Goal: Task Accomplishment & Management: Manage account settings

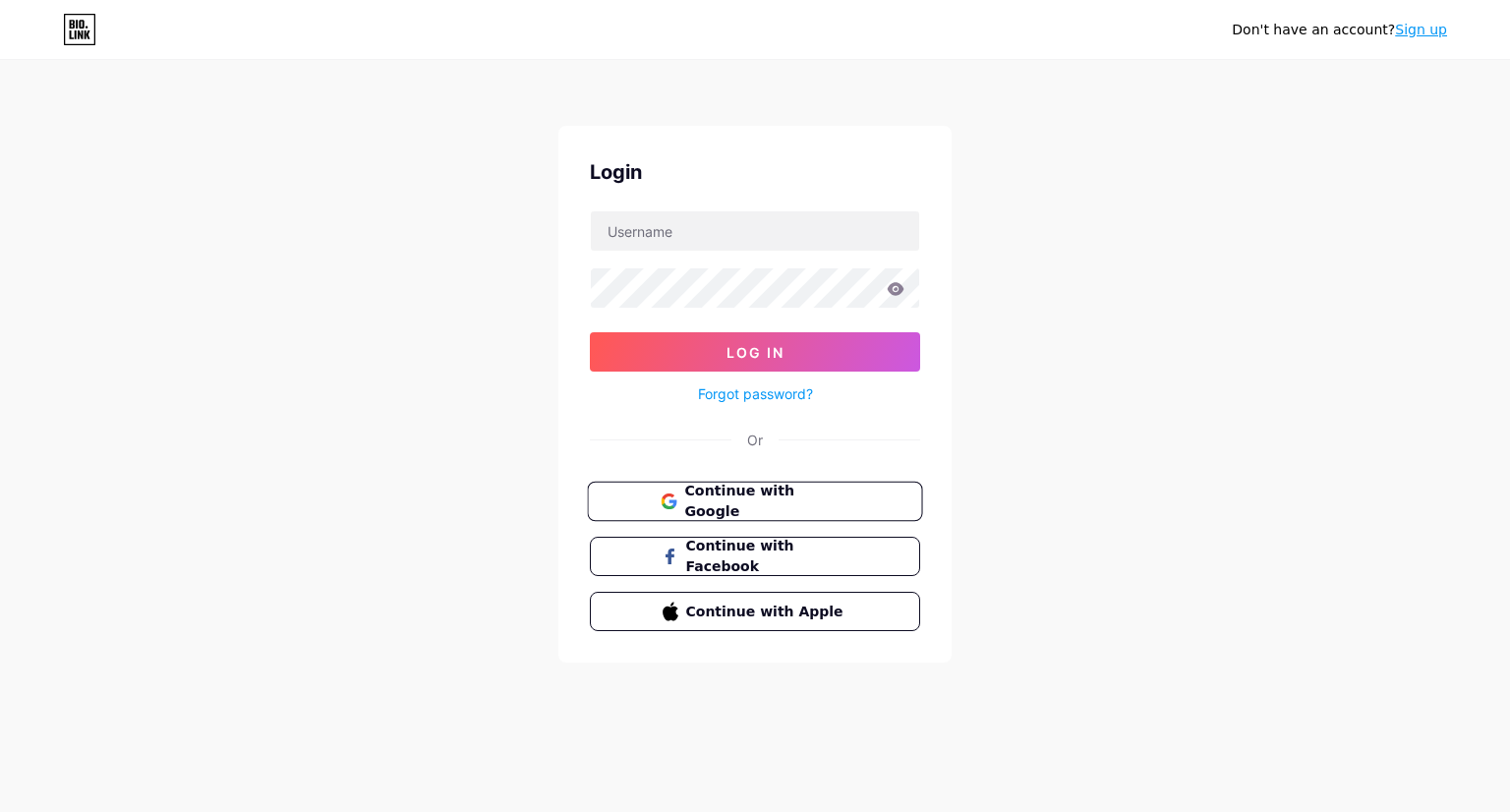
click at [850, 493] on button "Continue with Google" at bounding box center [755, 501] width 336 height 40
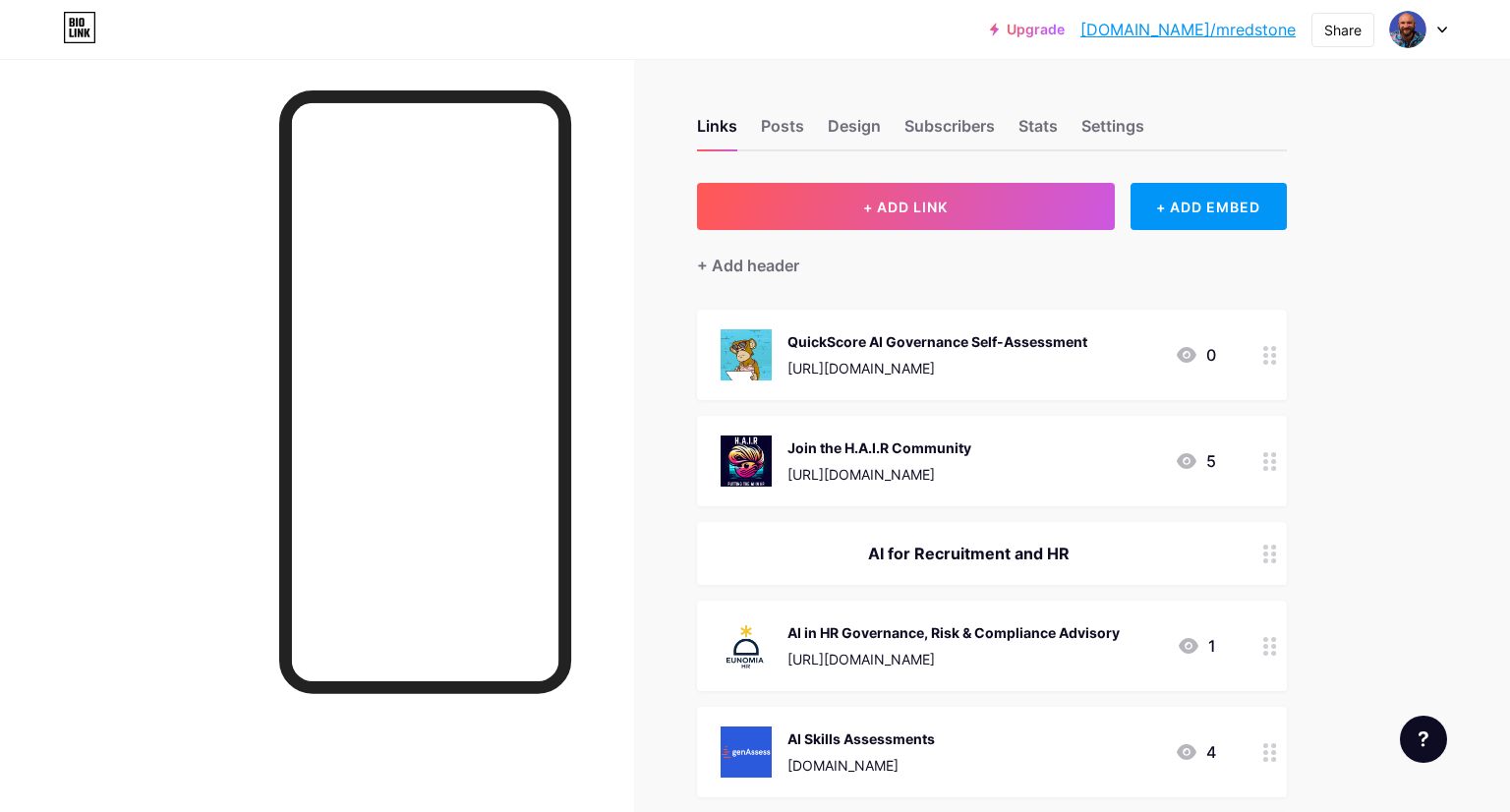
click at [977, 347] on div "QuickScore AI Governance Self-Assessment" at bounding box center [937, 342] width 300 height 21
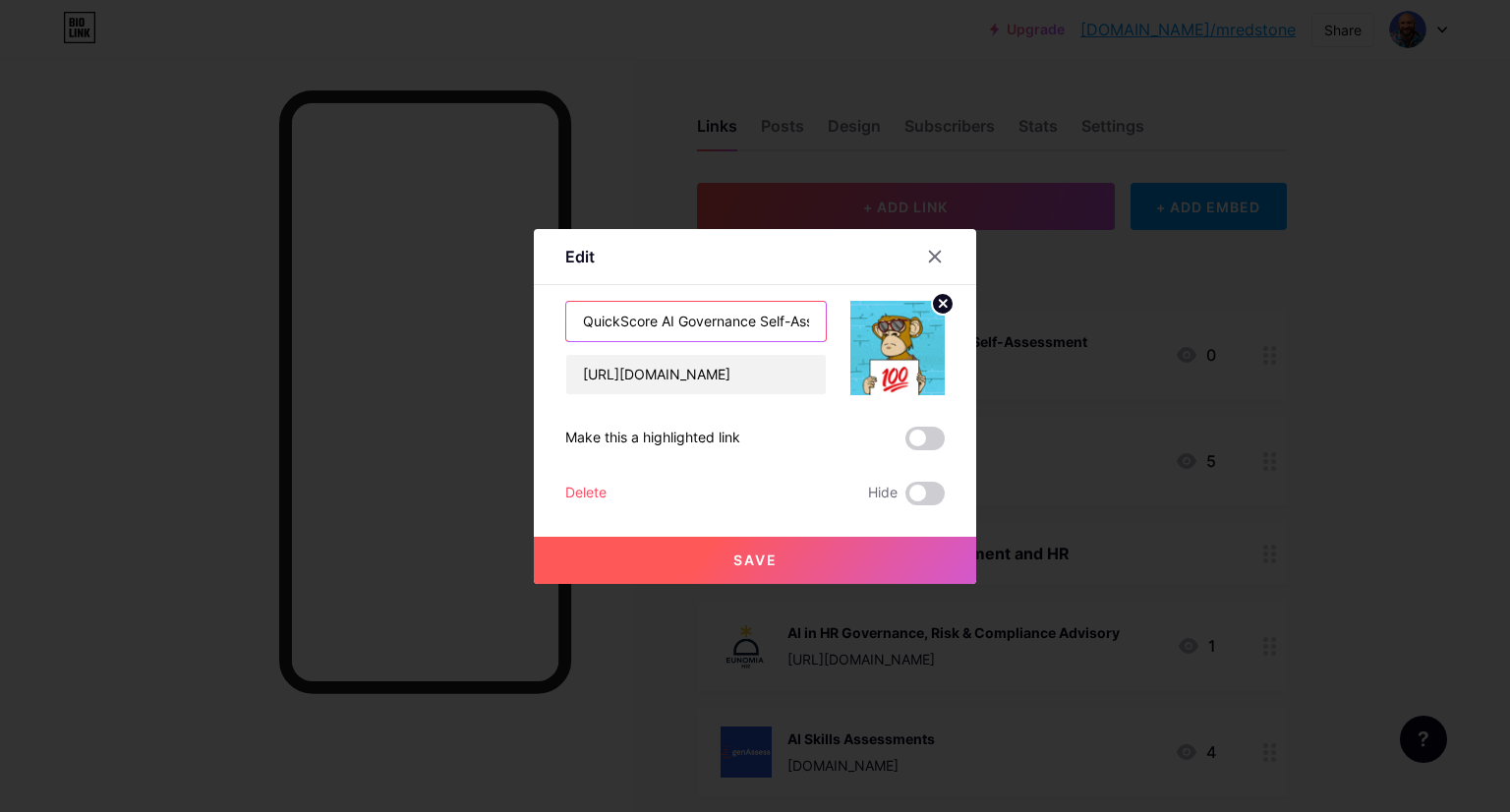
scroll to position [0, 59]
drag, startPoint x: 664, startPoint y: 319, endPoint x: 931, endPoint y: 349, distance: 268.7
click at [931, 349] on div "QuickScore AI Governance Self-Assessment [URL][DOMAIN_NAME]" at bounding box center [755, 348] width 380 height 94
type input "QuickScore - Check Your EU AI Act Readiness"
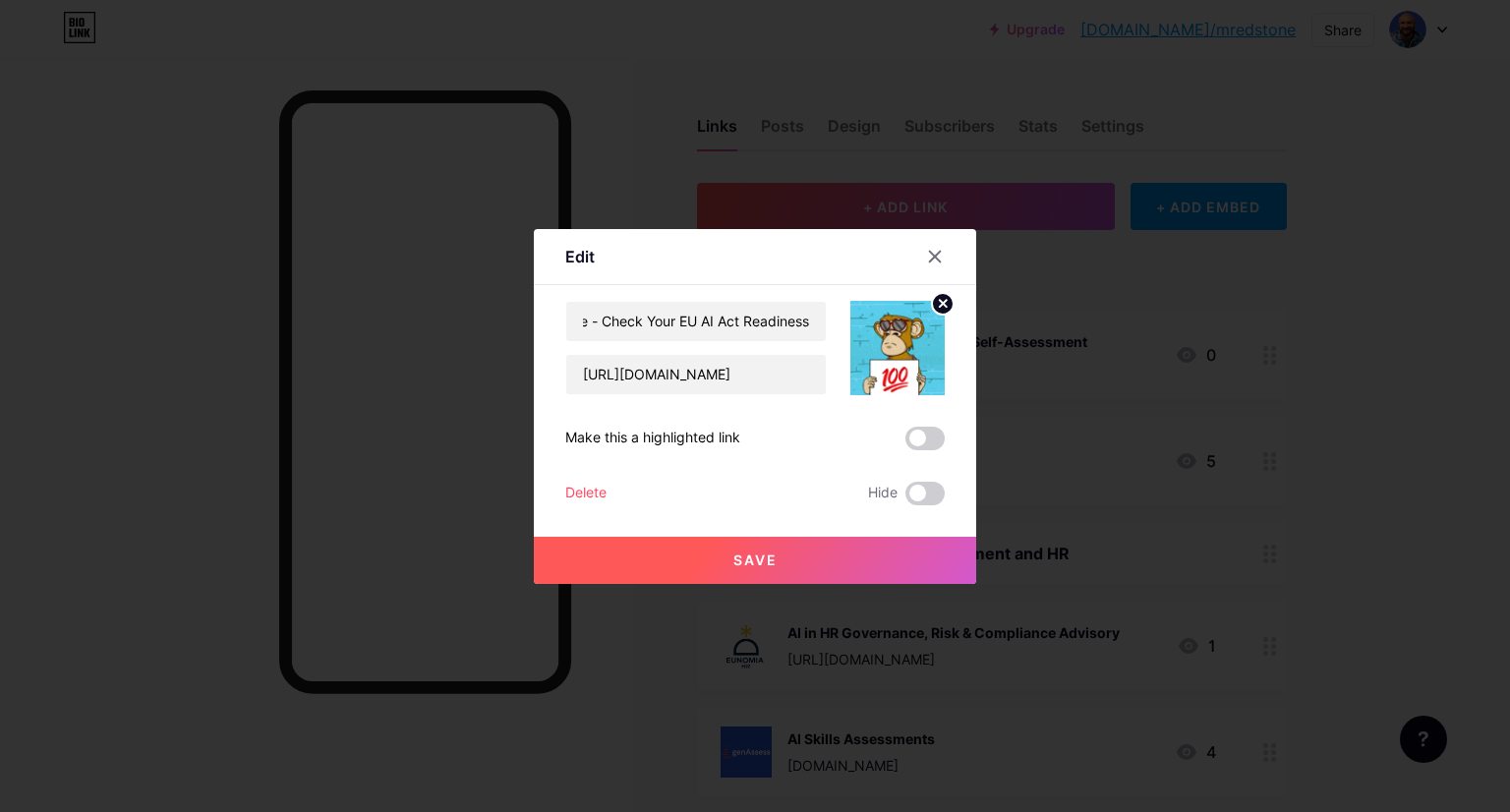
click at [774, 552] on span "Save" at bounding box center [755, 559] width 44 height 17
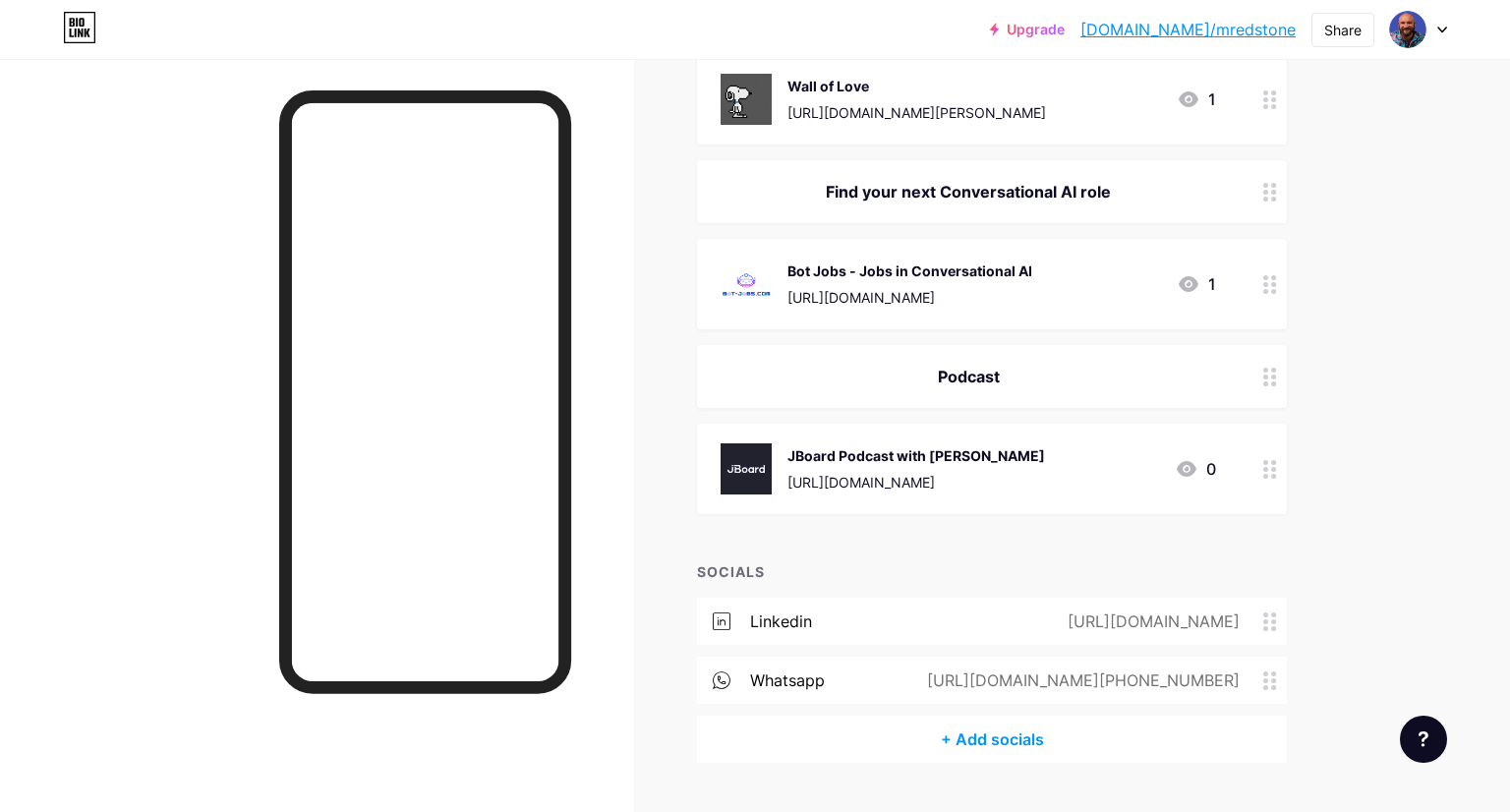
scroll to position [814, 0]
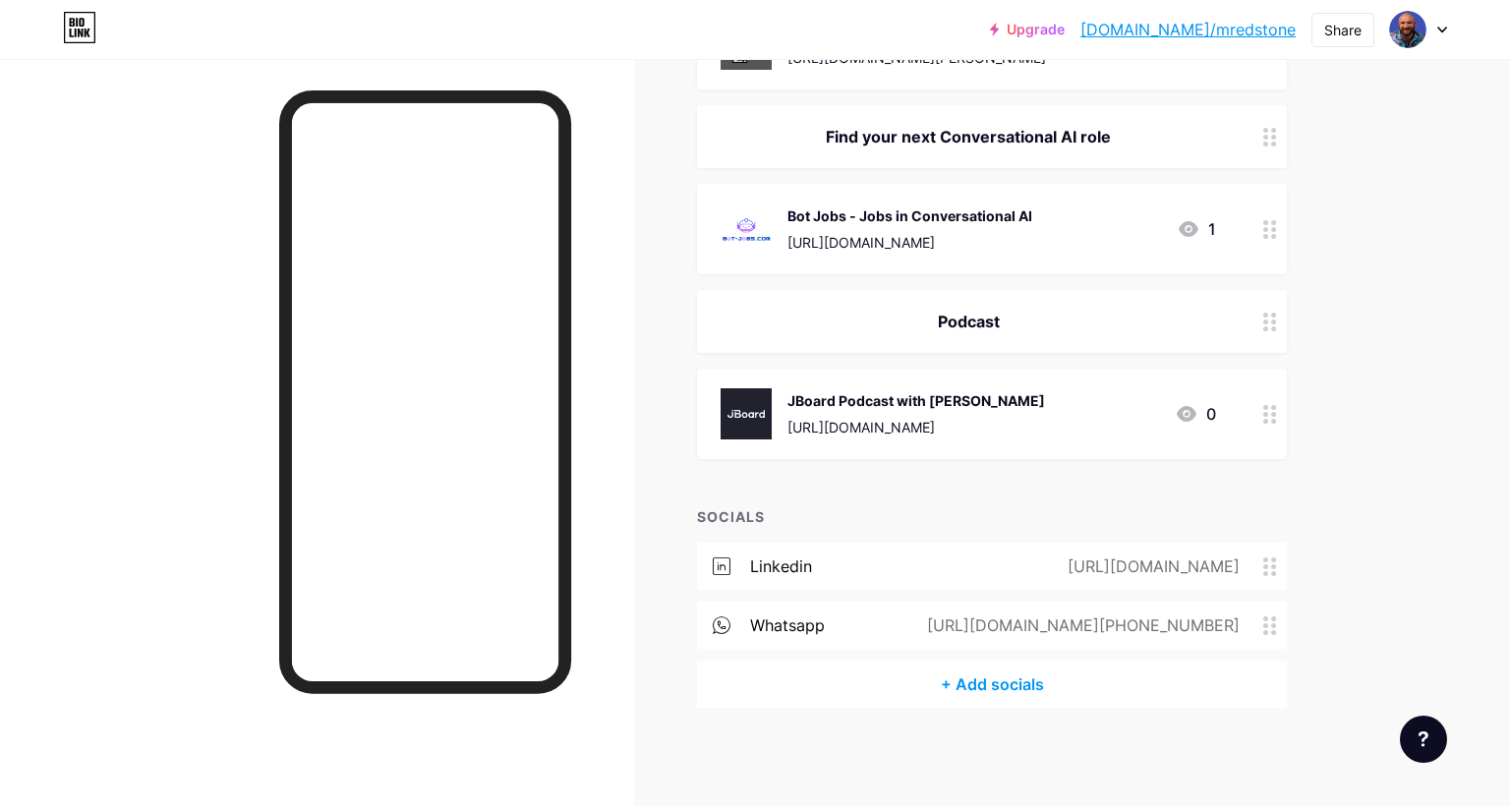
click at [995, 687] on div "+ Add socials" at bounding box center [992, 683] width 590 height 47
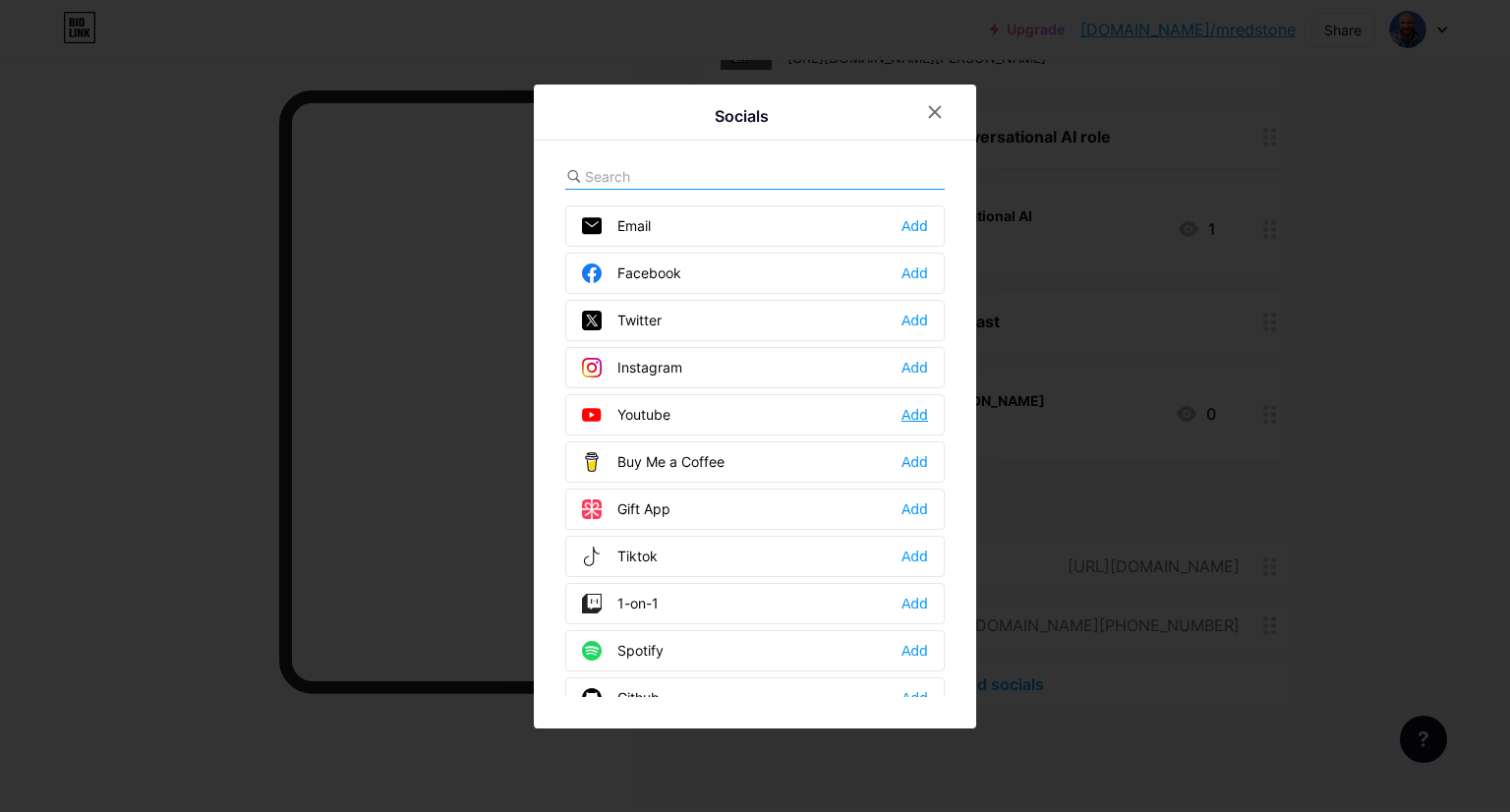
click at [913, 410] on div "Add" at bounding box center [914, 414] width 27 height 20
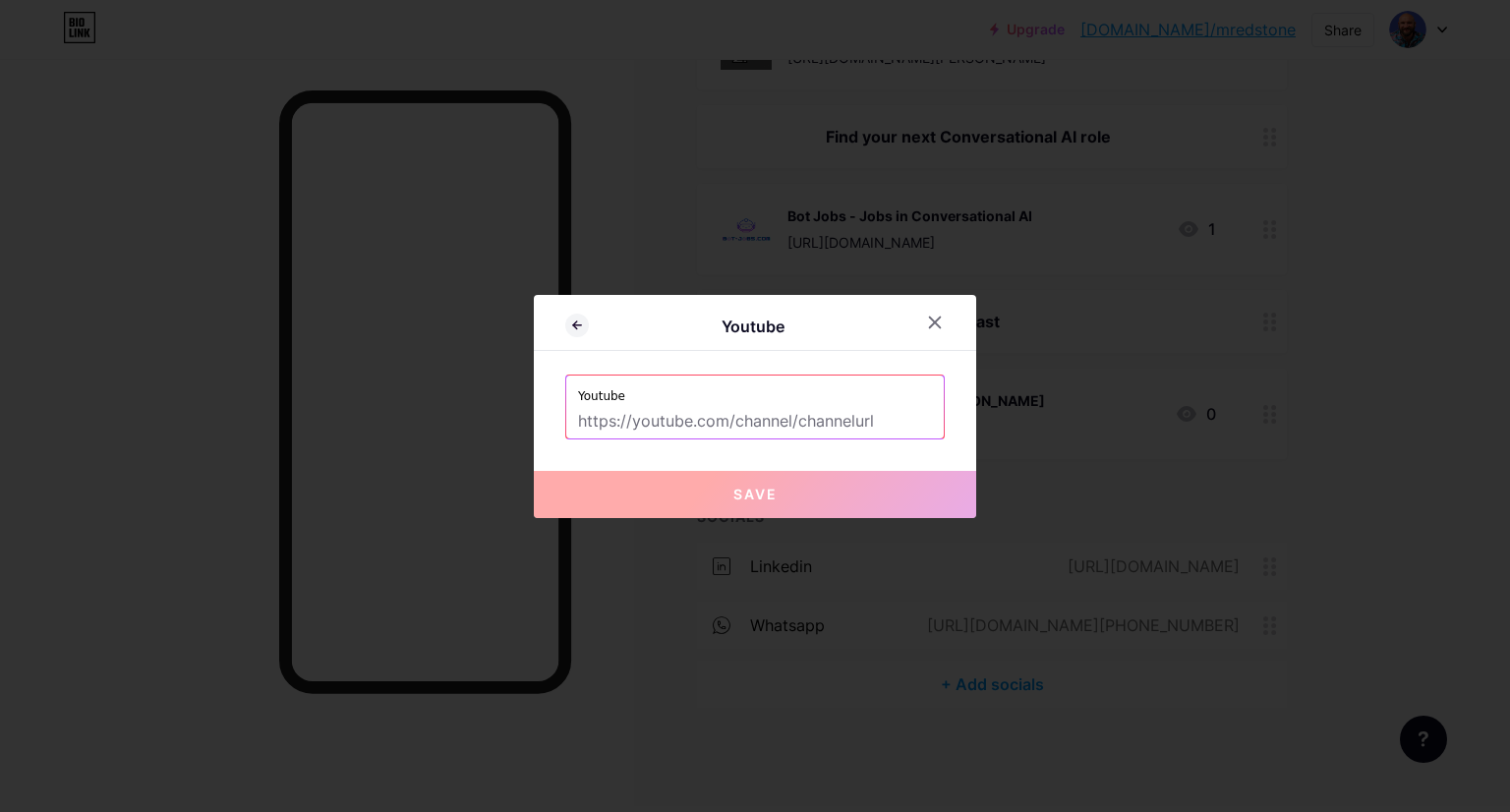
click at [868, 428] on input "text" at bounding box center [755, 420] width 354 height 33
paste input "[URL][DOMAIN_NAME]"
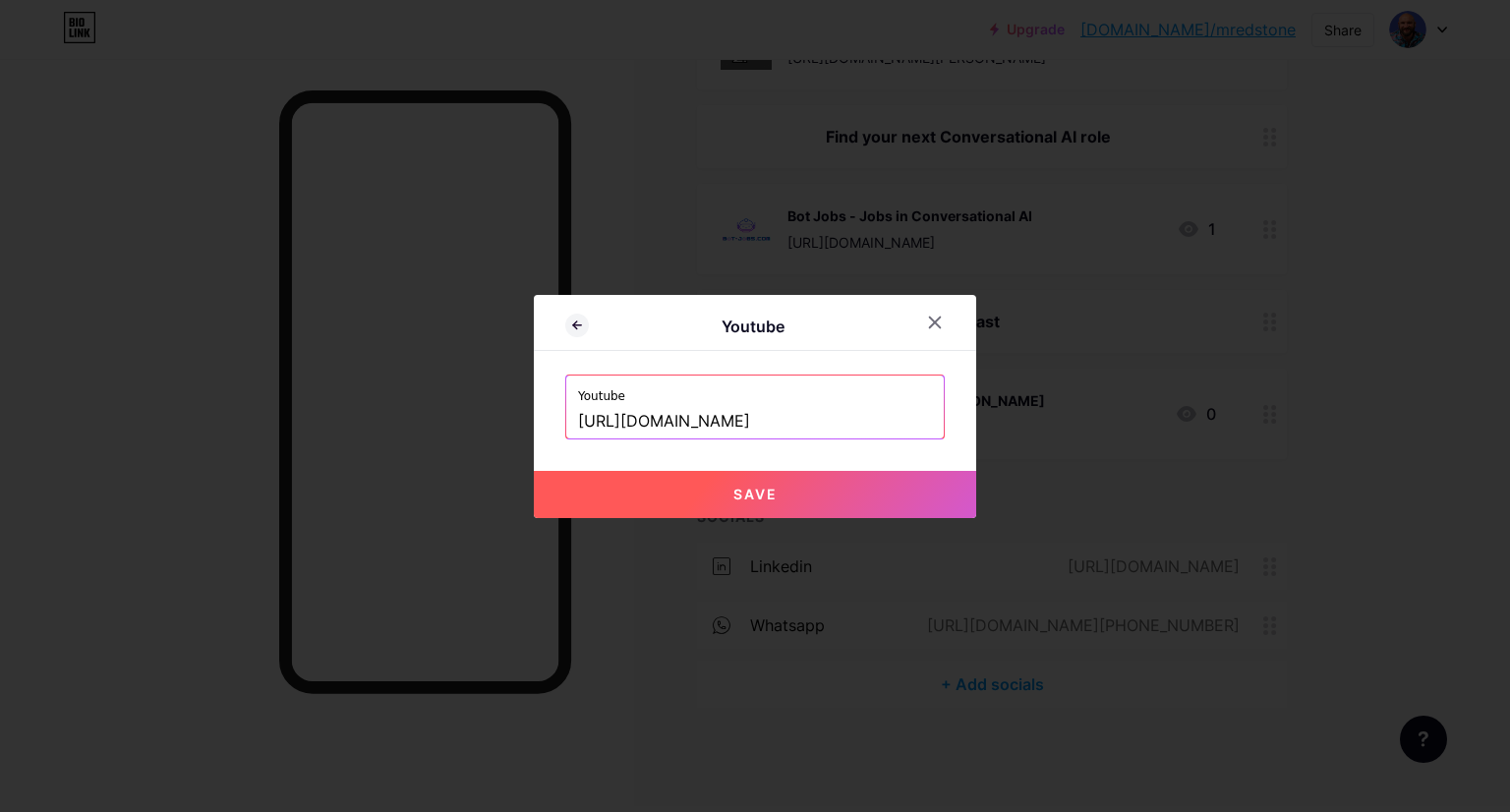
type input "[URL][DOMAIN_NAME]"
click at [826, 489] on button "Save" at bounding box center [755, 493] width 443 height 47
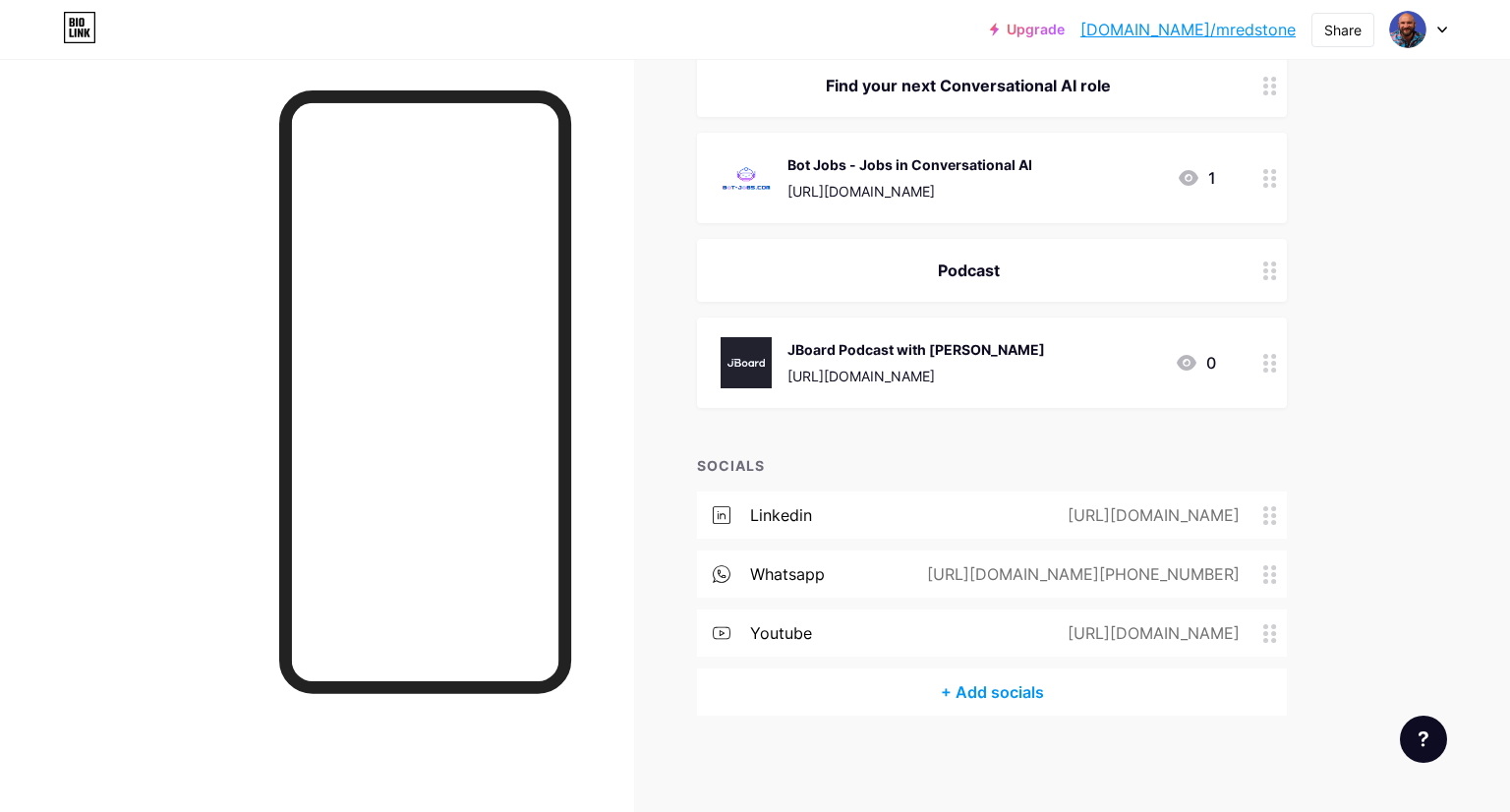
scroll to position [873, 0]
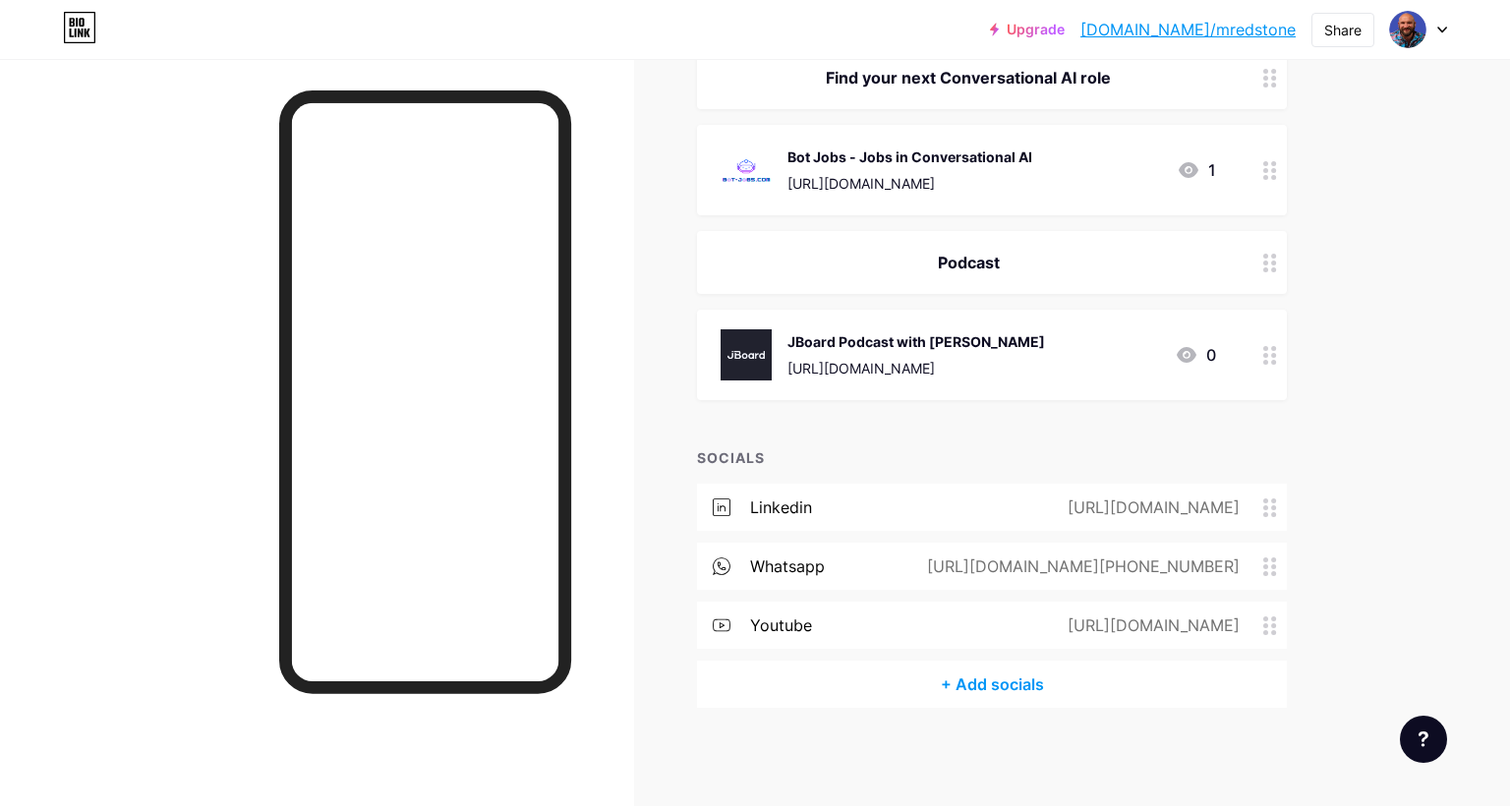
click at [993, 688] on div "+ Add socials" at bounding box center [992, 683] width 590 height 47
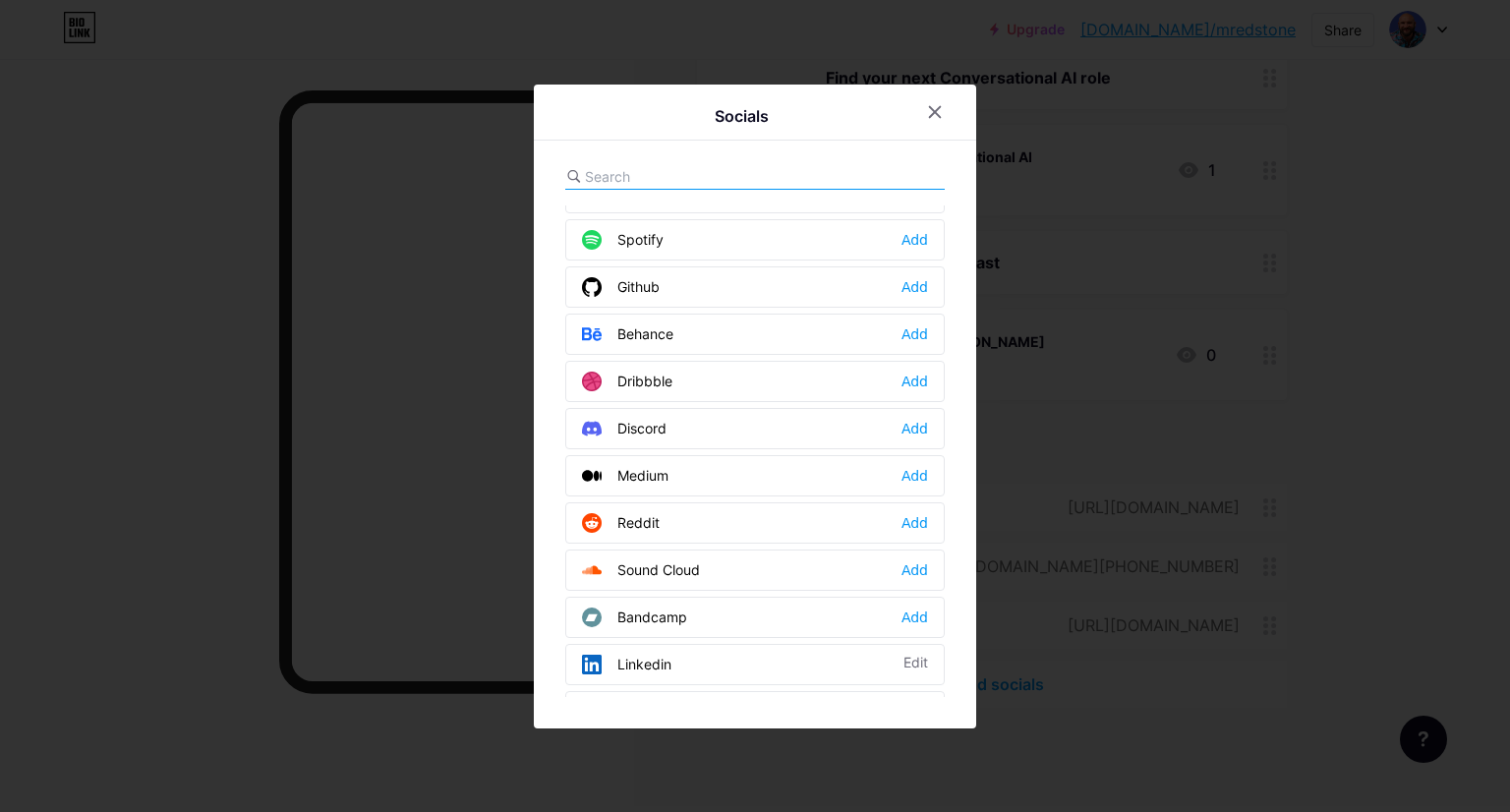
scroll to position [415, 0]
click at [910, 508] on div "Add" at bounding box center [914, 518] width 27 height 20
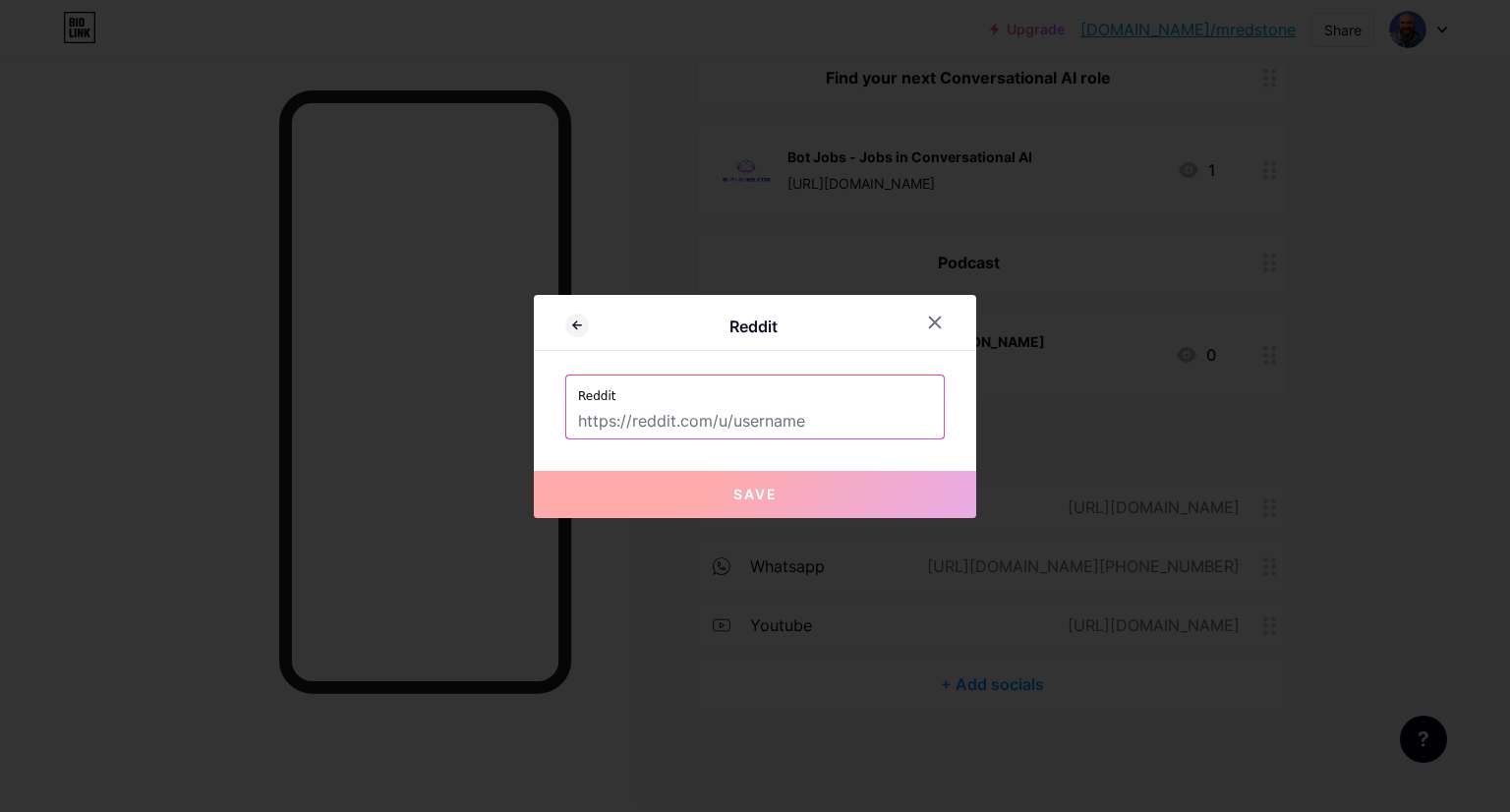
click at [869, 426] on input "text" at bounding box center [755, 420] width 354 height 33
paste input "[URL][DOMAIN_NAME]"
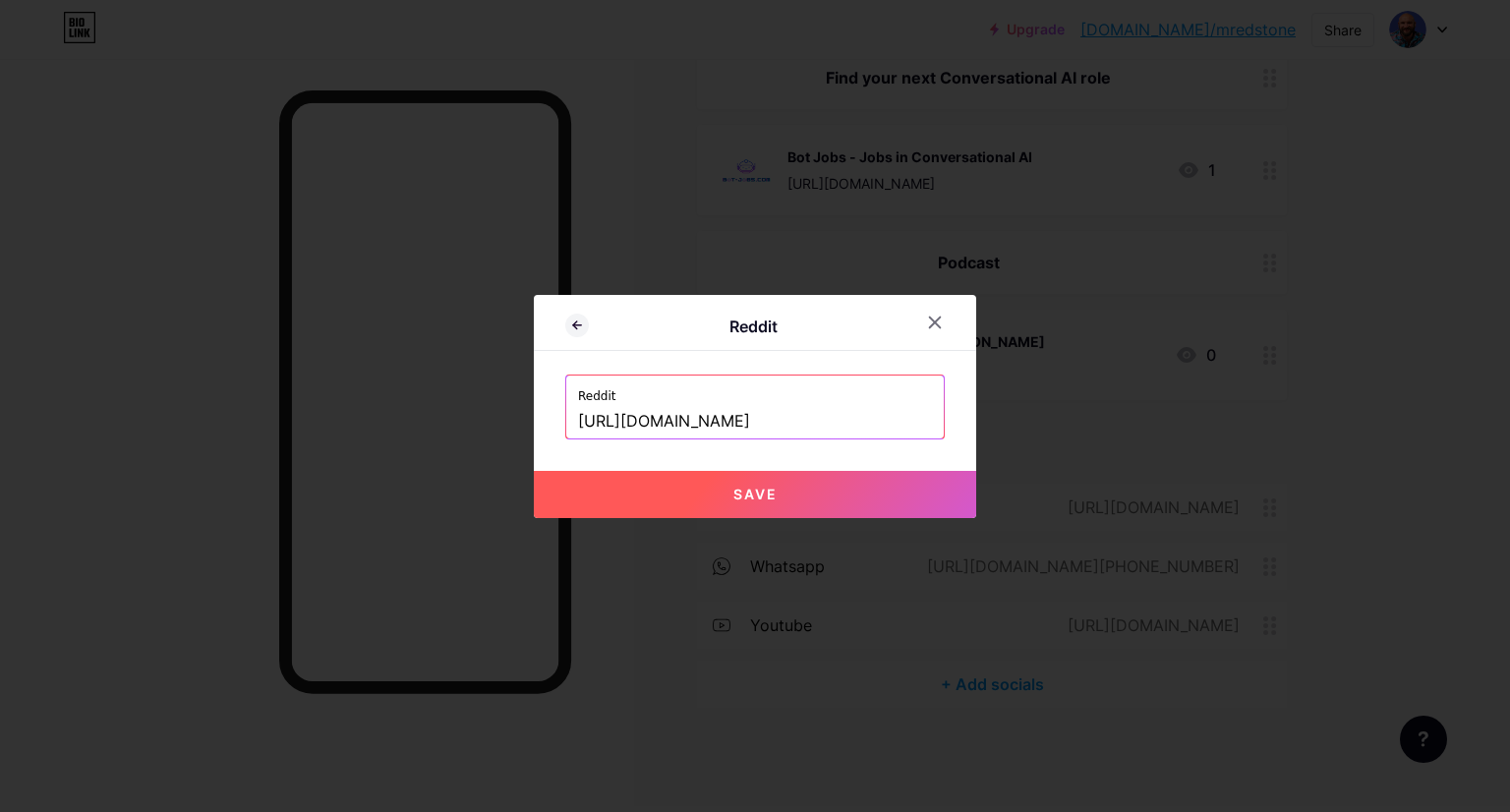
type input "[URL][DOMAIN_NAME]"
click at [766, 509] on button "Save" at bounding box center [755, 493] width 443 height 47
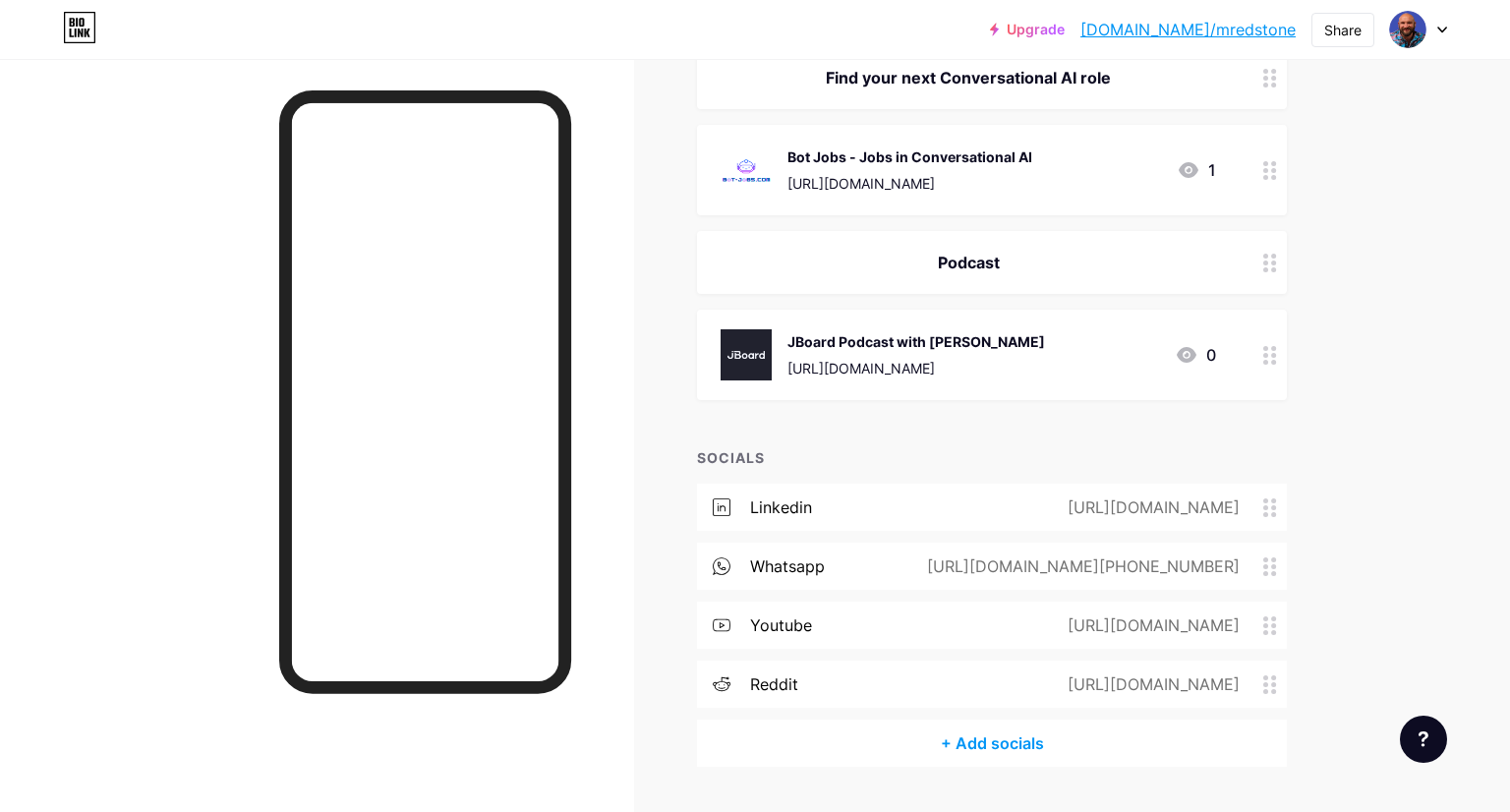
click at [1024, 732] on div "+ Add socials" at bounding box center [992, 742] width 590 height 47
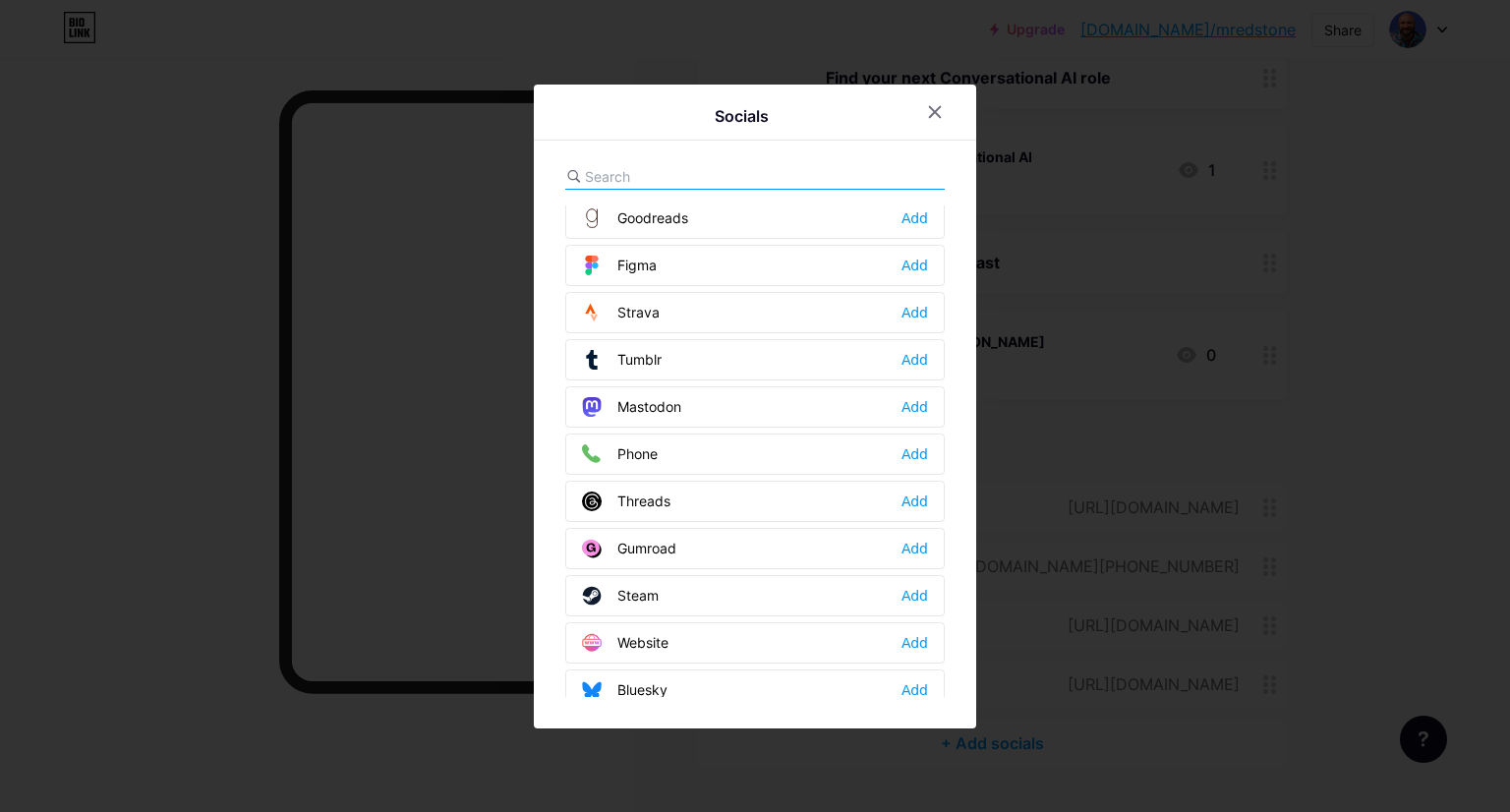
scroll to position [1753, 0]
click at [942, 115] on icon at bounding box center [935, 112] width 16 height 16
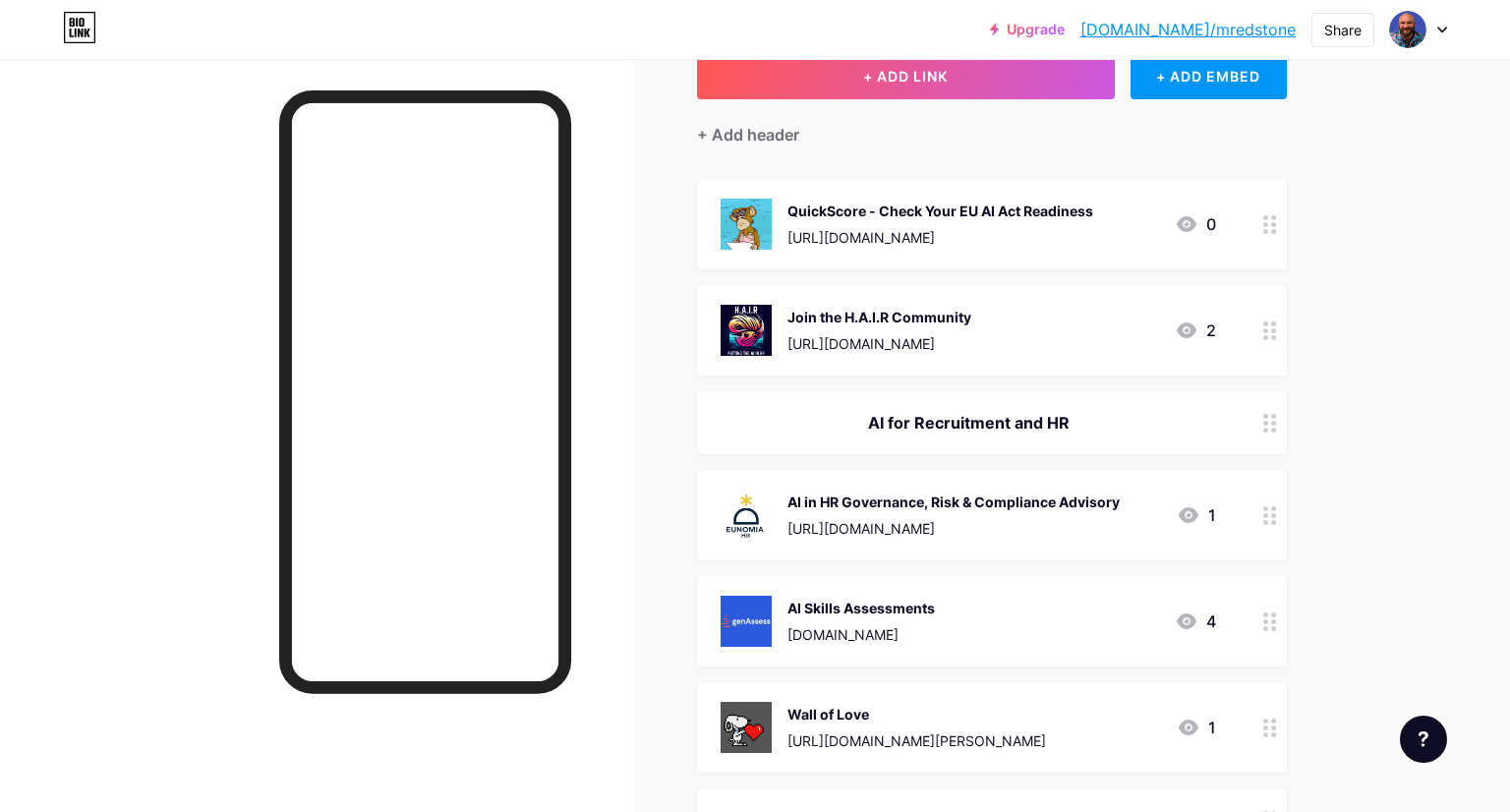
scroll to position [130, 0]
click at [1005, 338] on div "Join the H.A.I.R Community [URL][DOMAIN_NAME] 2" at bounding box center [968, 331] width 496 height 51
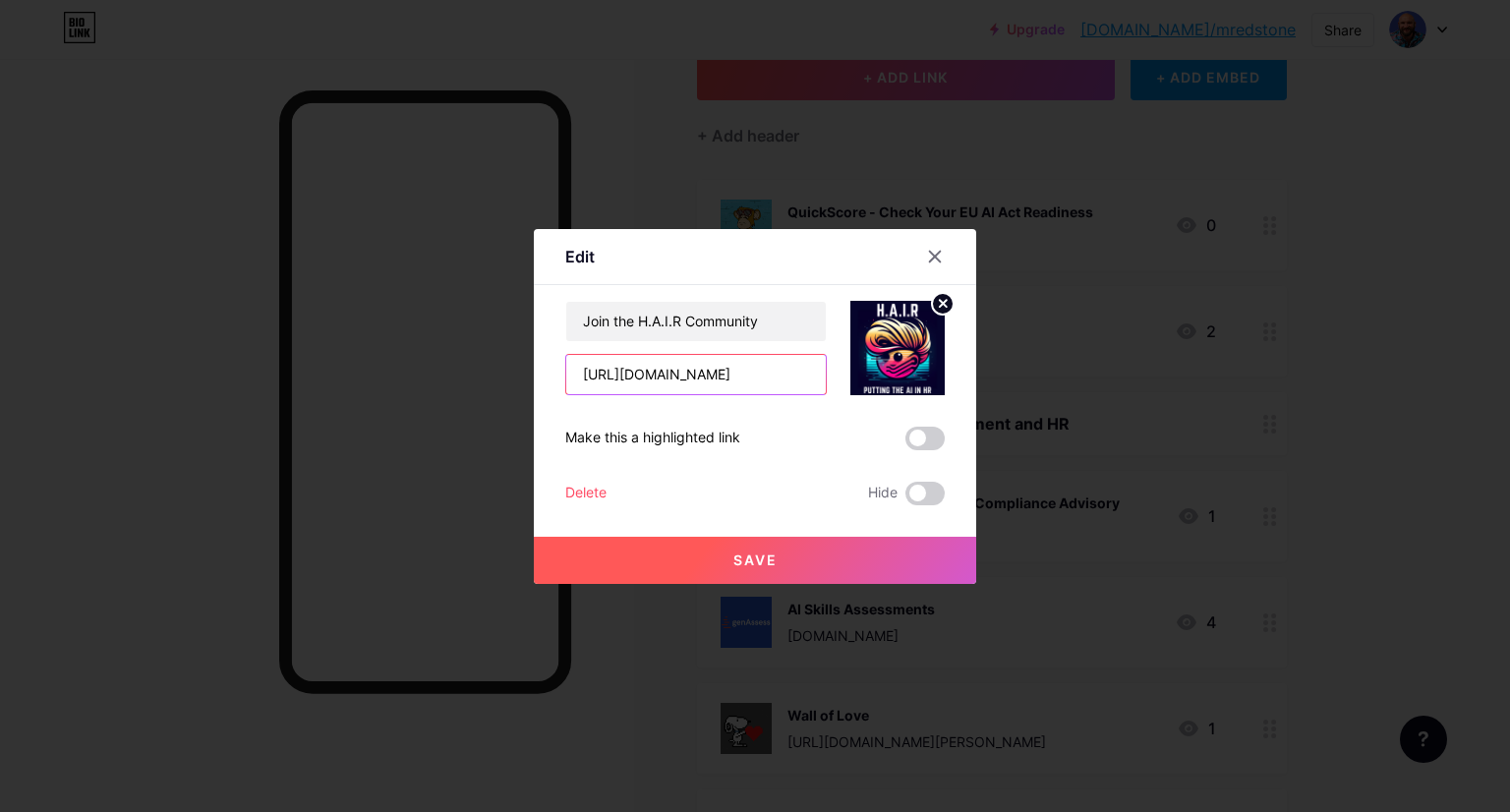
drag, startPoint x: 632, startPoint y: 374, endPoint x: 935, endPoint y: 412, distance: 305.4
click at [935, 412] on div "Join the H.A.I.R Community [URL][DOMAIN_NAME] Make this a highlighted link Dele…" at bounding box center [755, 403] width 380 height 205
type input "[URL][DOMAIN_NAME]"
click at [768, 552] on span "Save" at bounding box center [755, 559] width 44 height 17
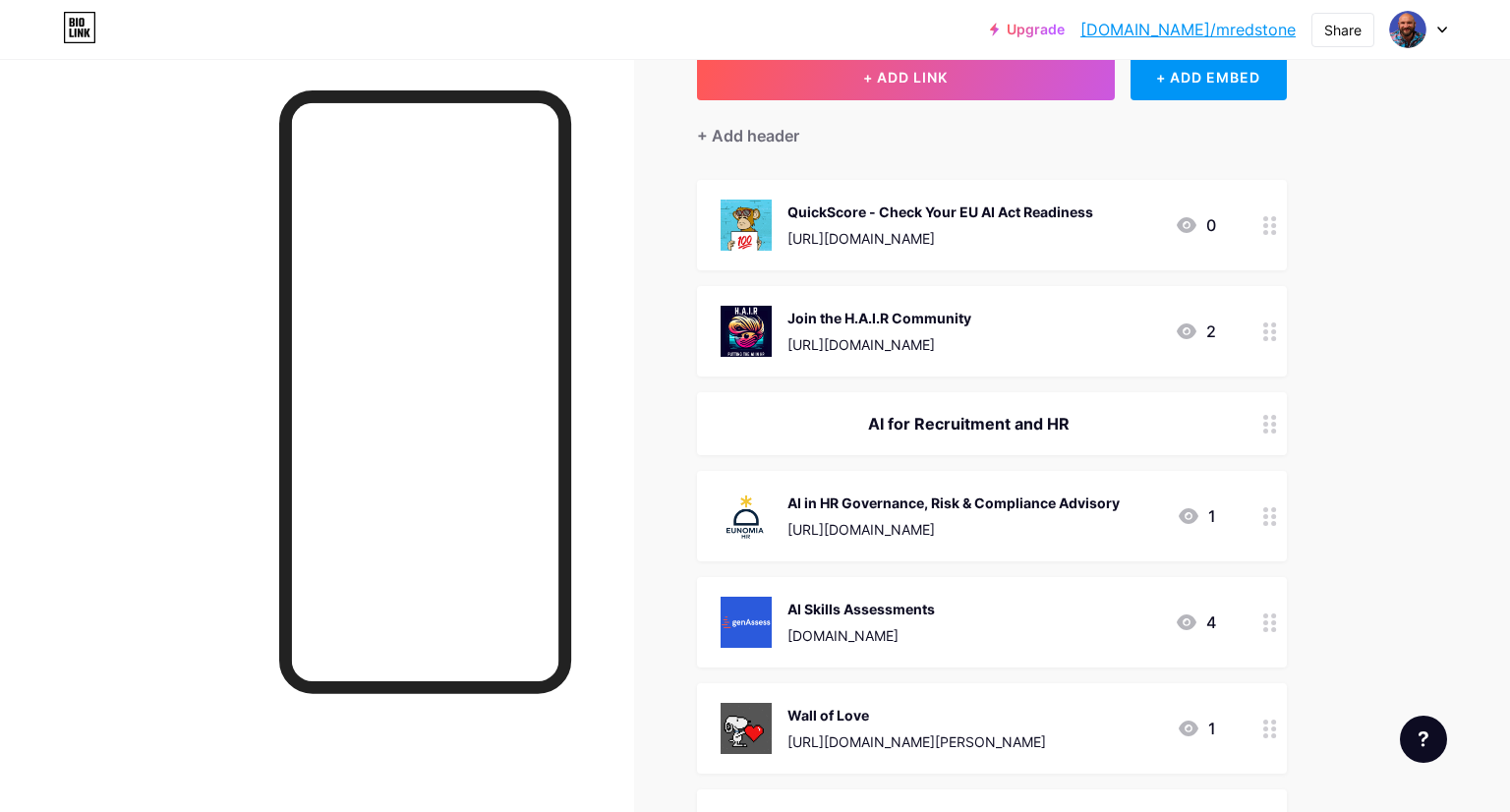
scroll to position [932, 0]
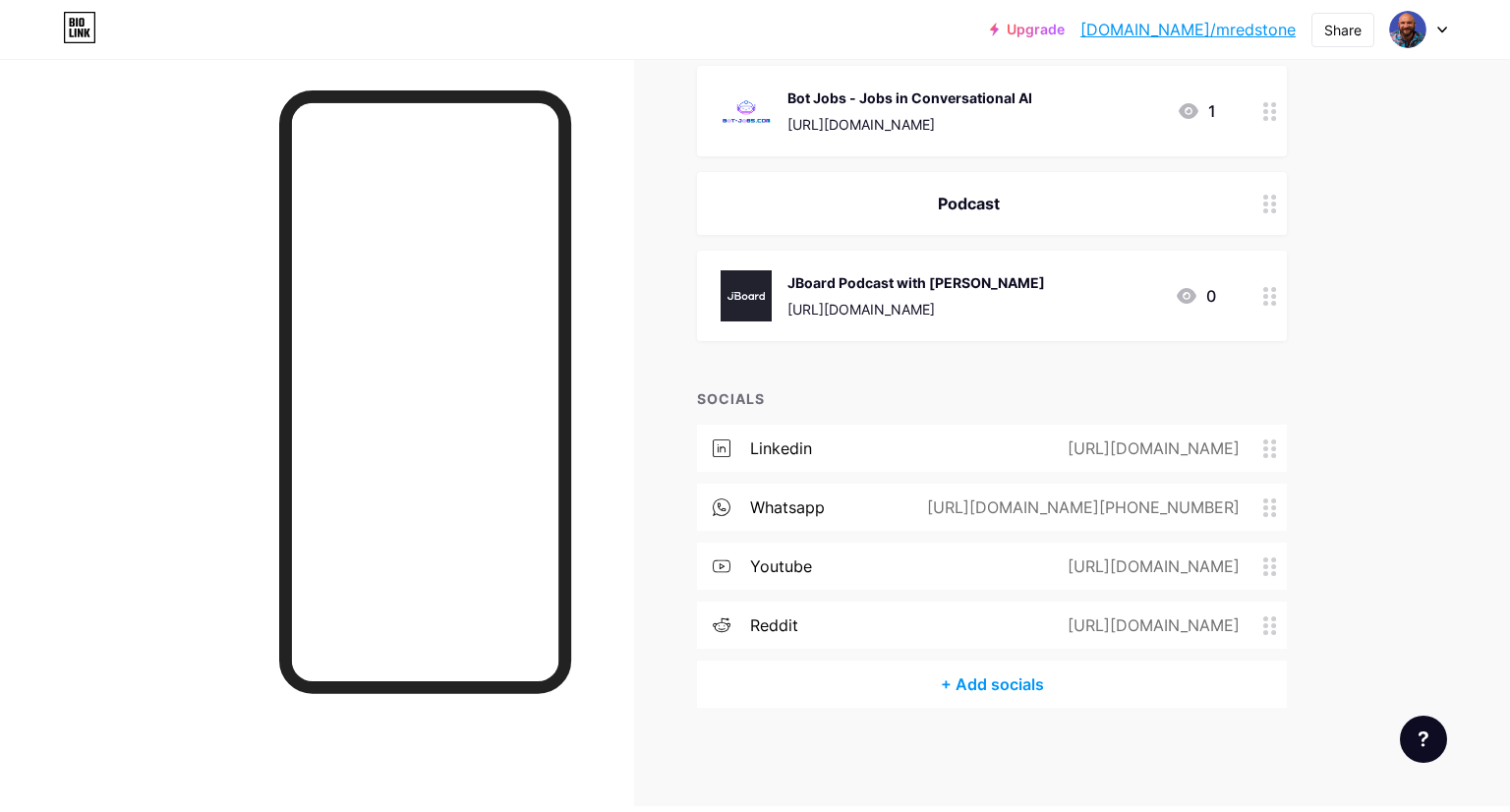
click at [953, 688] on div "+ Add socials" at bounding box center [992, 683] width 590 height 47
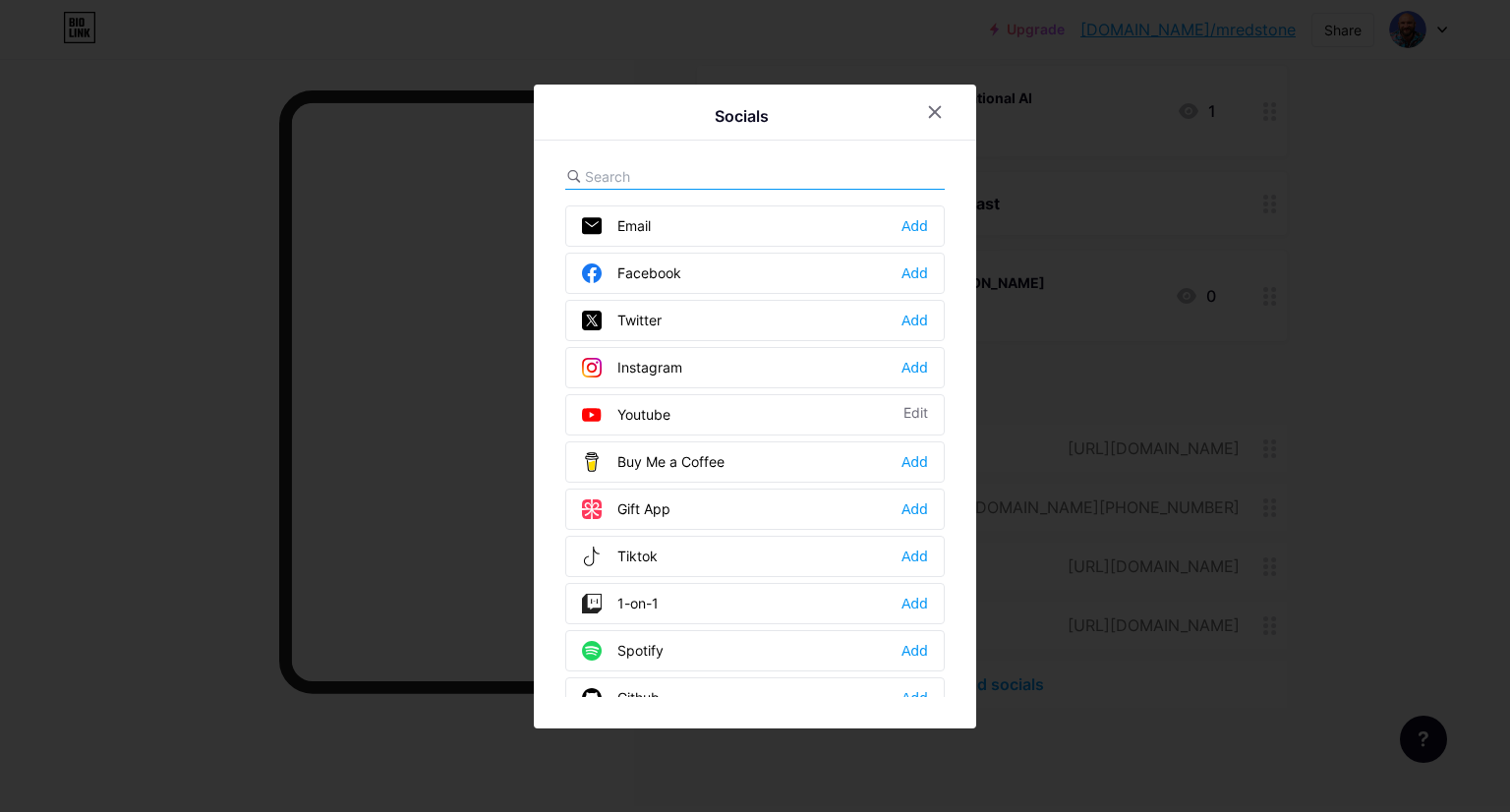
click at [736, 222] on div "Email Add" at bounding box center [755, 226] width 380 height 41
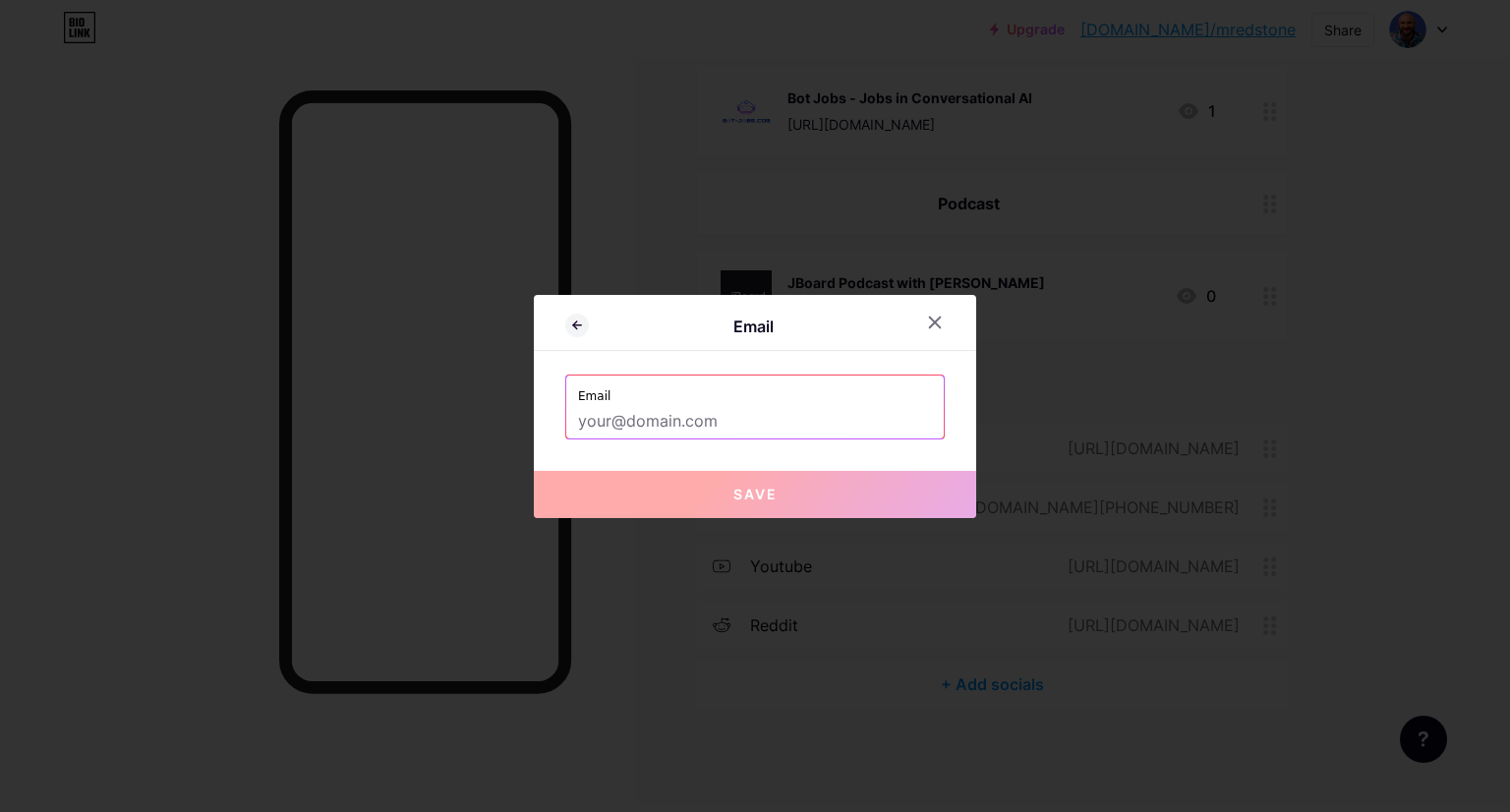
click at [667, 411] on input "text" at bounding box center [755, 420] width 354 height 33
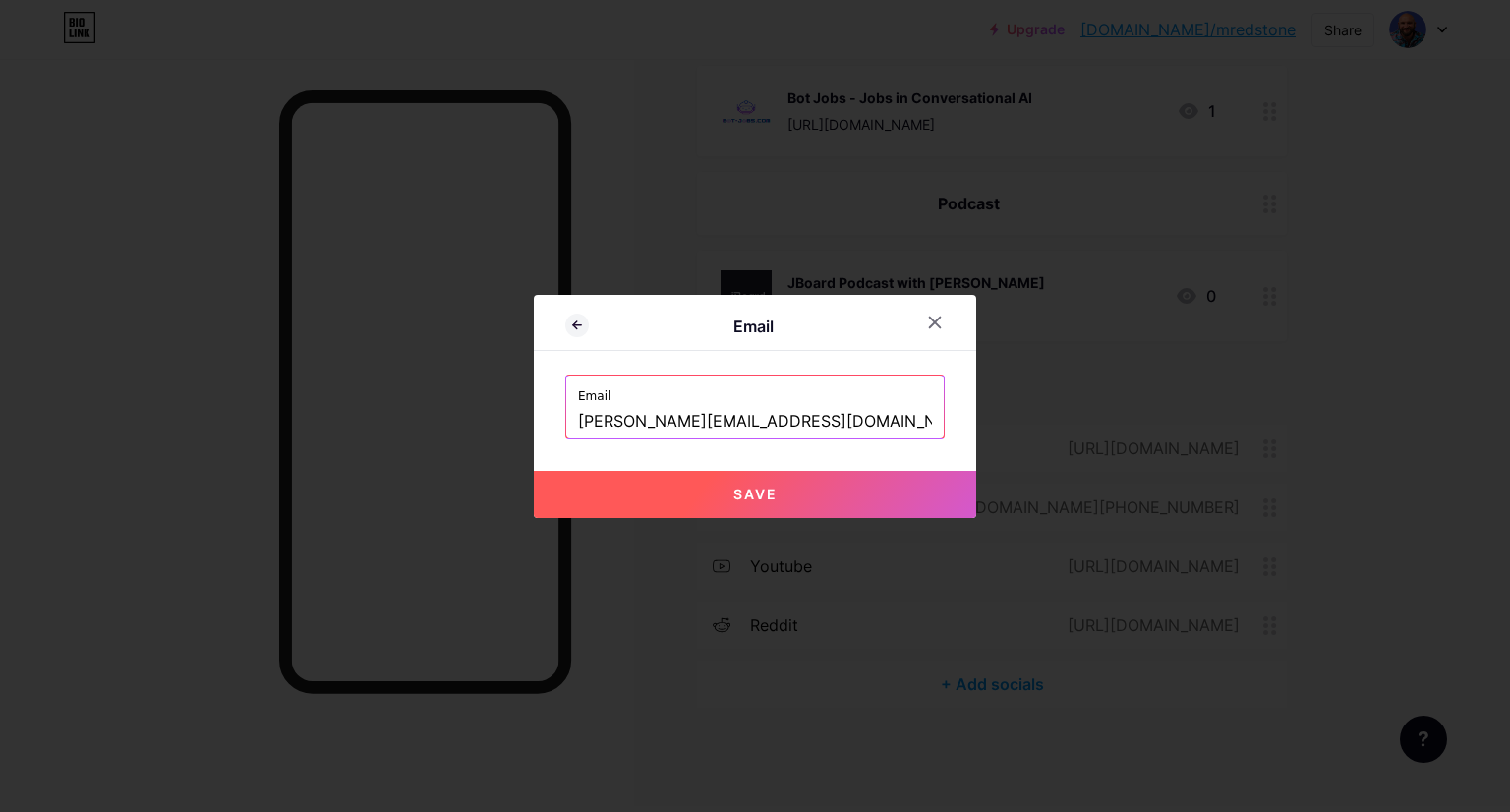
click at [711, 497] on button "Save" at bounding box center [755, 493] width 443 height 47
type input "mailto:[PERSON_NAME][EMAIL_ADDRESS][DOMAIN_NAME]"
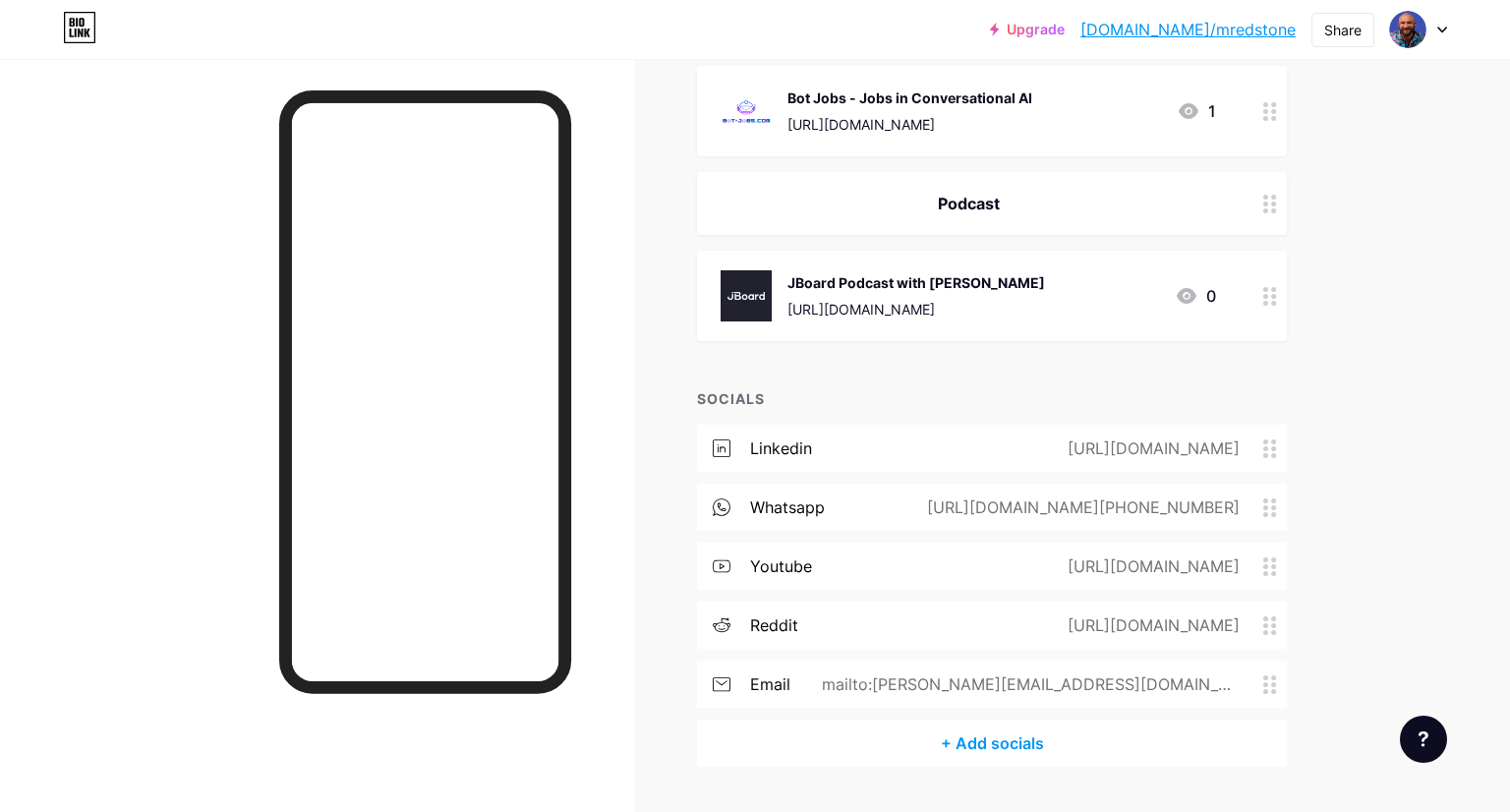
drag, startPoint x: 1258, startPoint y: 686, endPoint x: 1259, endPoint y: 548, distance: 138.0
click at [1259, 548] on div "linkedin [URL][DOMAIN_NAME] whatsapp [URL][DOMAIN_NAME][PHONE_NUMBER] youtube […" at bounding box center [992, 571] width 590 height 295
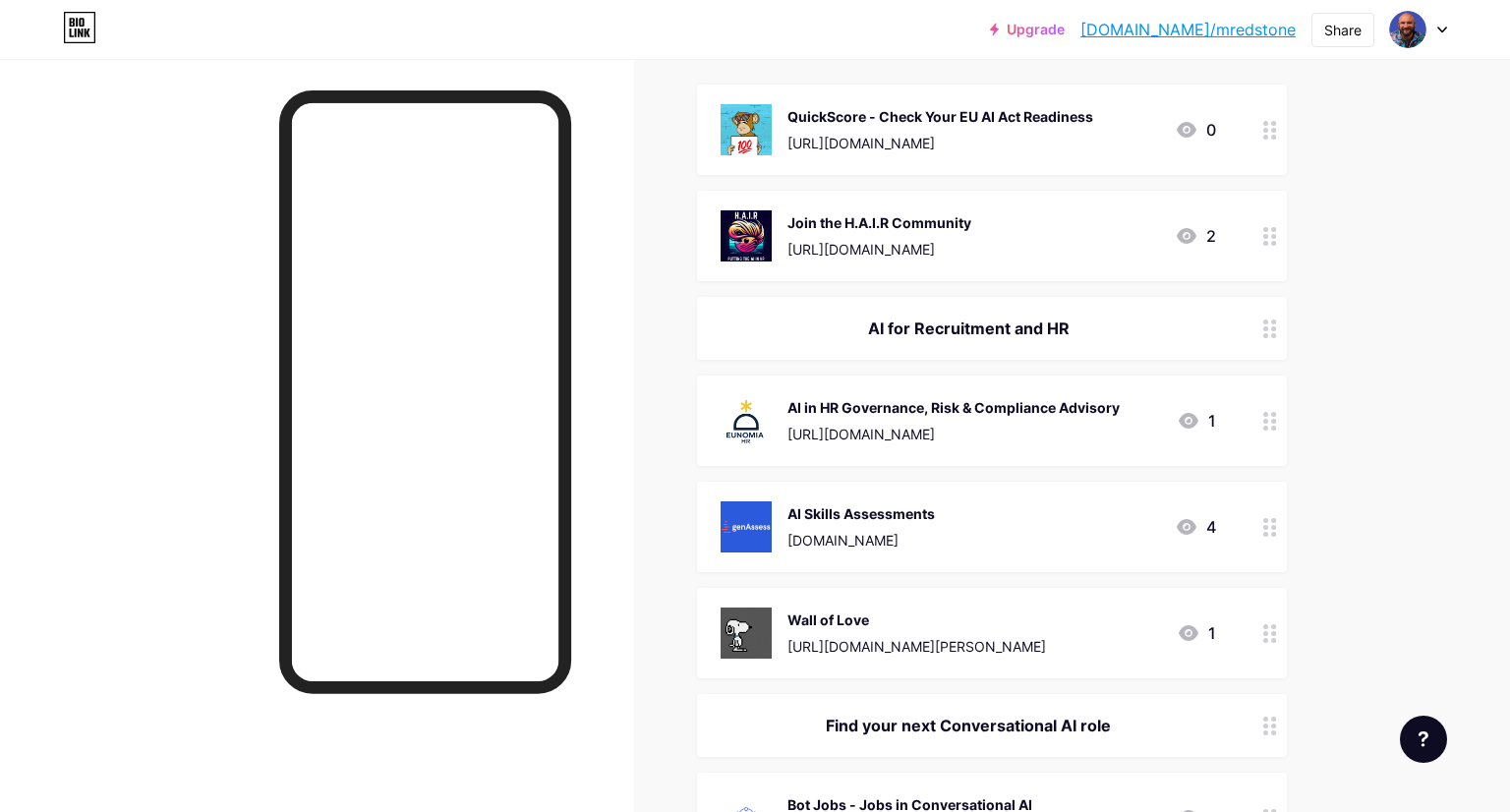
scroll to position [228, 0]
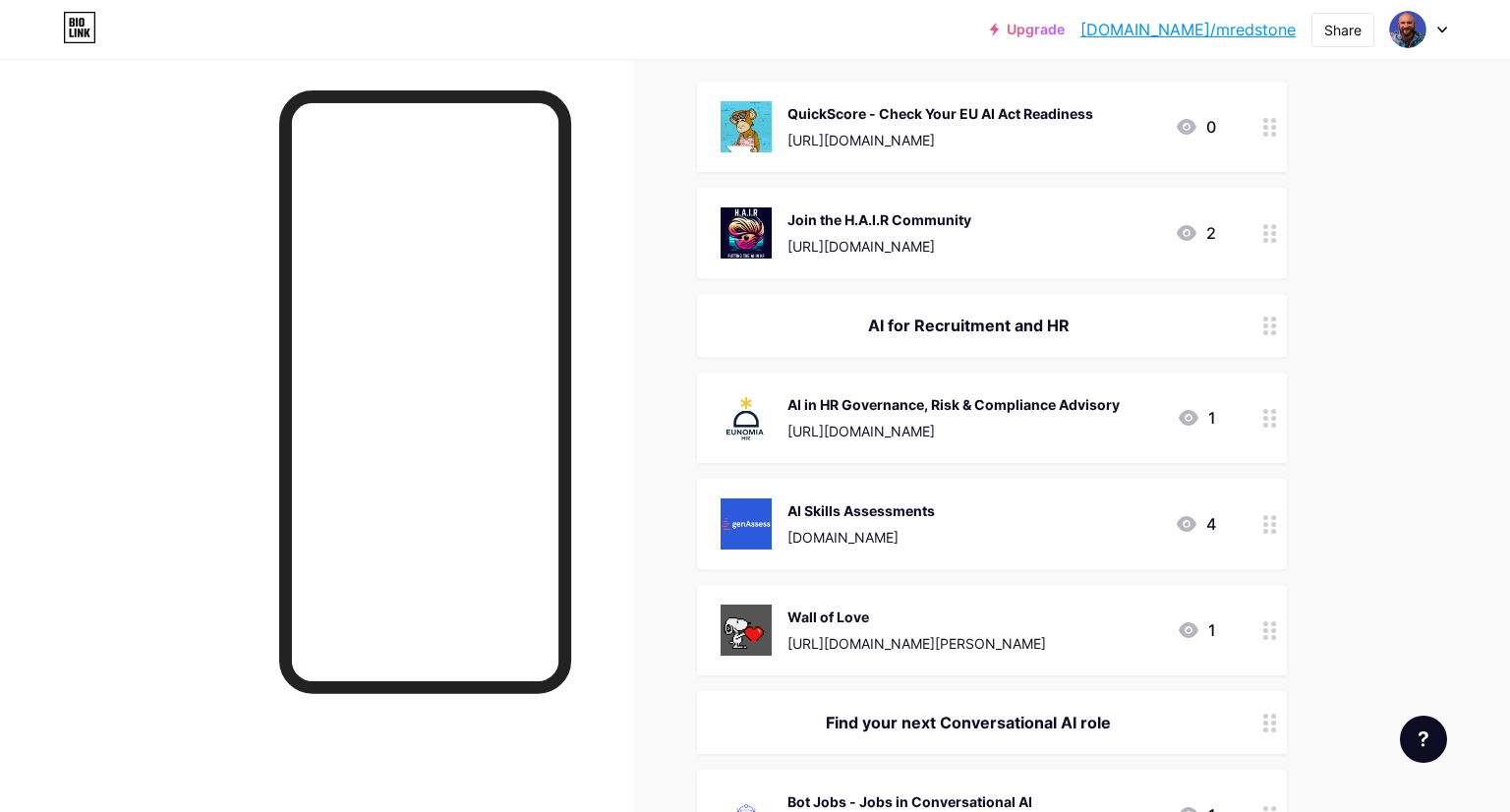
click at [925, 229] on div "Join the H.A.I.R Community [URL][DOMAIN_NAME]" at bounding box center [879, 233] width 184 height 51
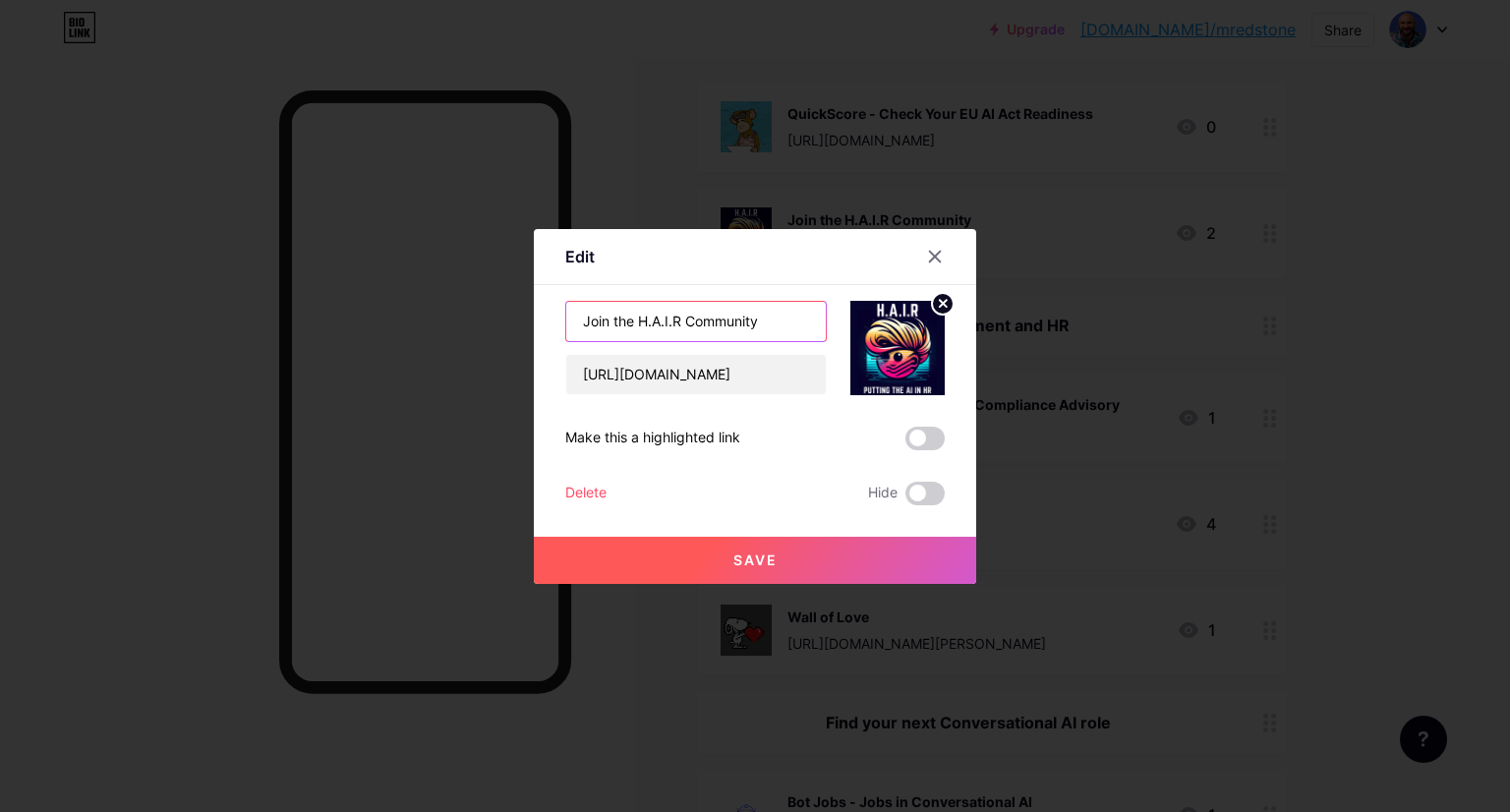
click at [703, 326] on input "Join the H.A.I.R Community" at bounding box center [697, 321] width 260 height 39
type input "S"
type input "H.A.I.R Newsletter | Subscribe"
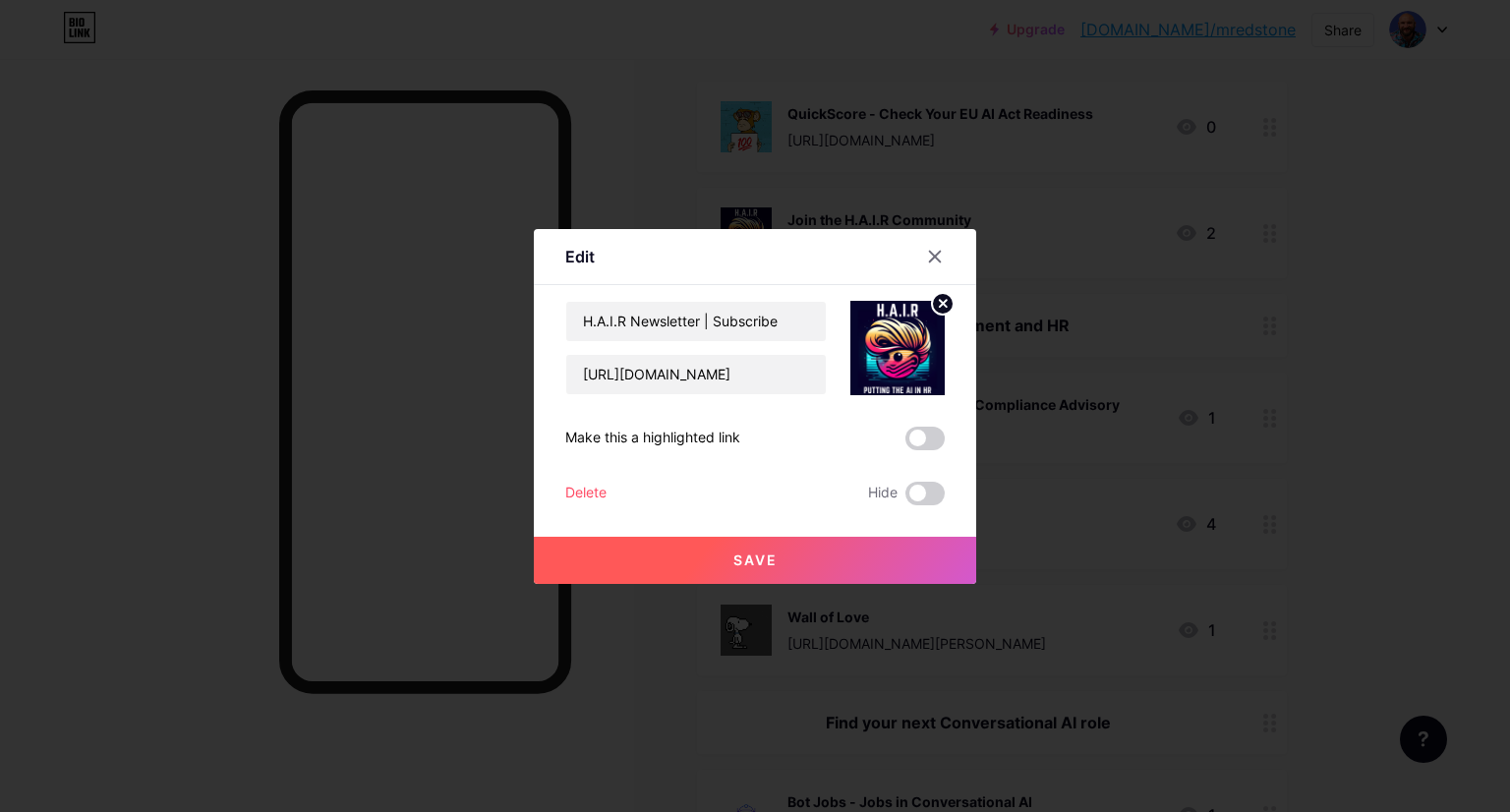
click at [768, 558] on span "Save" at bounding box center [755, 559] width 44 height 17
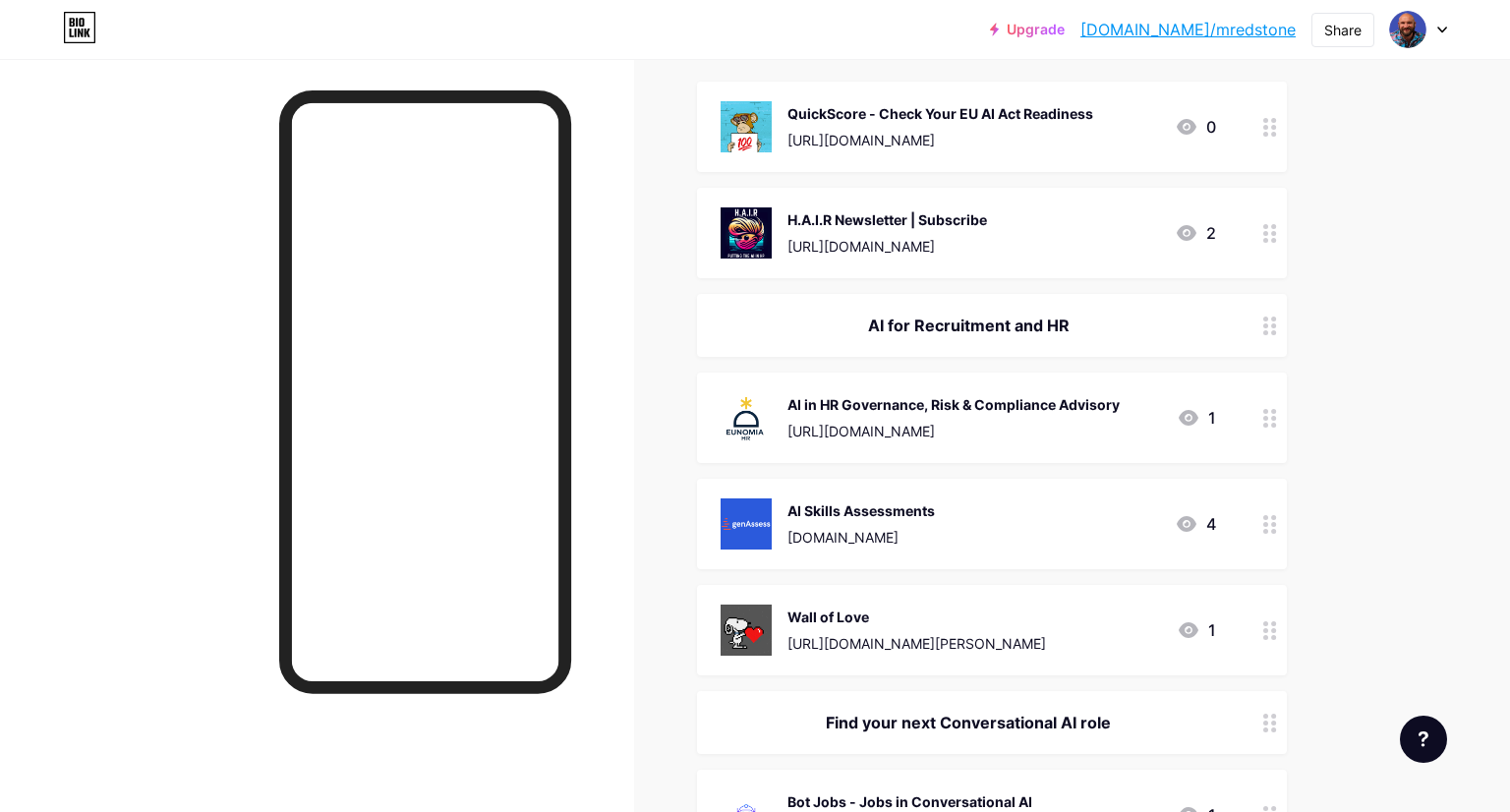
click at [934, 407] on div "AI in HR Governance, Risk & Compliance Advisory" at bounding box center [953, 405] width 333 height 21
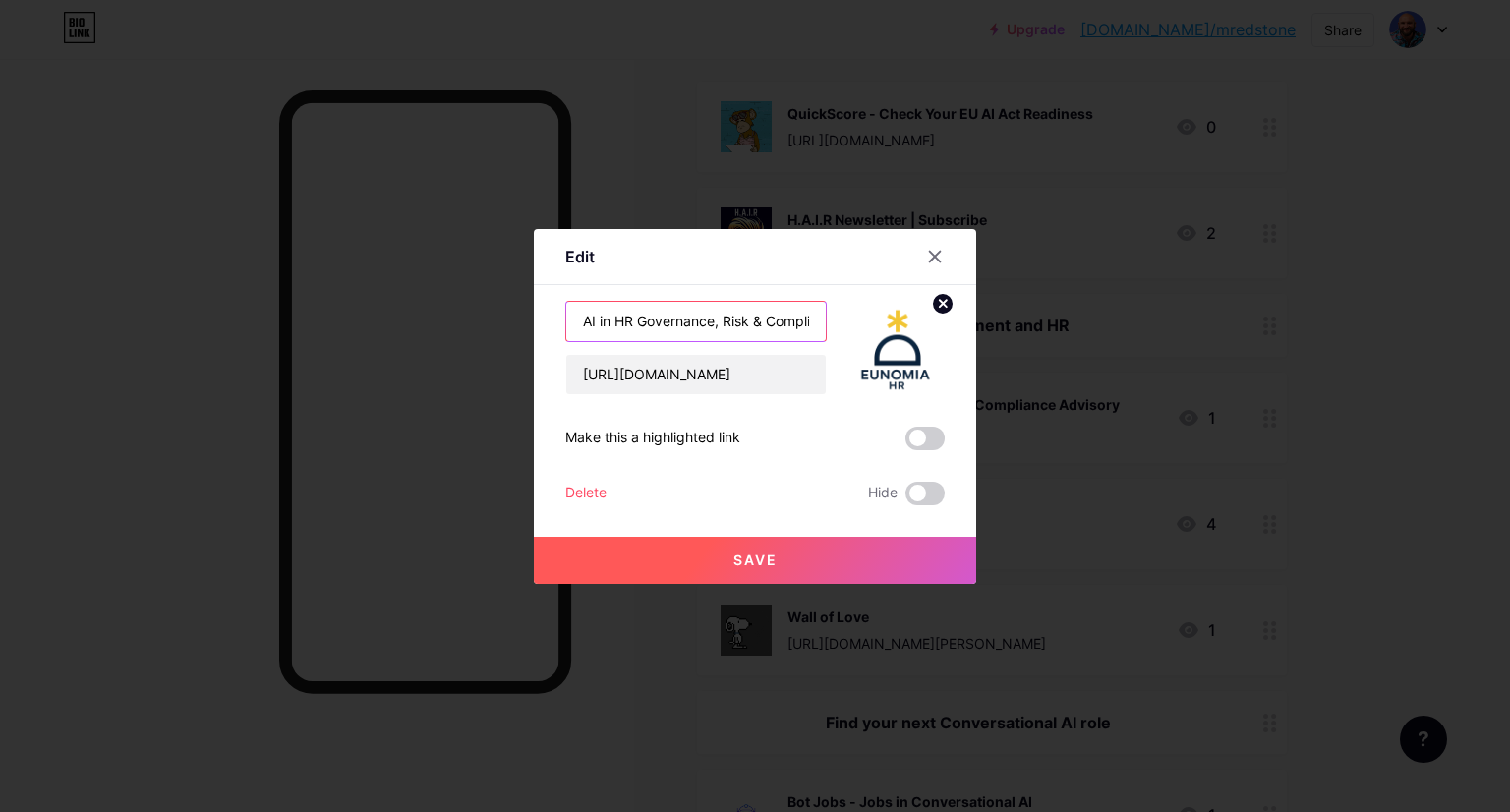
scroll to position [0, 94]
drag, startPoint x: 641, startPoint y: 322, endPoint x: 908, endPoint y: 338, distance: 267.5
click at [908, 338] on div "AI in HR Governance, Risk & Compliance Advisory [URL][DOMAIN_NAME]" at bounding box center [755, 348] width 380 height 94
type input "AI in HR Risk Management (+ free resources)"
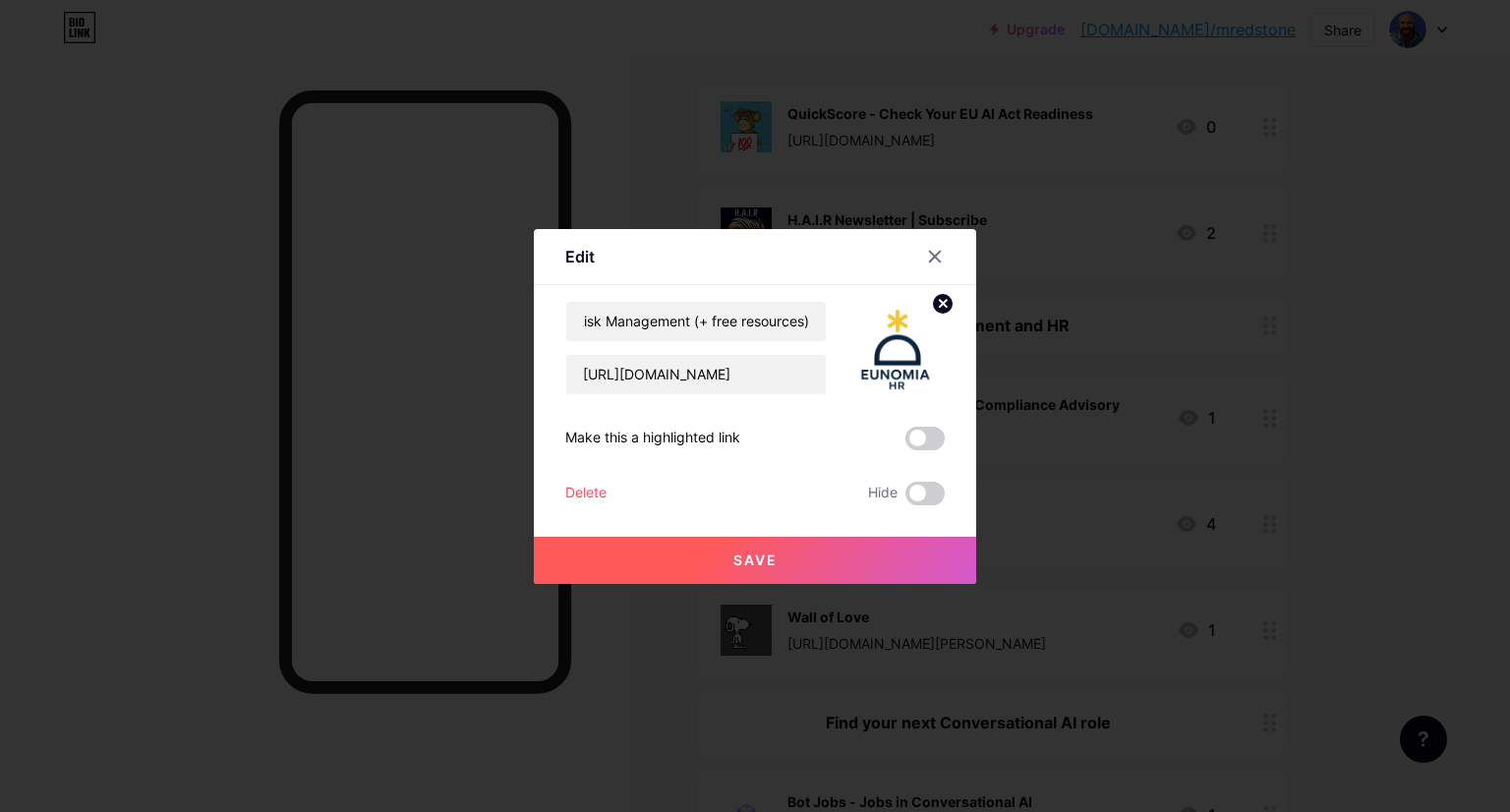
click at [789, 559] on button "Save" at bounding box center [755, 559] width 443 height 47
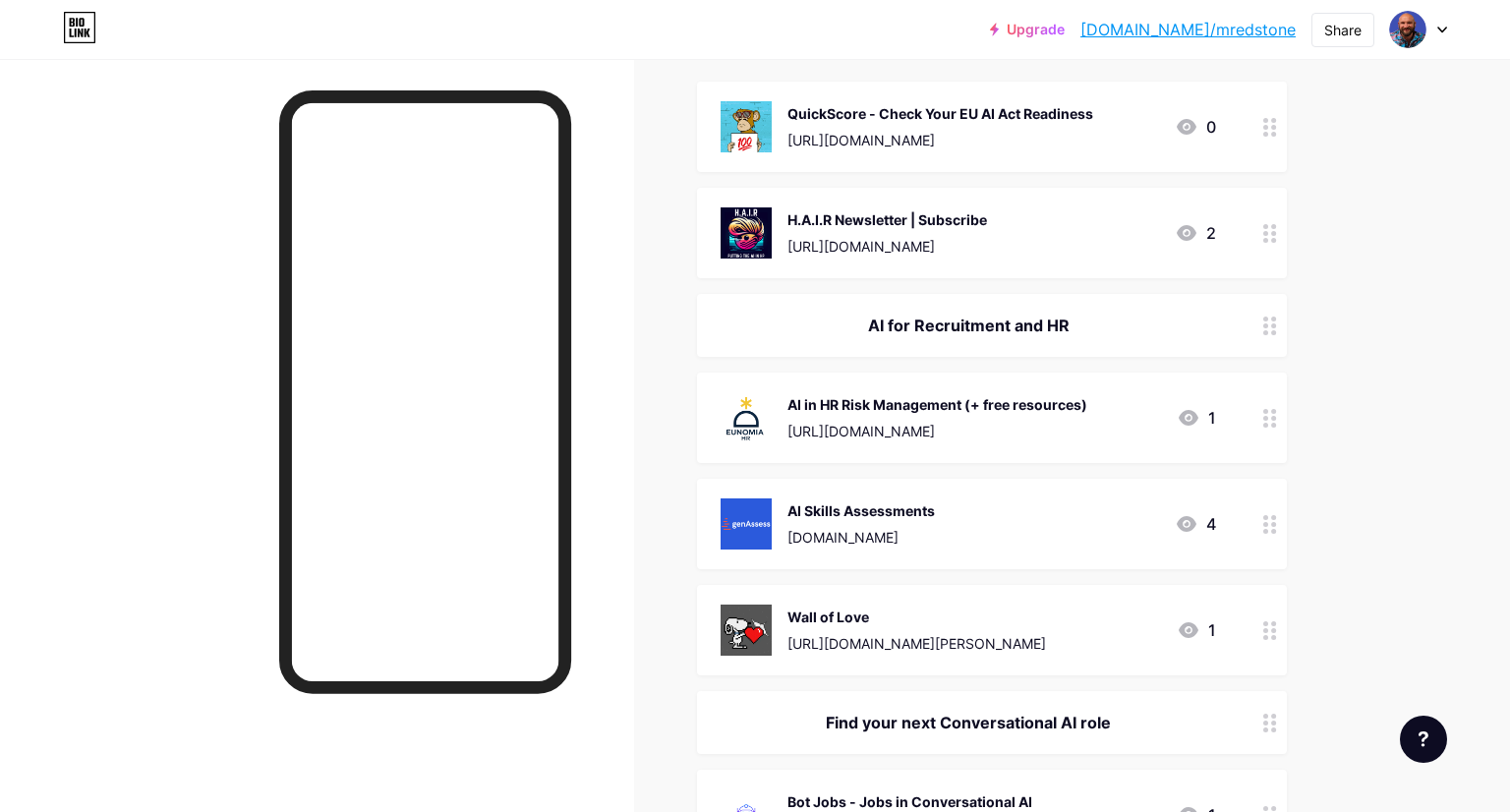
click at [993, 517] on div "AI Skills Assessments [DOMAIN_NAME] 4" at bounding box center [968, 523] width 496 height 51
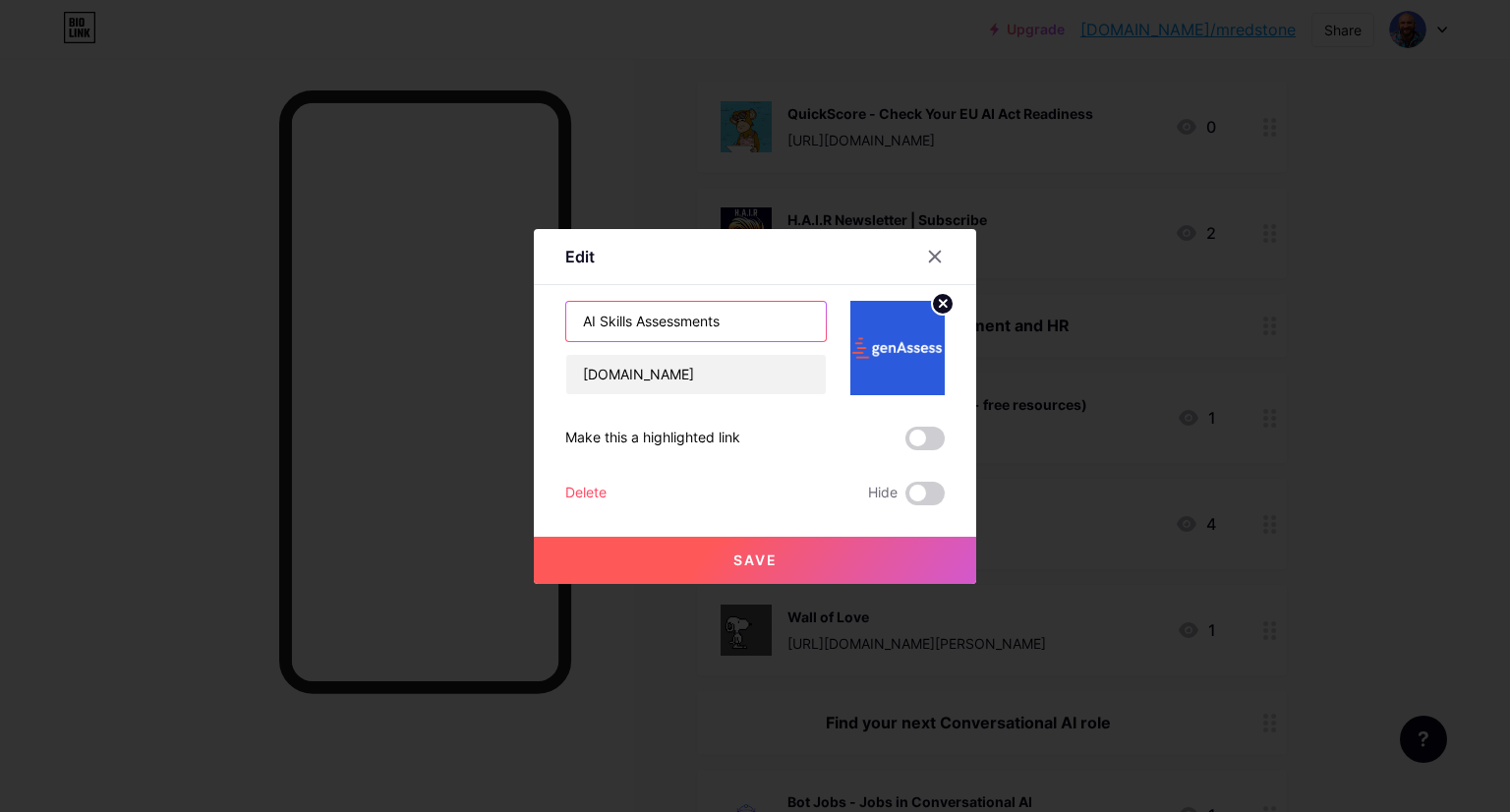
drag, startPoint x: 603, startPoint y: 322, endPoint x: 736, endPoint y: 321, distance: 133.0
click at [736, 321] on input "AI Skills Assessments" at bounding box center [697, 321] width 260 height 39
type input "A"
type input "T"
type input "AI Talent Readiness Assessment"
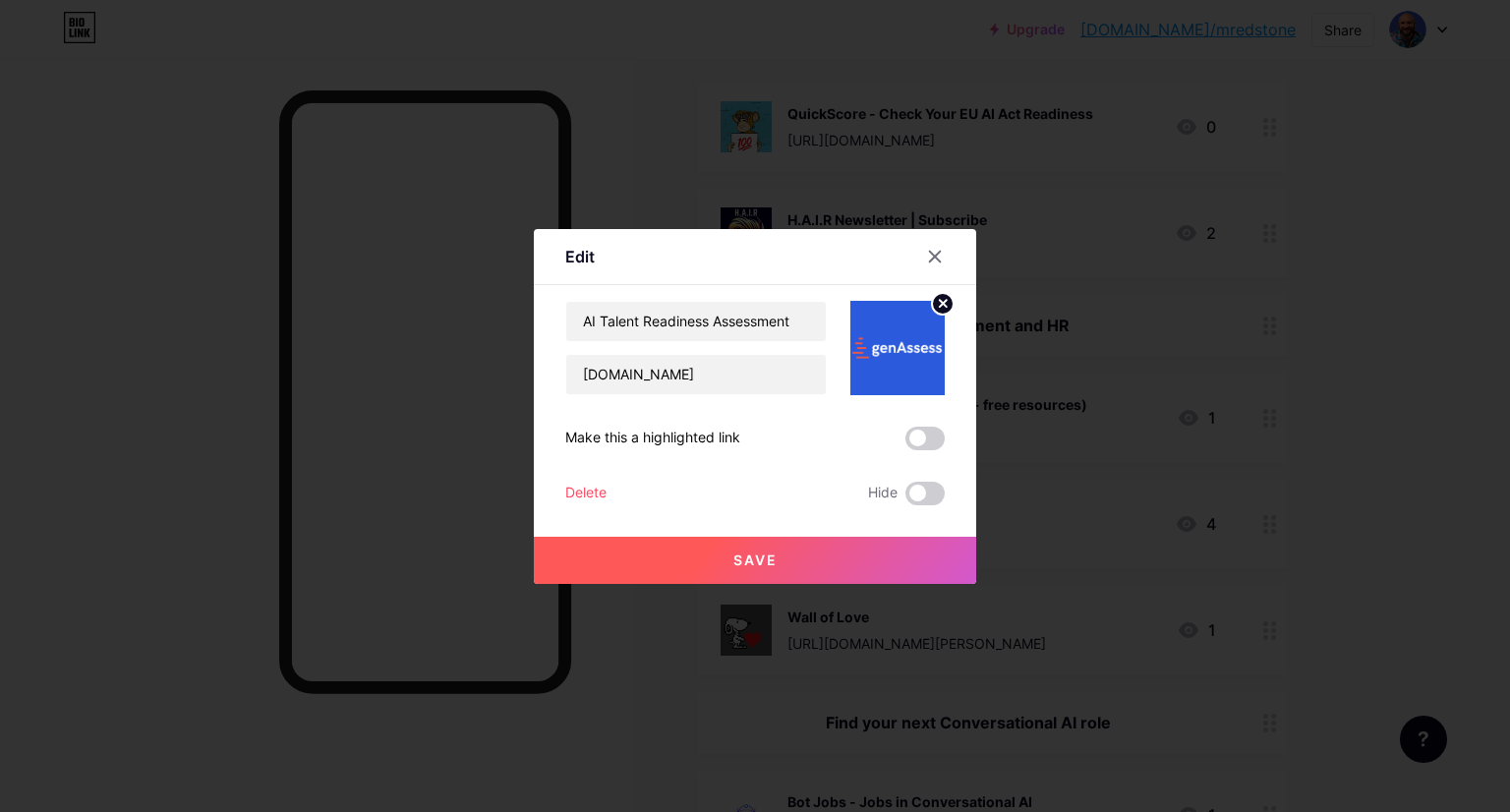
click at [794, 560] on button "Save" at bounding box center [755, 559] width 443 height 47
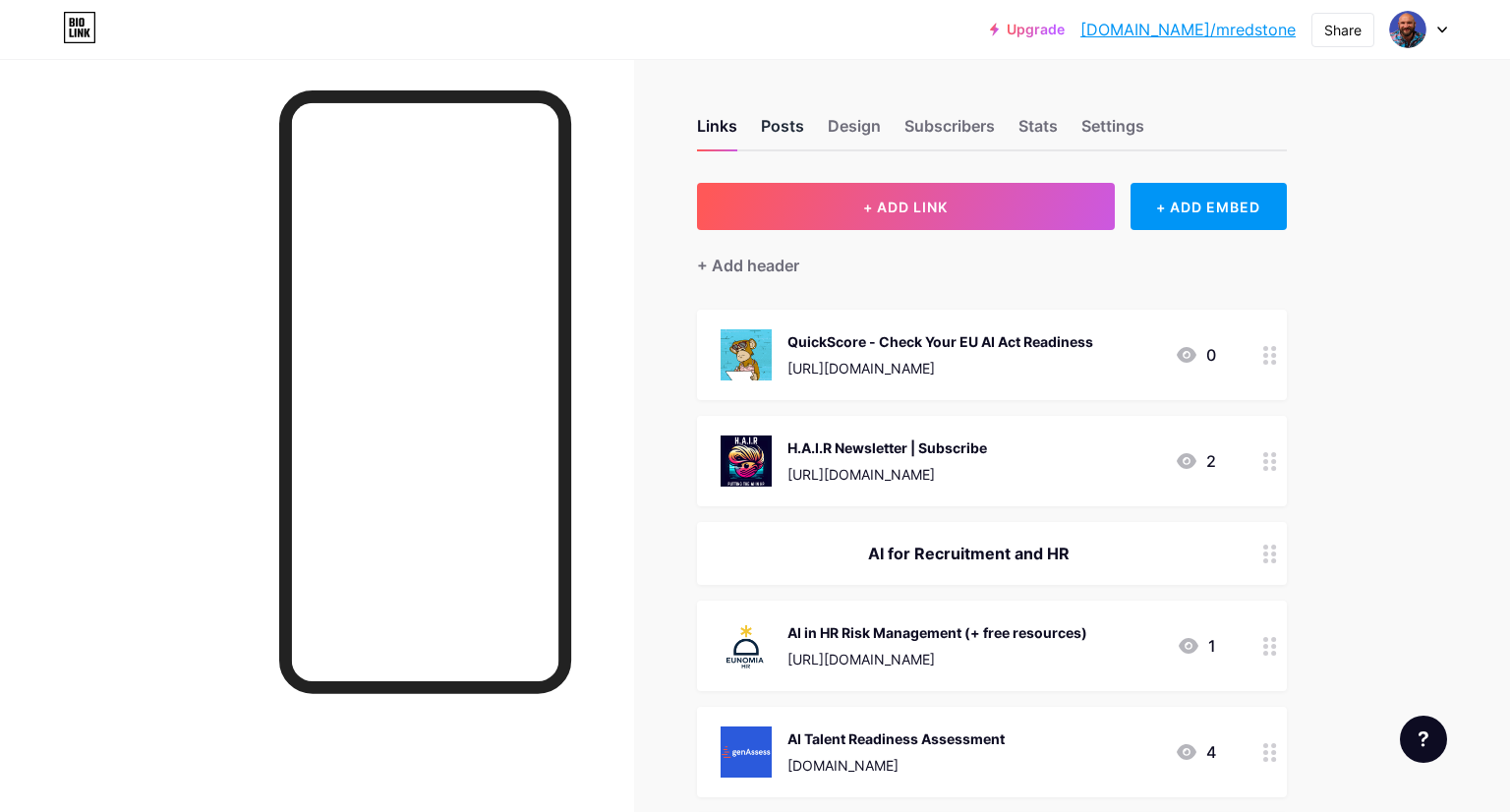
click at [786, 127] on div "Posts" at bounding box center [782, 131] width 43 height 35
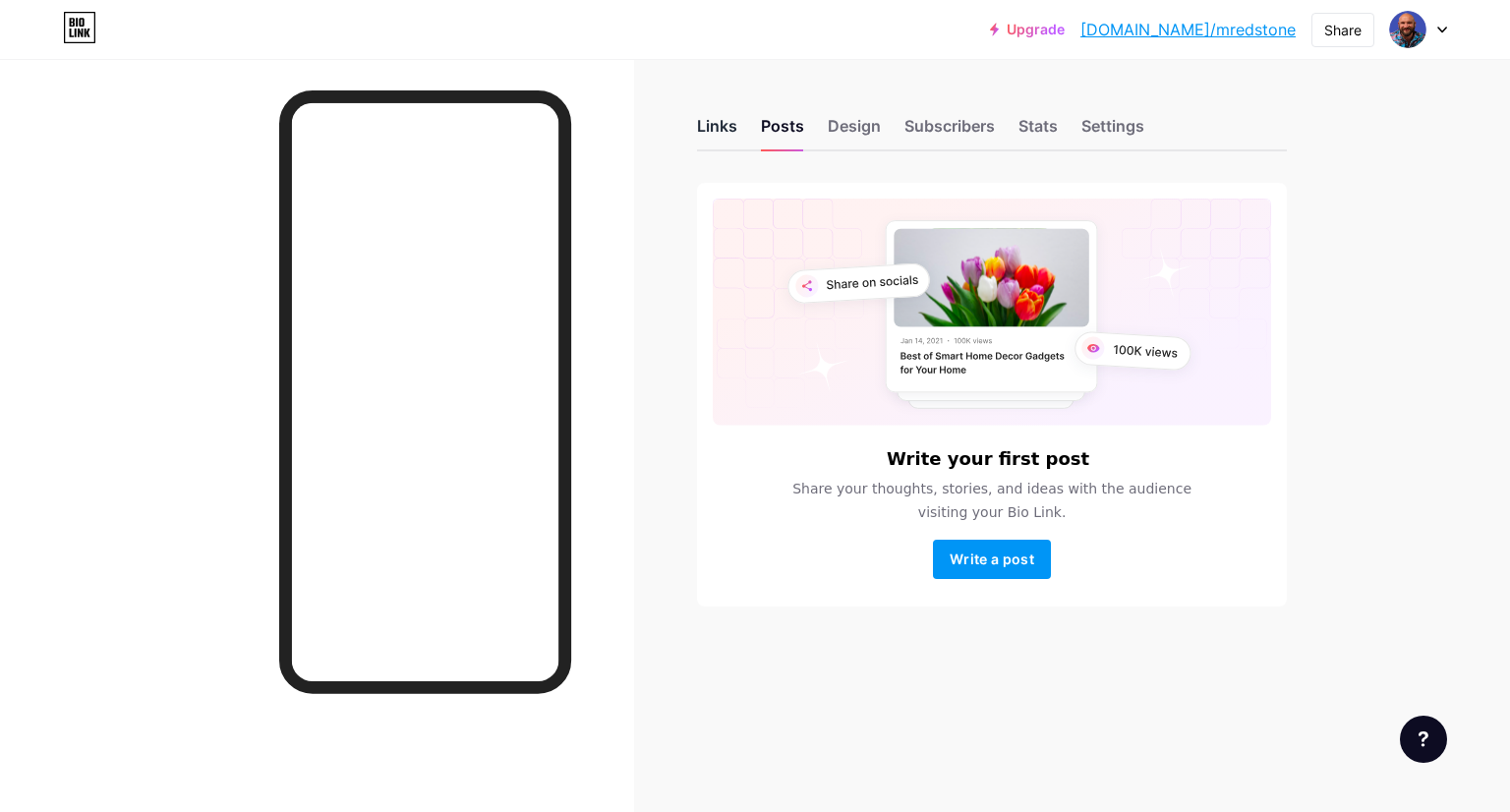
click at [716, 134] on div "Links" at bounding box center [718, 131] width 40 height 35
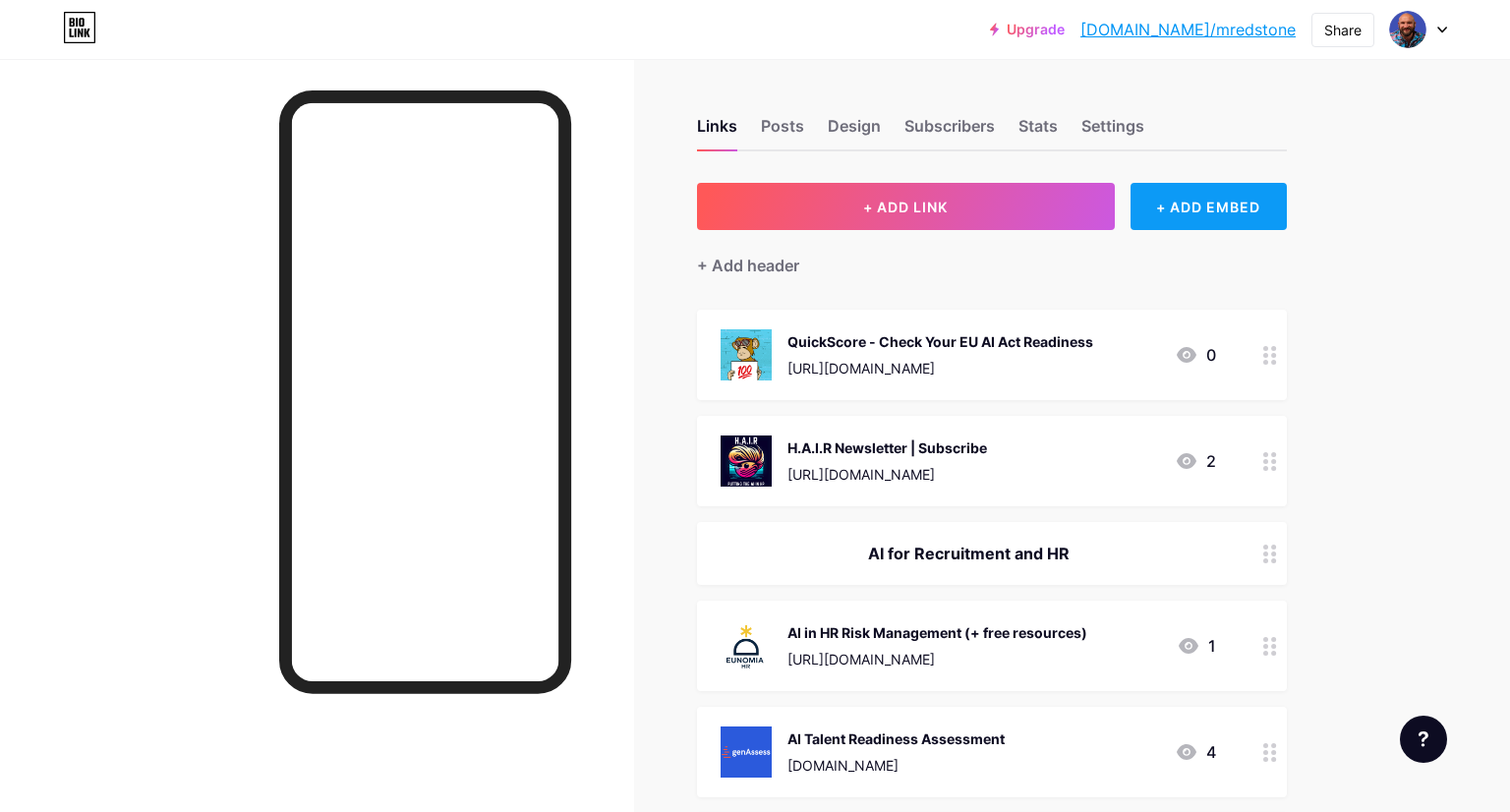
click at [1175, 215] on div "+ ADD EMBED" at bounding box center [1209, 206] width 156 height 47
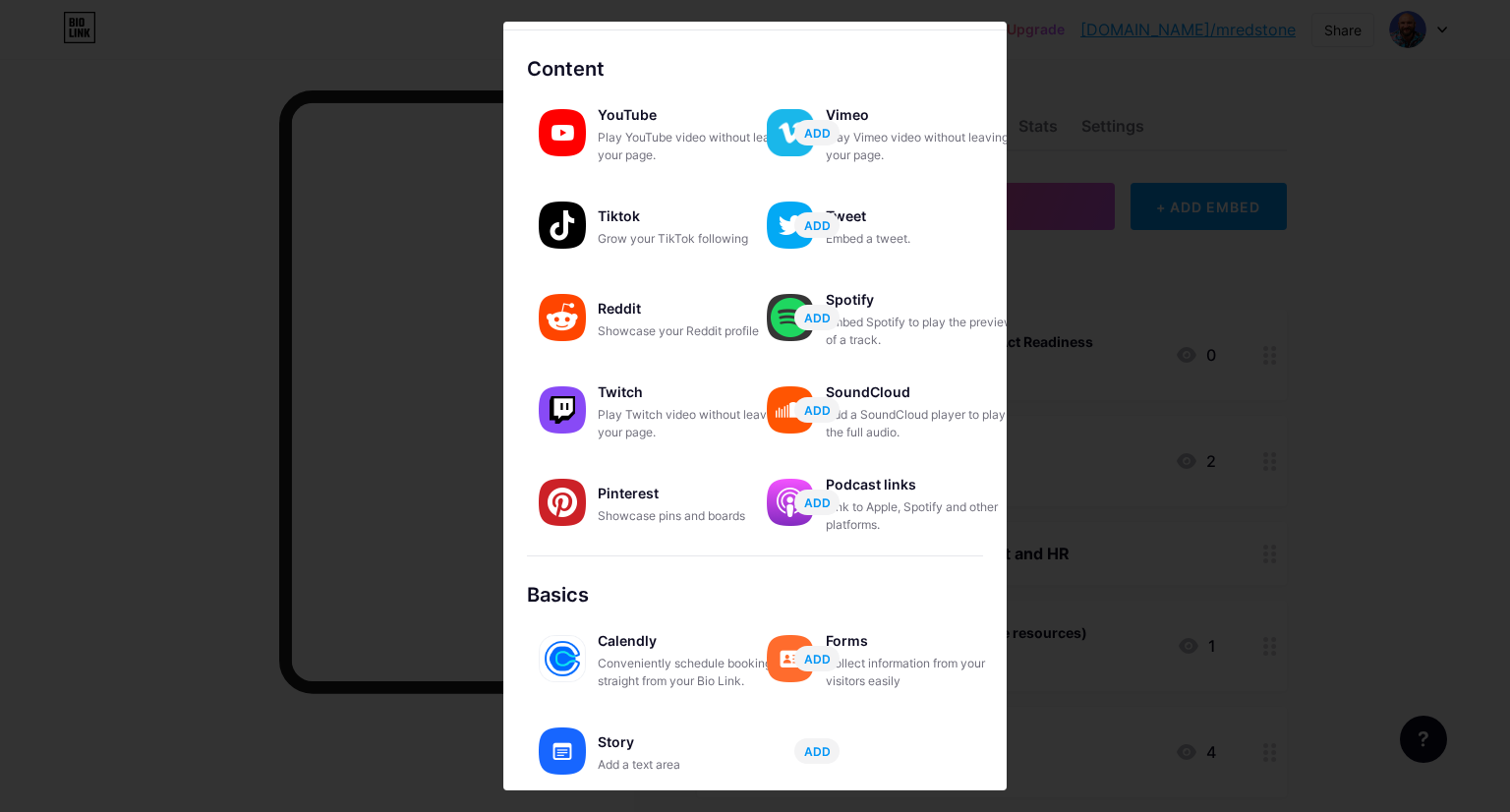
click at [85, 428] on div at bounding box center [755, 406] width 1510 height 812
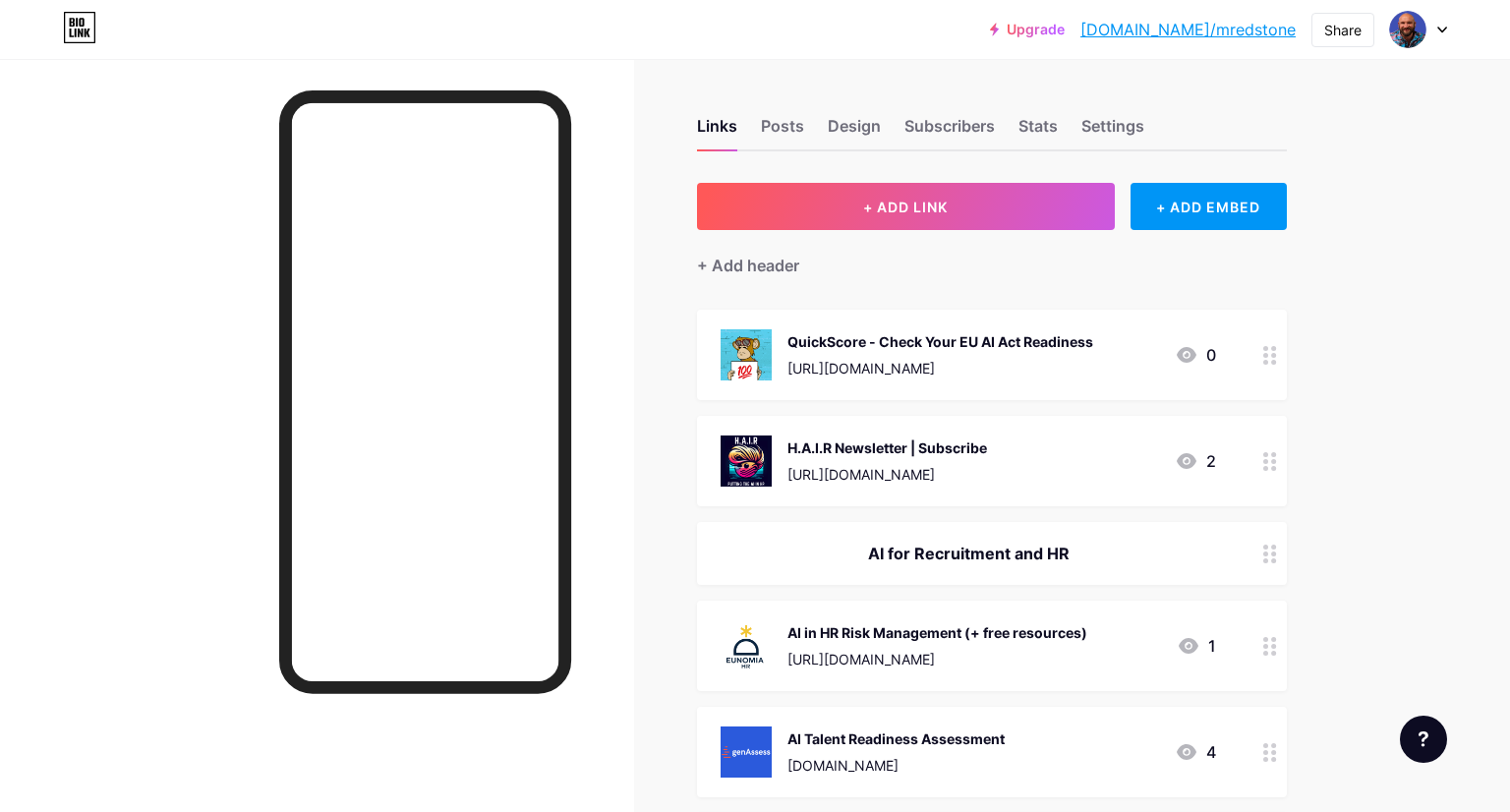
scroll to position [991, 0]
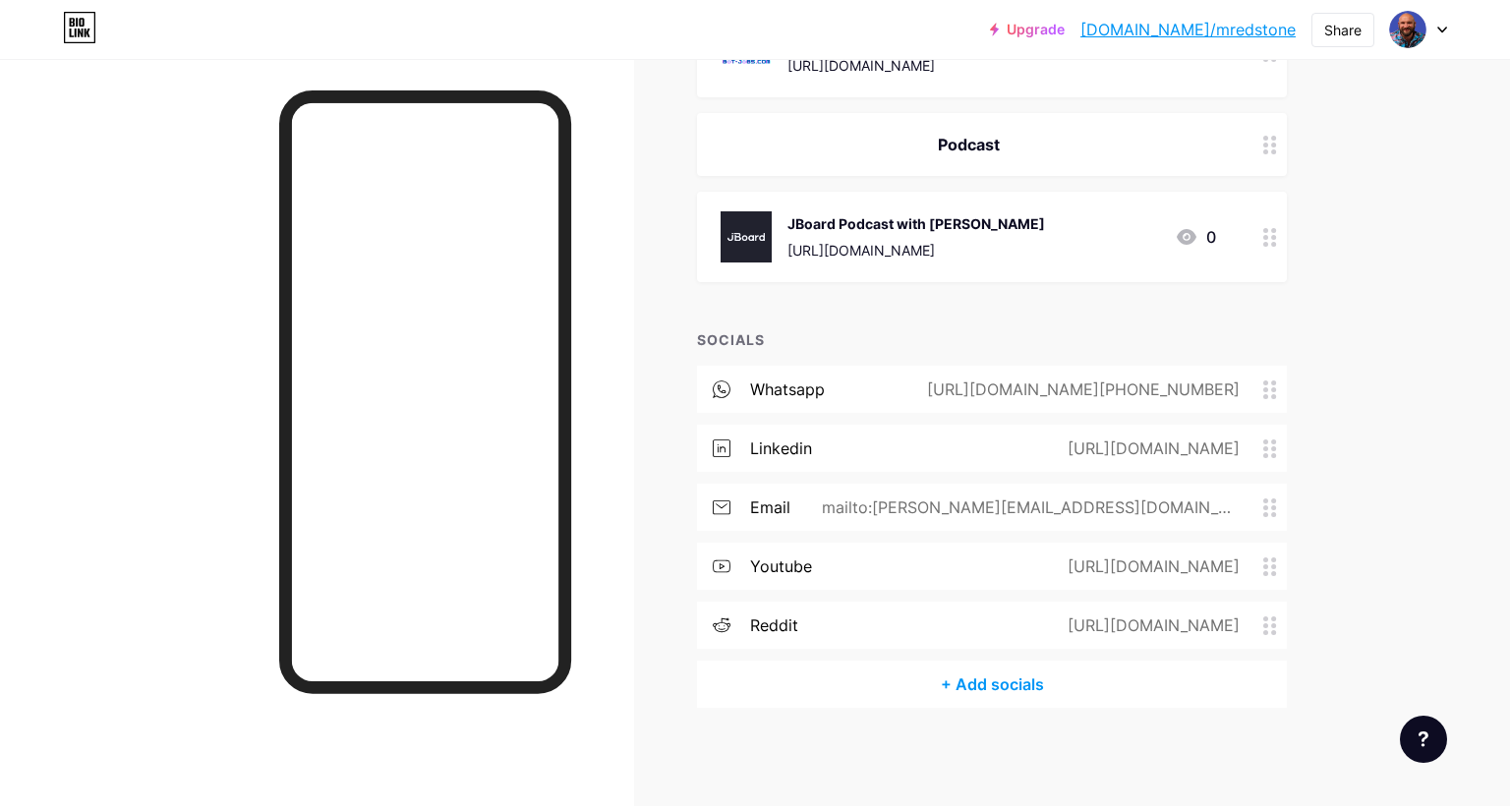
click at [977, 682] on div "+ Add socials" at bounding box center [992, 683] width 590 height 47
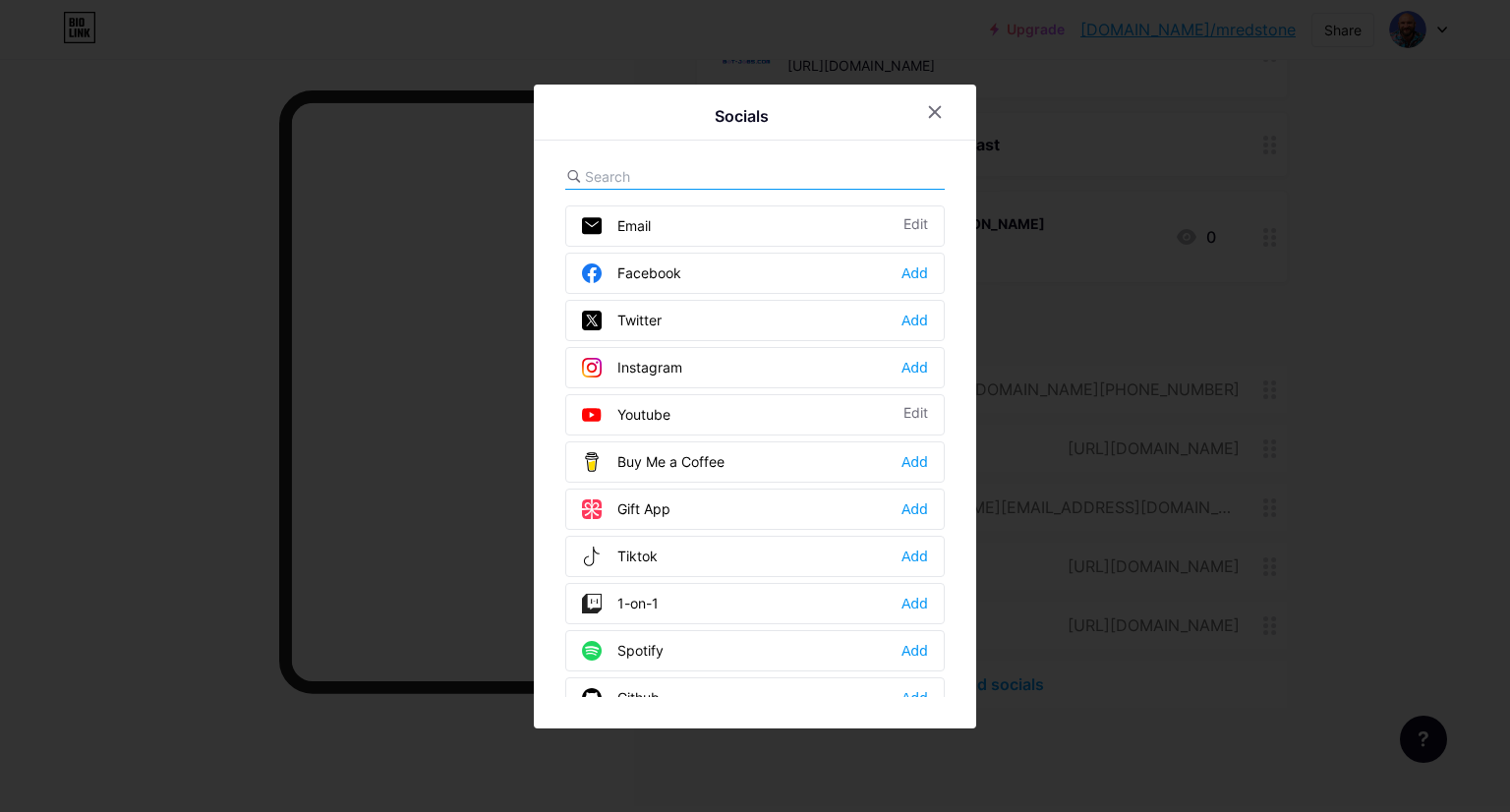
click at [664, 654] on div "Spotify Add" at bounding box center [755, 650] width 380 height 41
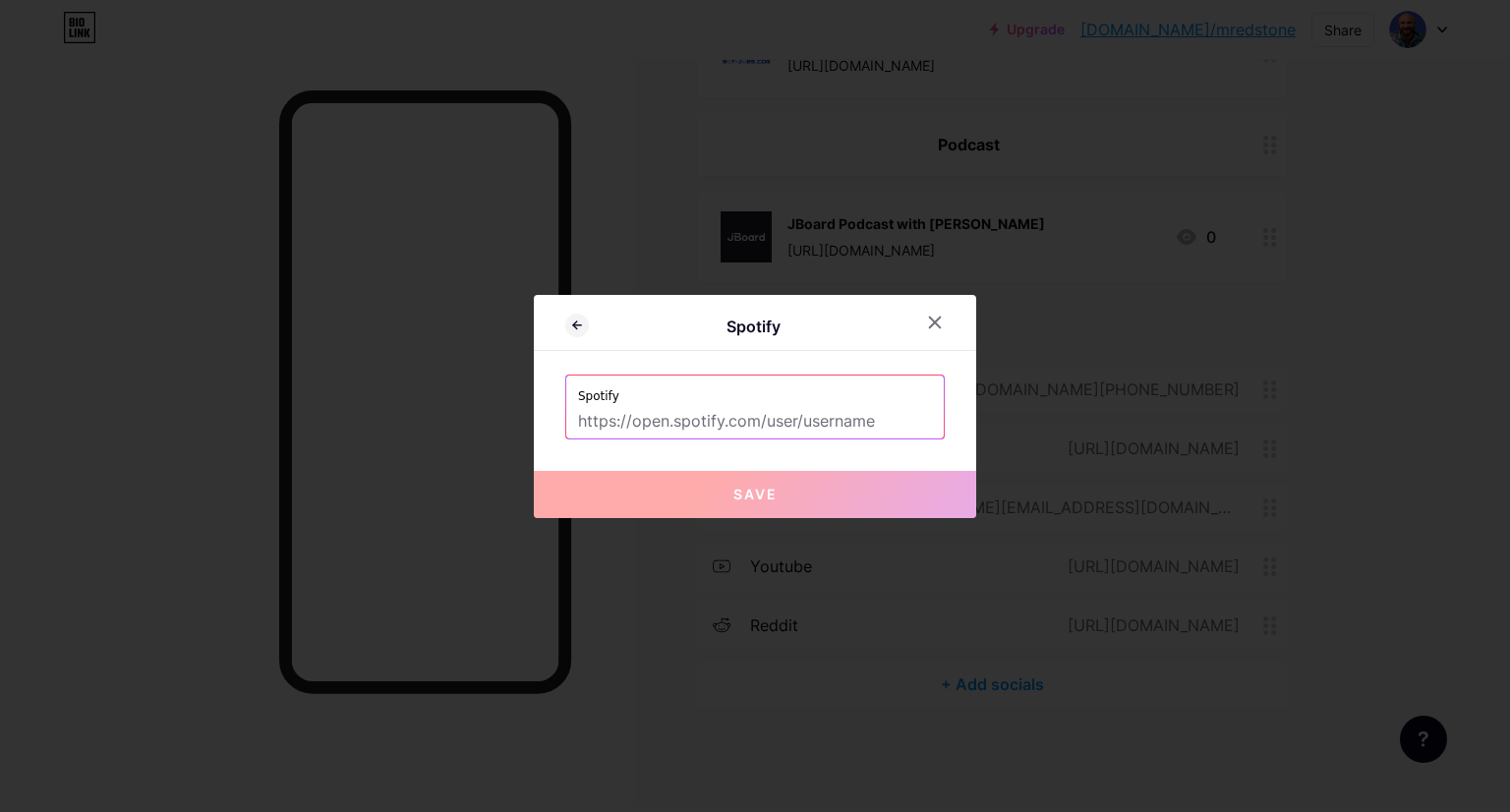
click at [693, 428] on input "text" at bounding box center [755, 420] width 354 height 33
paste input "[URL][DOMAIN_NAME]"
type input "[URL][DOMAIN_NAME]"
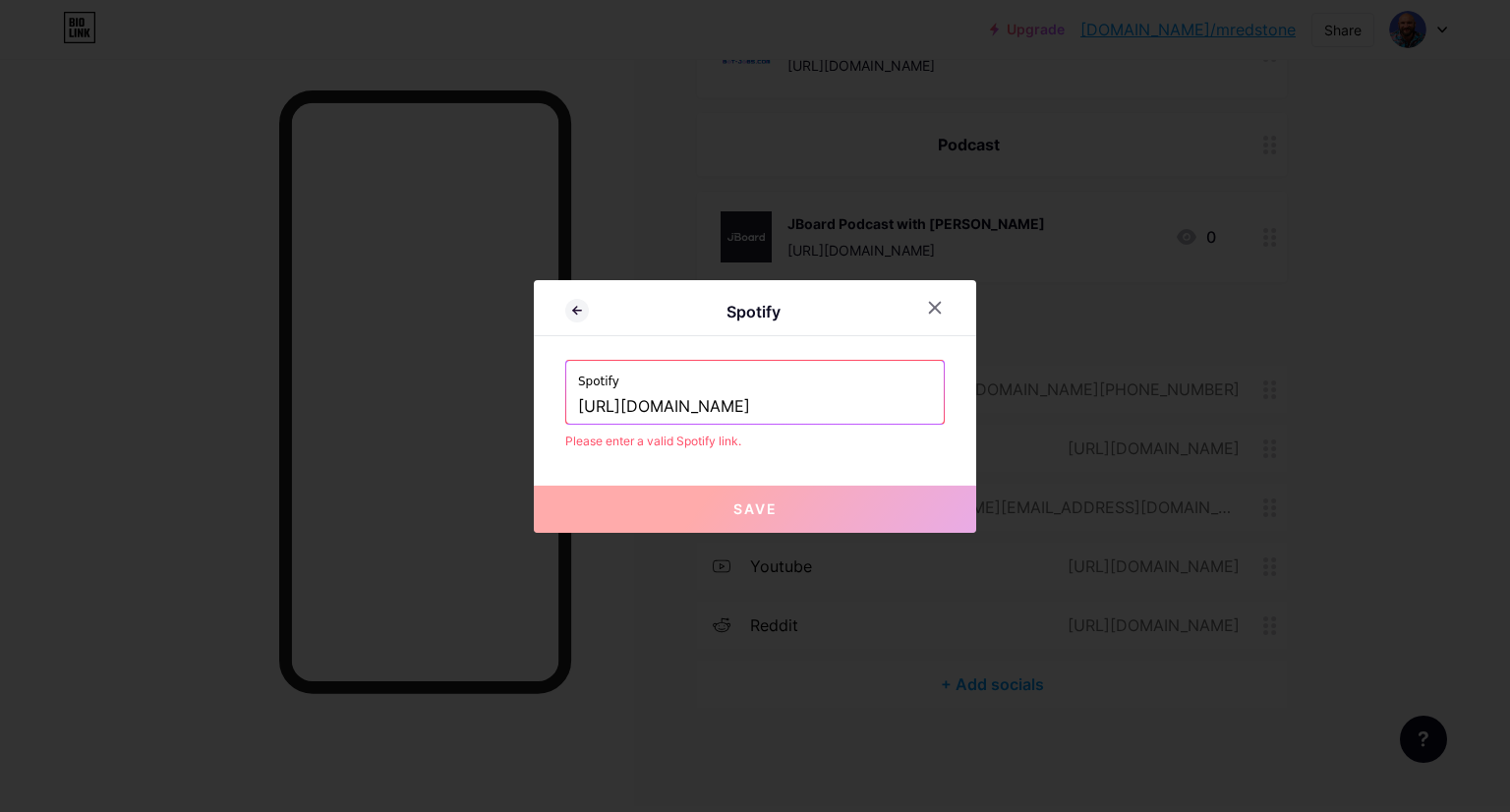
click at [796, 407] on input "[URL][DOMAIN_NAME]" at bounding box center [755, 406] width 354 height 33
paste input "[URL][DOMAIN_NAME]"
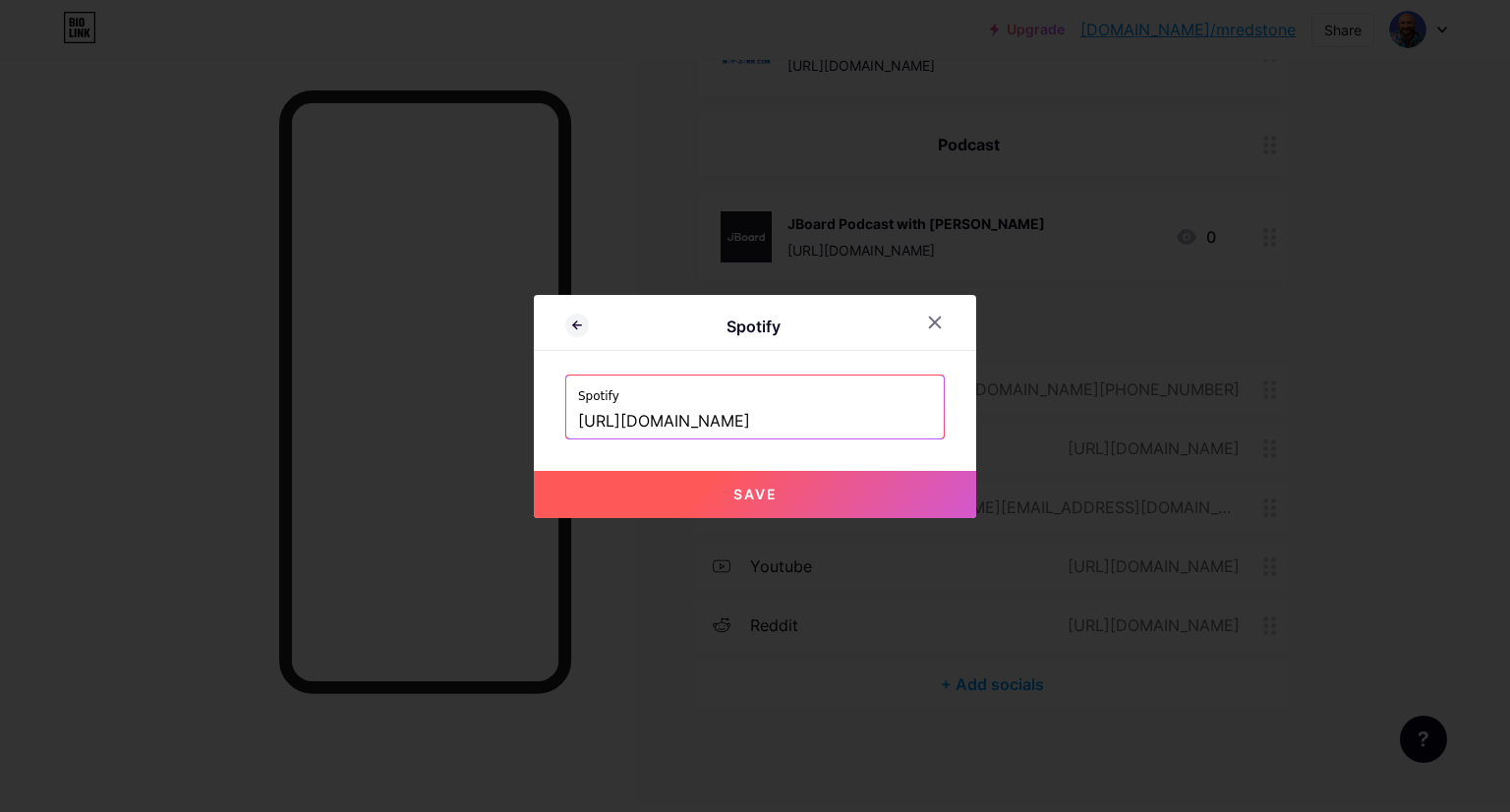
scroll to position [0, 367]
type input "[URL][DOMAIN_NAME]"
click at [950, 490] on button "Save" at bounding box center [755, 493] width 443 height 47
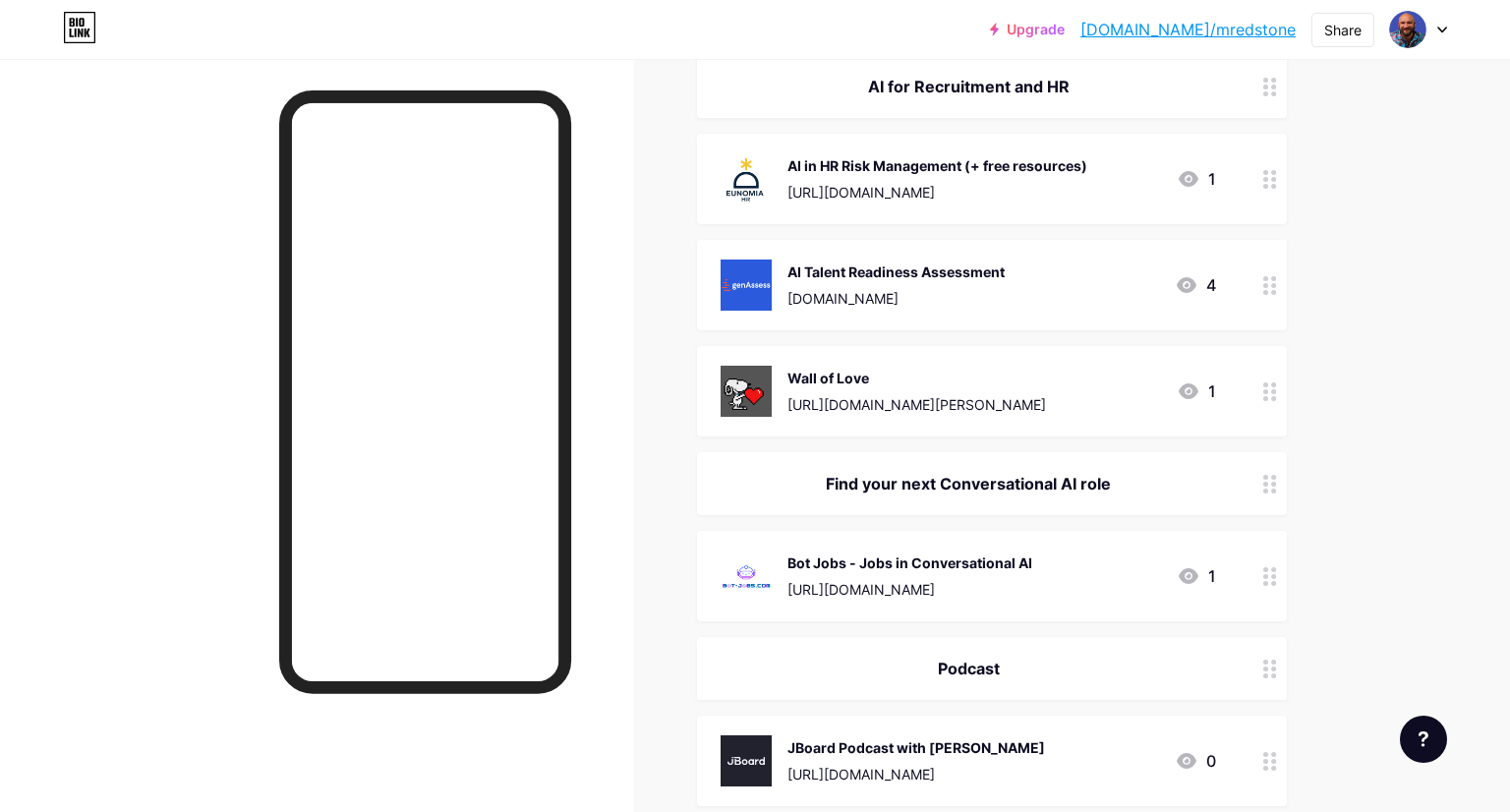
scroll to position [0, 0]
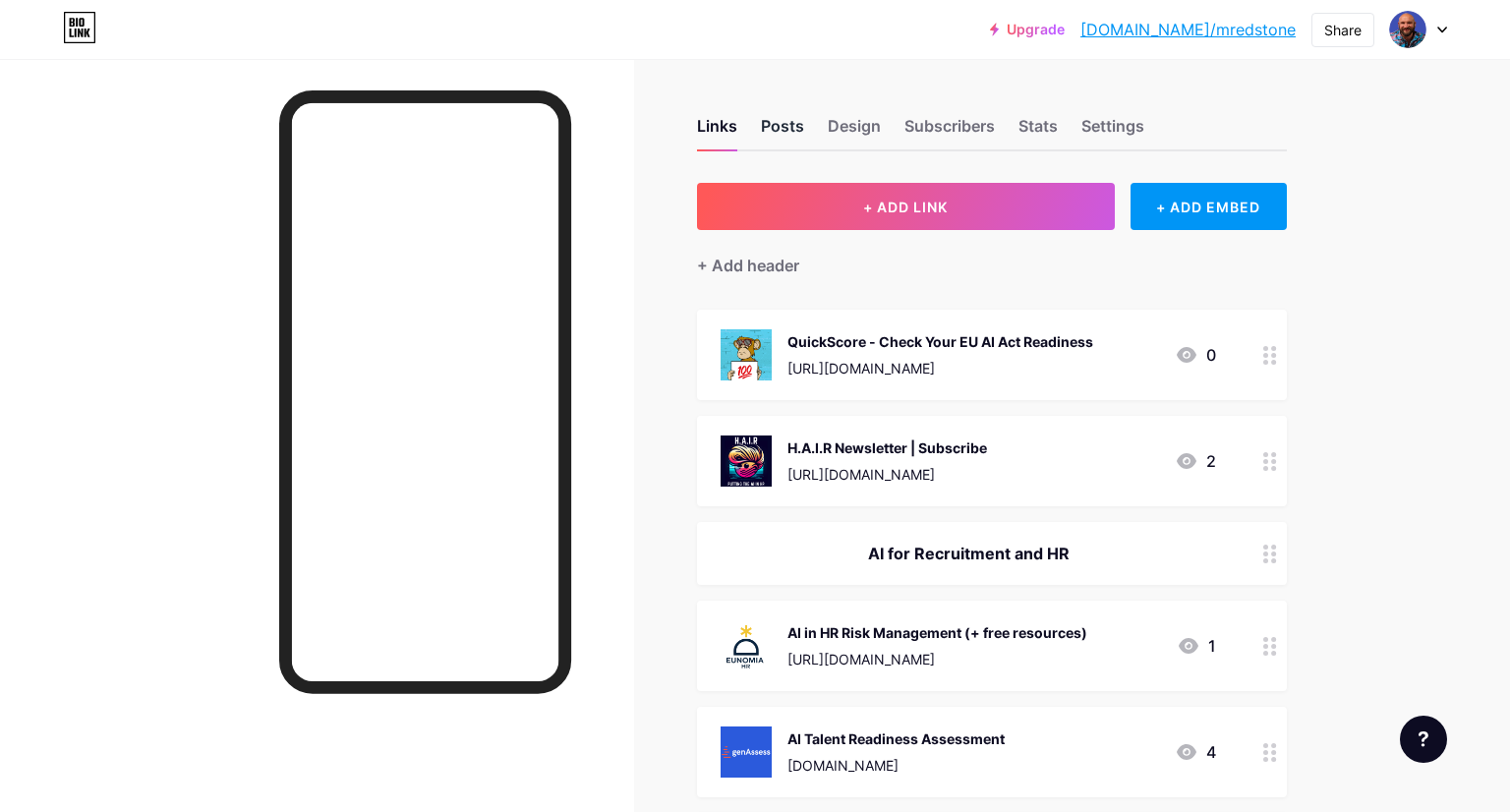
click at [792, 132] on div "Posts" at bounding box center [782, 131] width 43 height 35
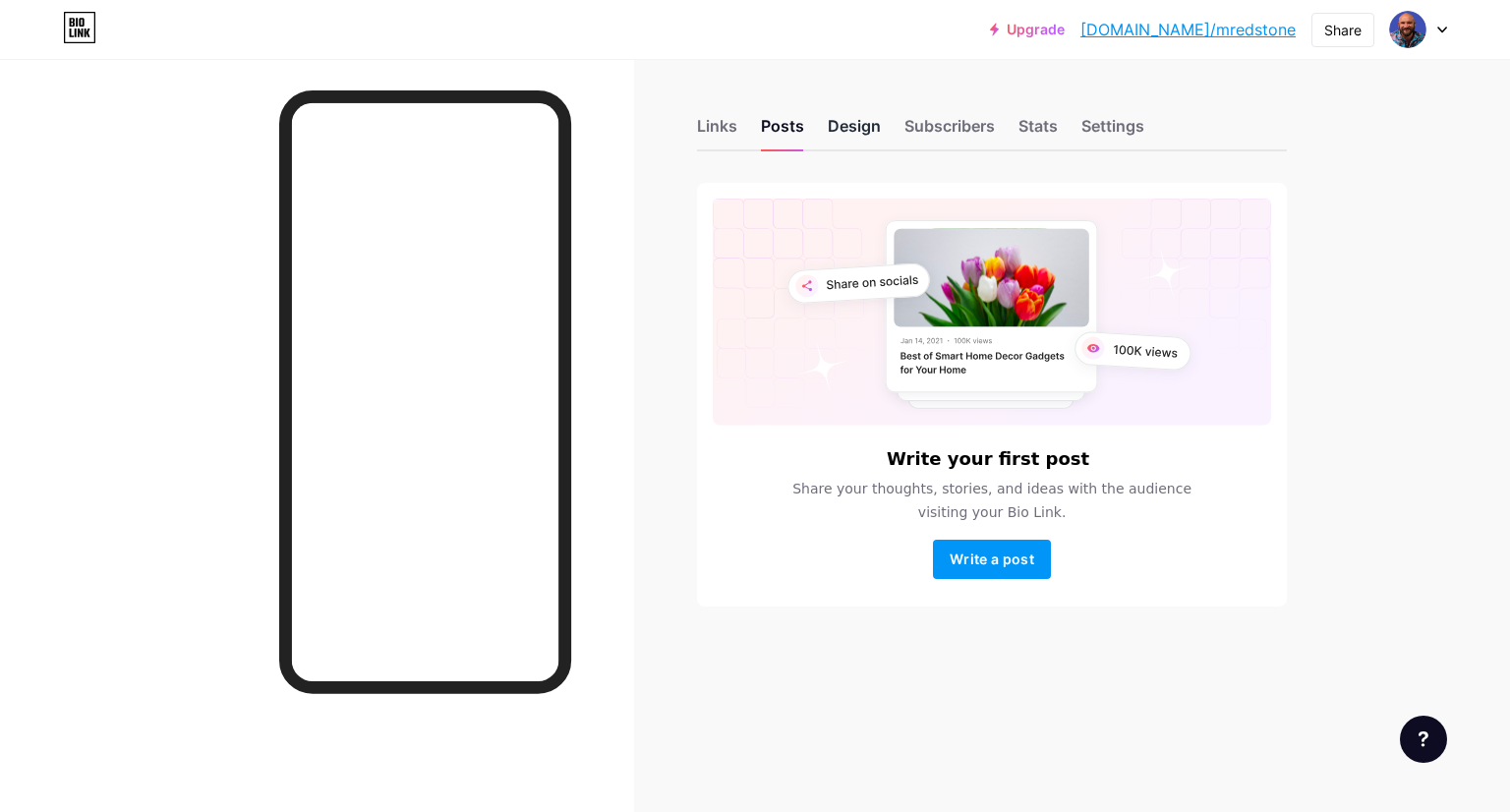
click at [869, 133] on div "Design" at bounding box center [854, 131] width 53 height 35
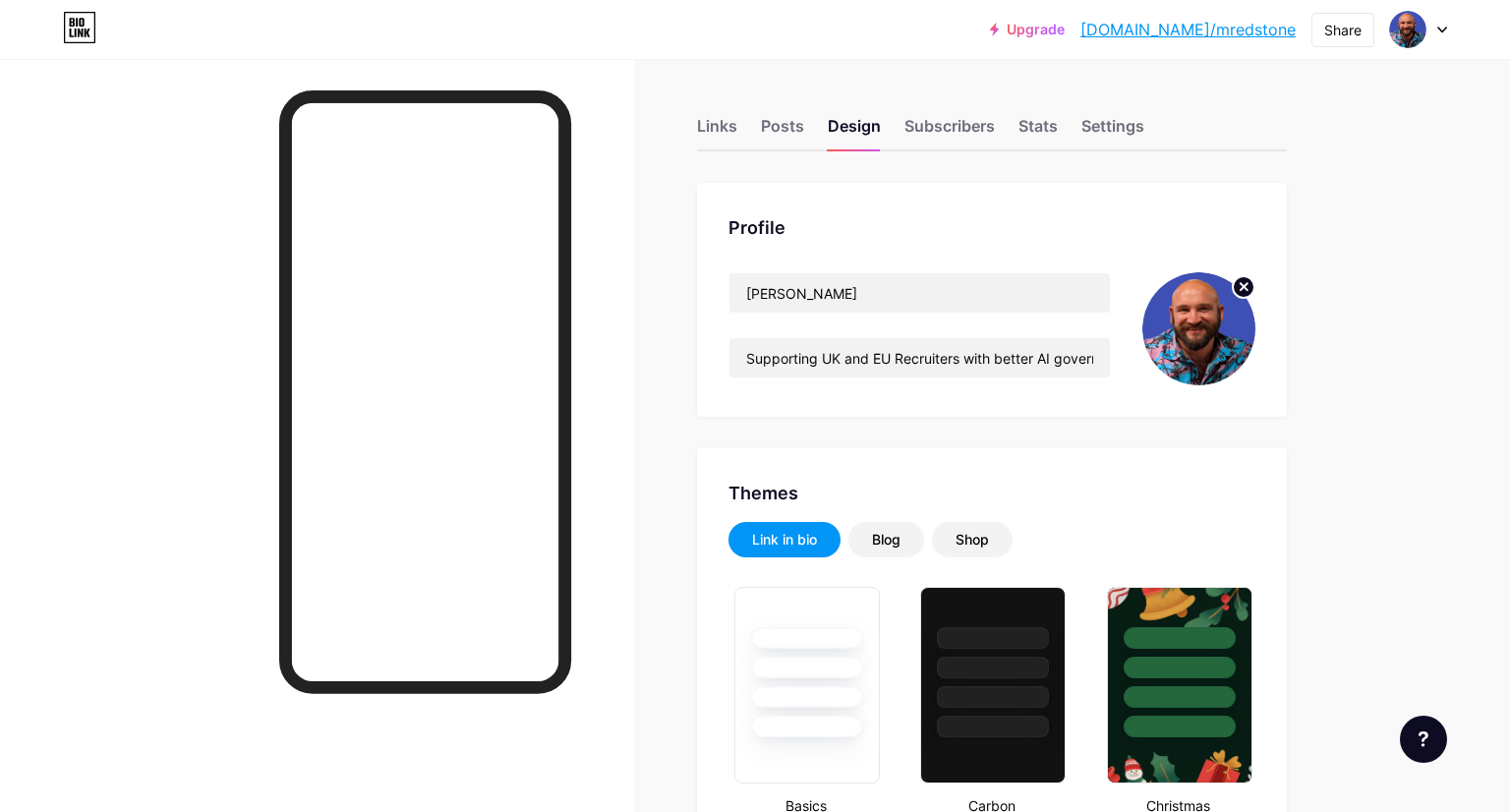
type input "#f4f6f8"
type input "#000000"
type input "#0c2742"
click at [719, 124] on div "Links" at bounding box center [718, 131] width 40 height 35
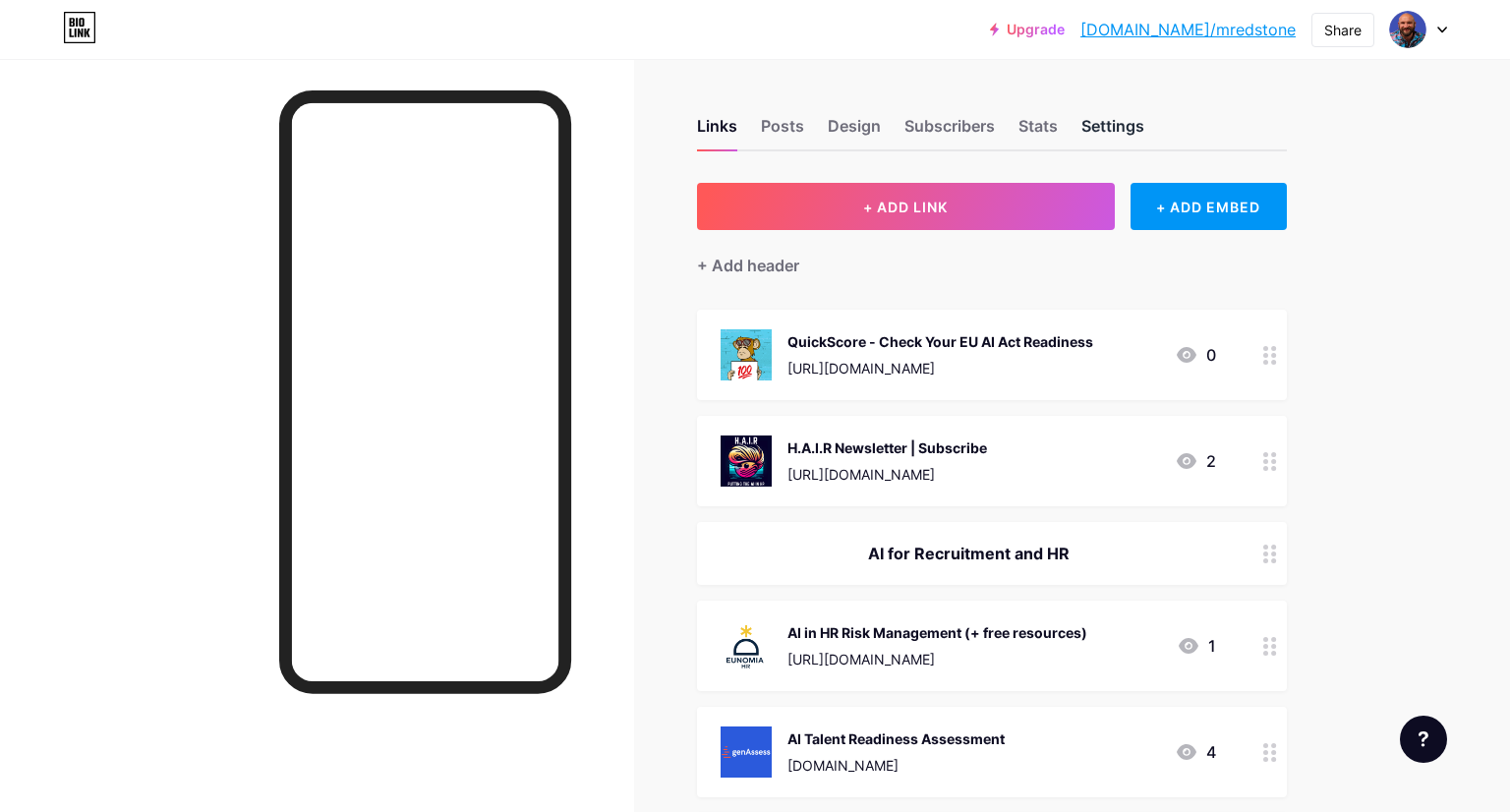
click at [1111, 130] on div "Settings" at bounding box center [1112, 131] width 63 height 35
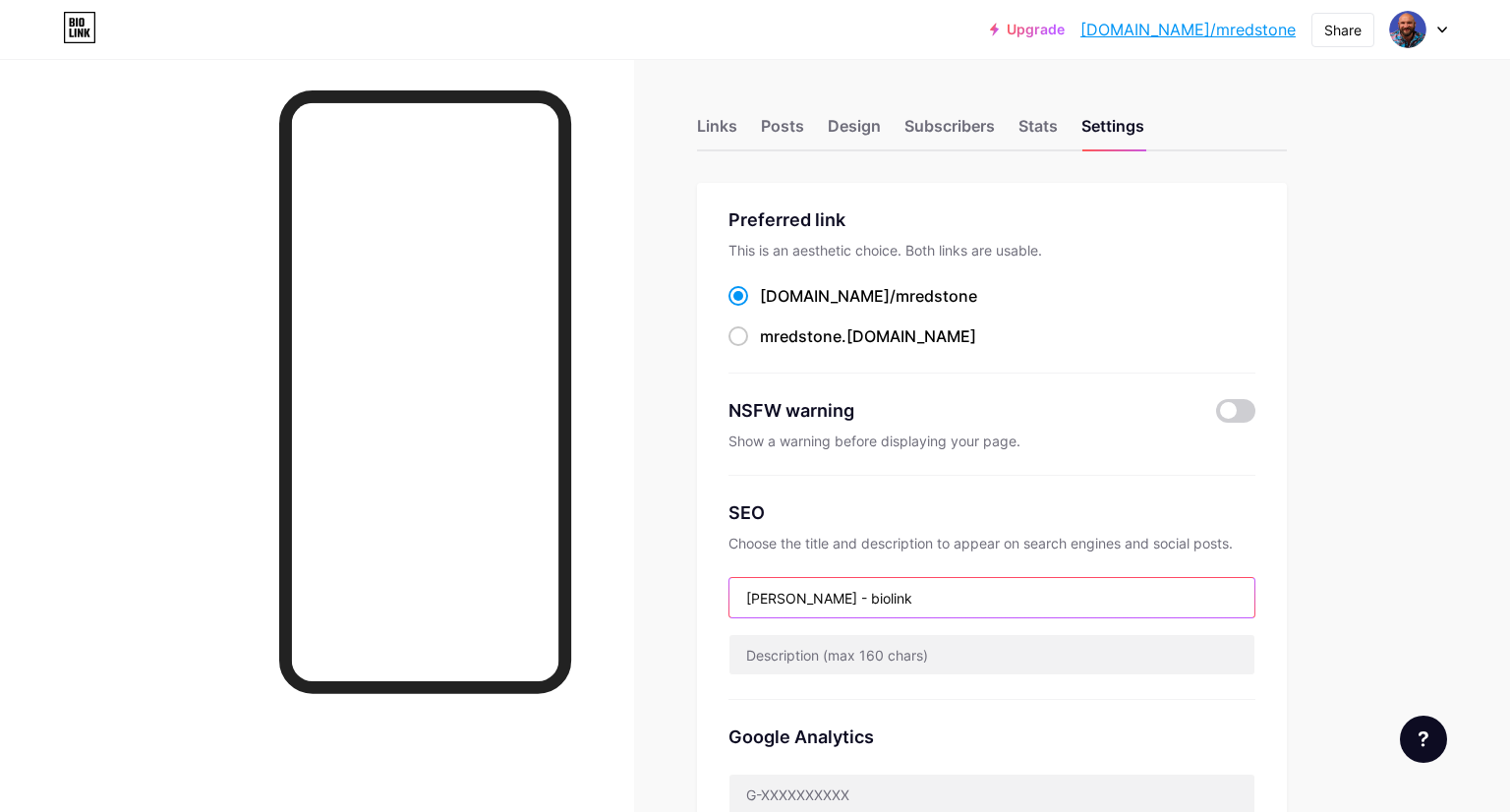
drag, startPoint x: 933, startPoint y: 595, endPoint x: 875, endPoint y: 592, distance: 58.1
click at [875, 592] on input "[PERSON_NAME] - biolink" at bounding box center [991, 597] width 525 height 39
type input "[PERSON_NAME] - Leading Expert in AI for Recruitment and HR"
click at [849, 123] on div "Design" at bounding box center [854, 131] width 53 height 35
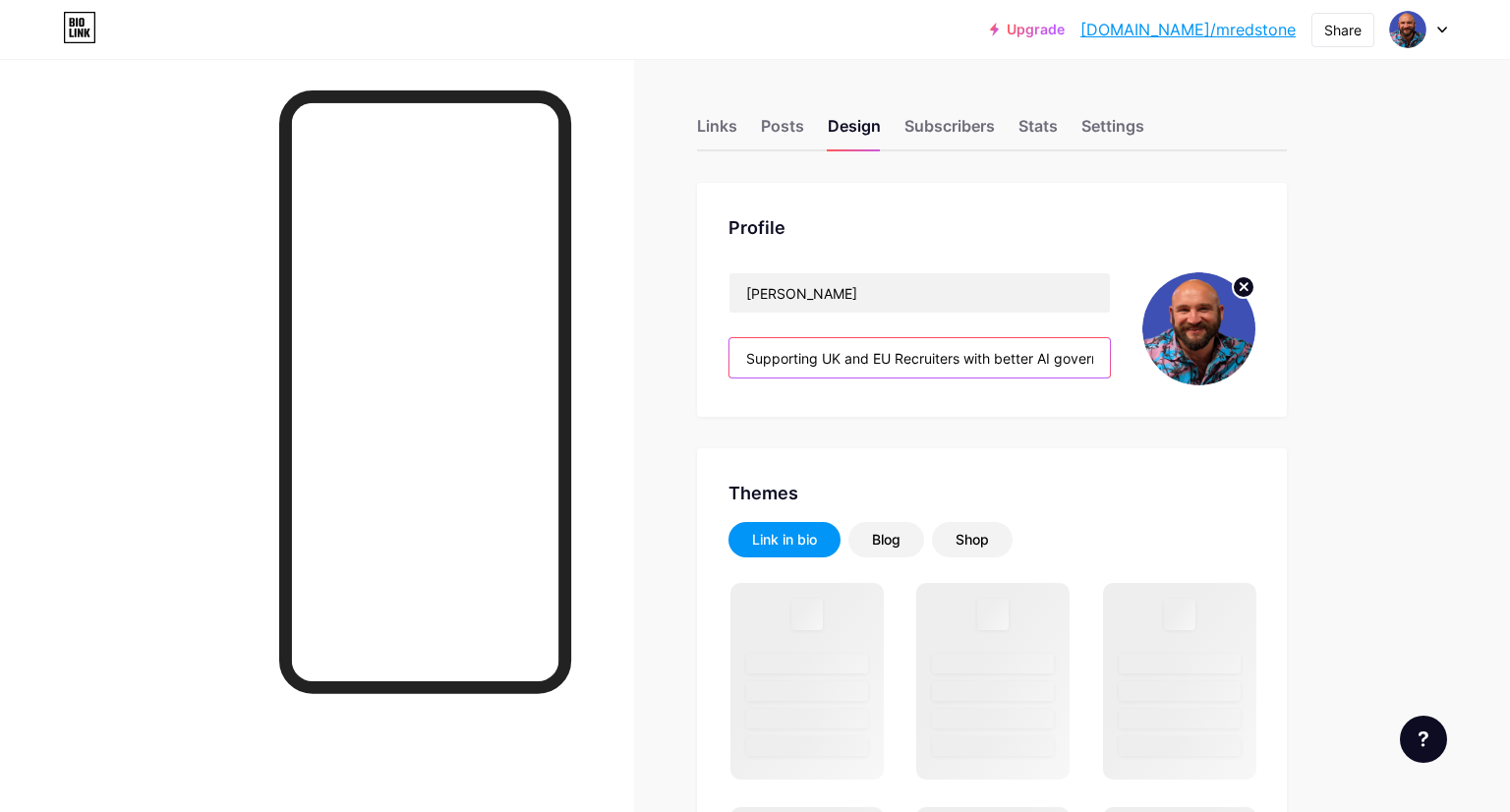
click at [830, 363] on input "Supporting UK and EU Recruiters with better AI governance and skills assessment…" at bounding box center [919, 357] width 381 height 39
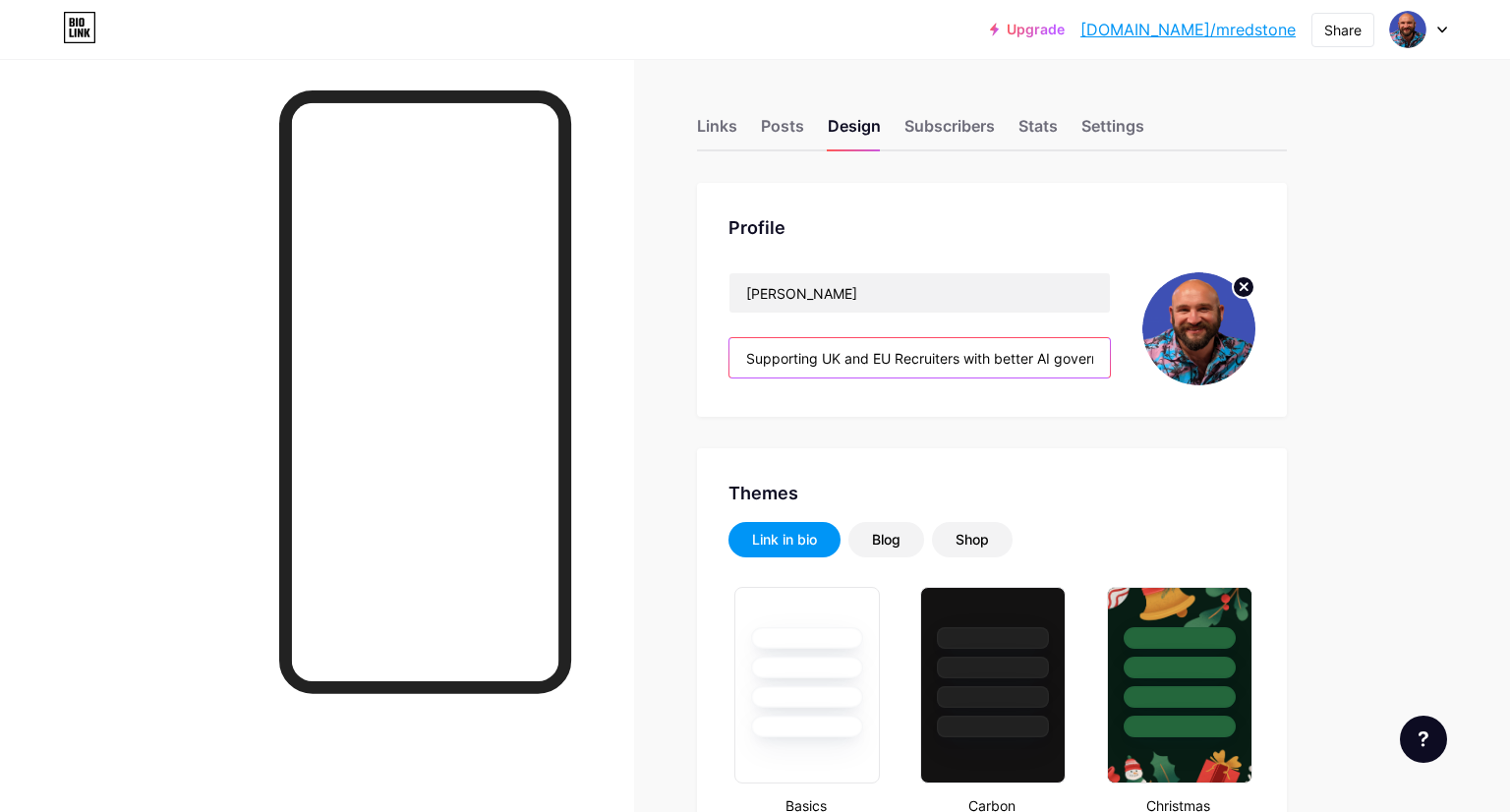
type input "#f4f6f8"
type input "#000000"
type input "#0c2742"
click at [830, 363] on input "Supporting UK and EU Recruiters with better AI governance and skills assessment…" at bounding box center [919, 357] width 381 height 39
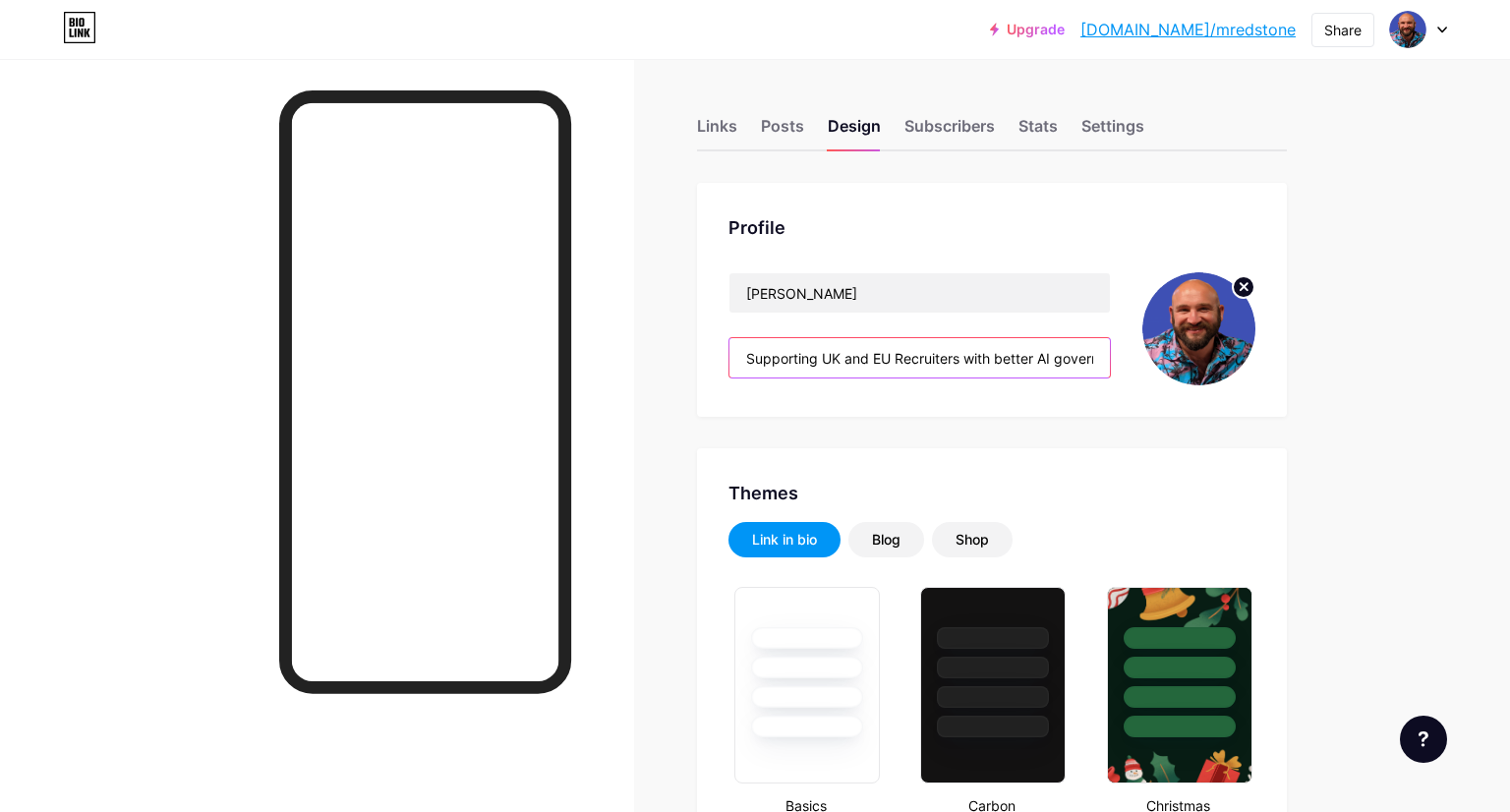
paste input "I am a leading advisor on the responsible adoption of AI in HR and recruitment.…"
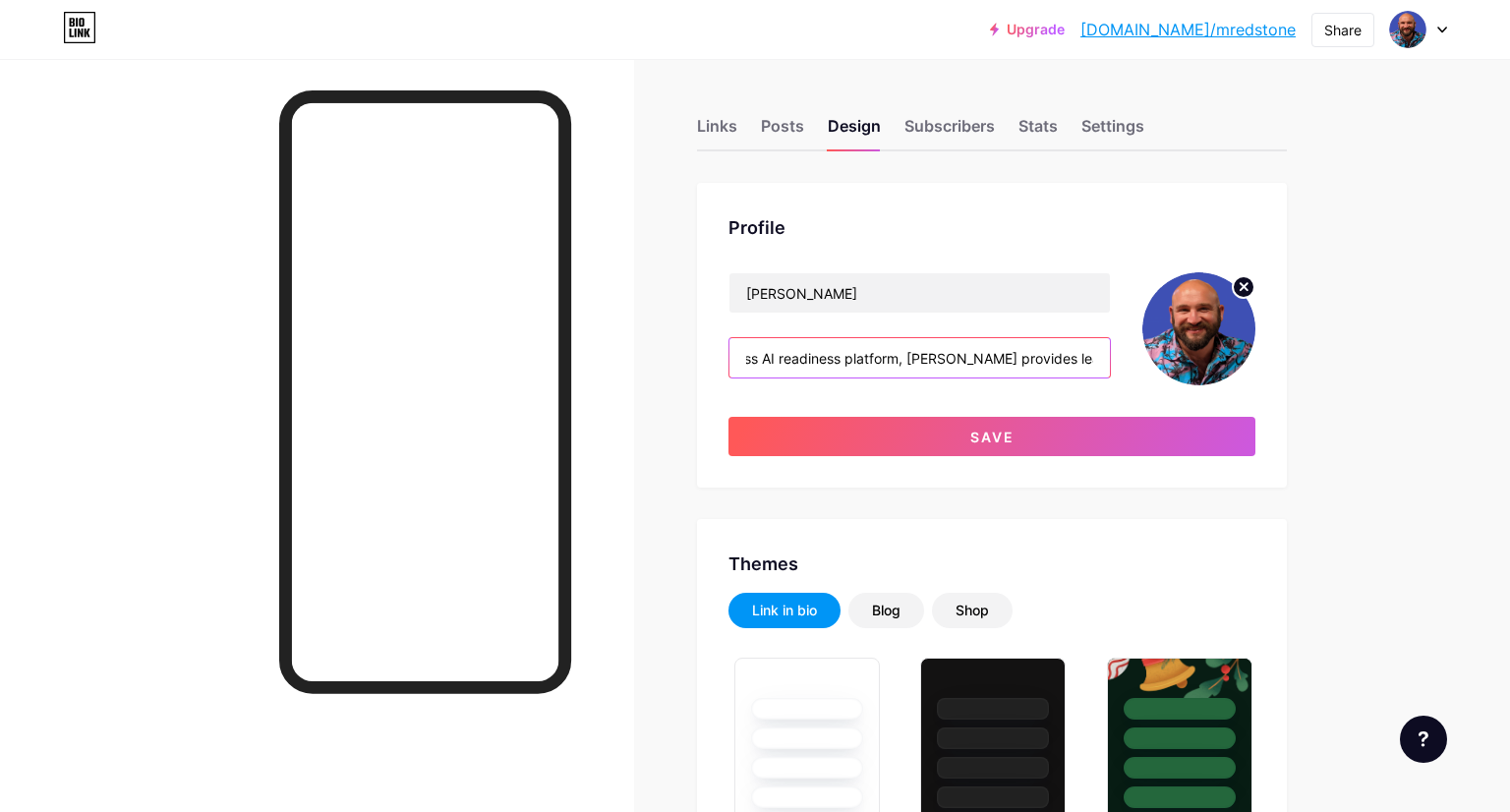
scroll to position [0, 1885]
drag, startPoint x: 1097, startPoint y: 358, endPoint x: 1049, endPoint y: 364, distance: 48.4
click at [1049, 364] on input "I am a leading advisor on the responsible adoption of AI in HR and recruitment.…" at bounding box center [919, 357] width 381 height 39
click at [948, 360] on input "I am a leading advisor on the responsible adoption of AI in HR and recruitment.…" at bounding box center [919, 357] width 381 height 39
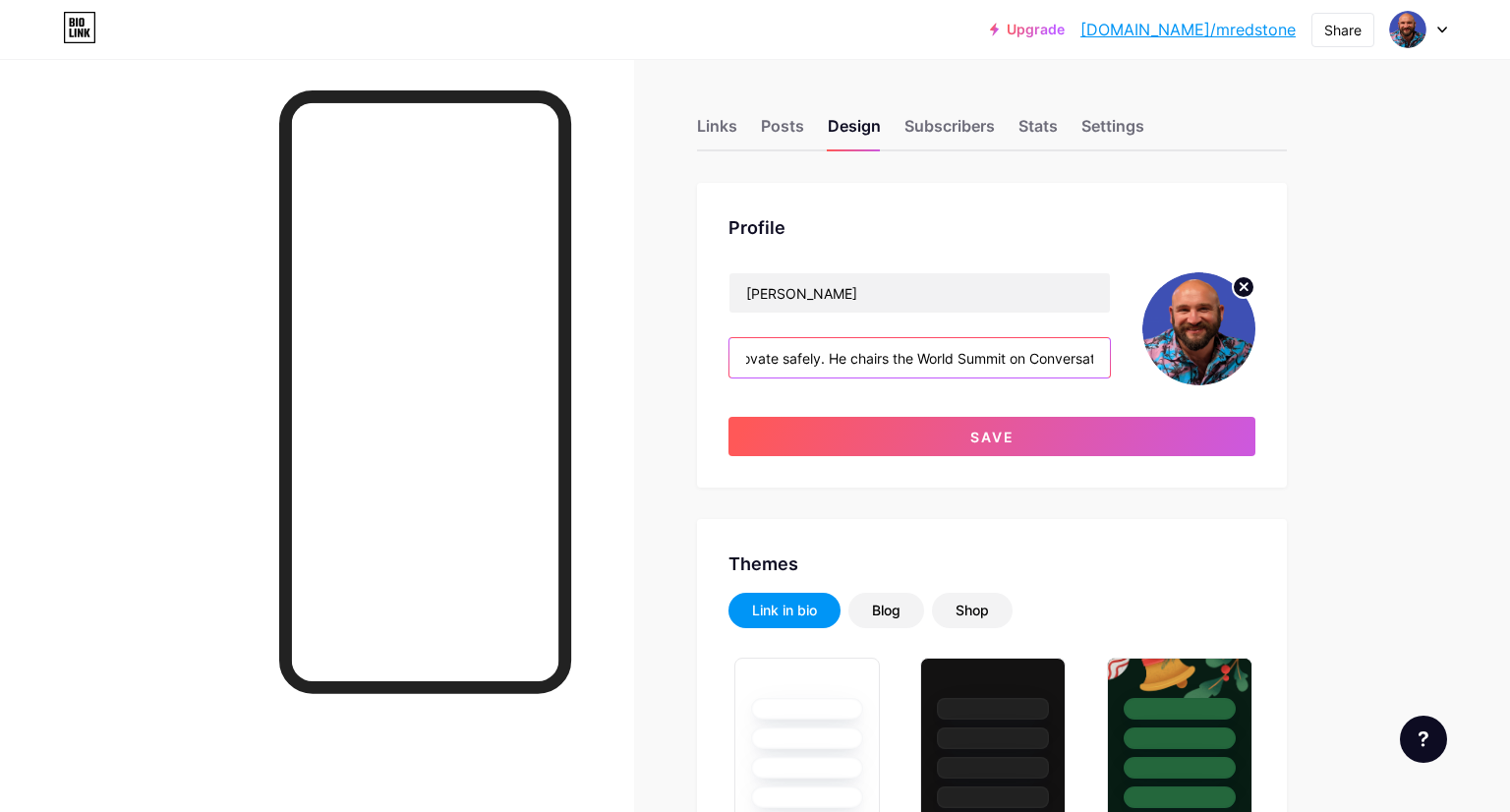
drag, startPoint x: 1012, startPoint y: 367, endPoint x: 1062, endPoint y: 355, distance: 51.4
click at [1062, 355] on input "I am a leading advisor on the responsible adoption of AI in HR and recruitment.…" at bounding box center [919, 357] width 381 height 39
click at [852, 357] on input "I am a leading advisor on the responsible adoption of AI in HR and recruitment.…" at bounding box center [919, 357] width 381 height 39
drag, startPoint x: 852, startPoint y: 357, endPoint x: 959, endPoint y: 354, distance: 107.0
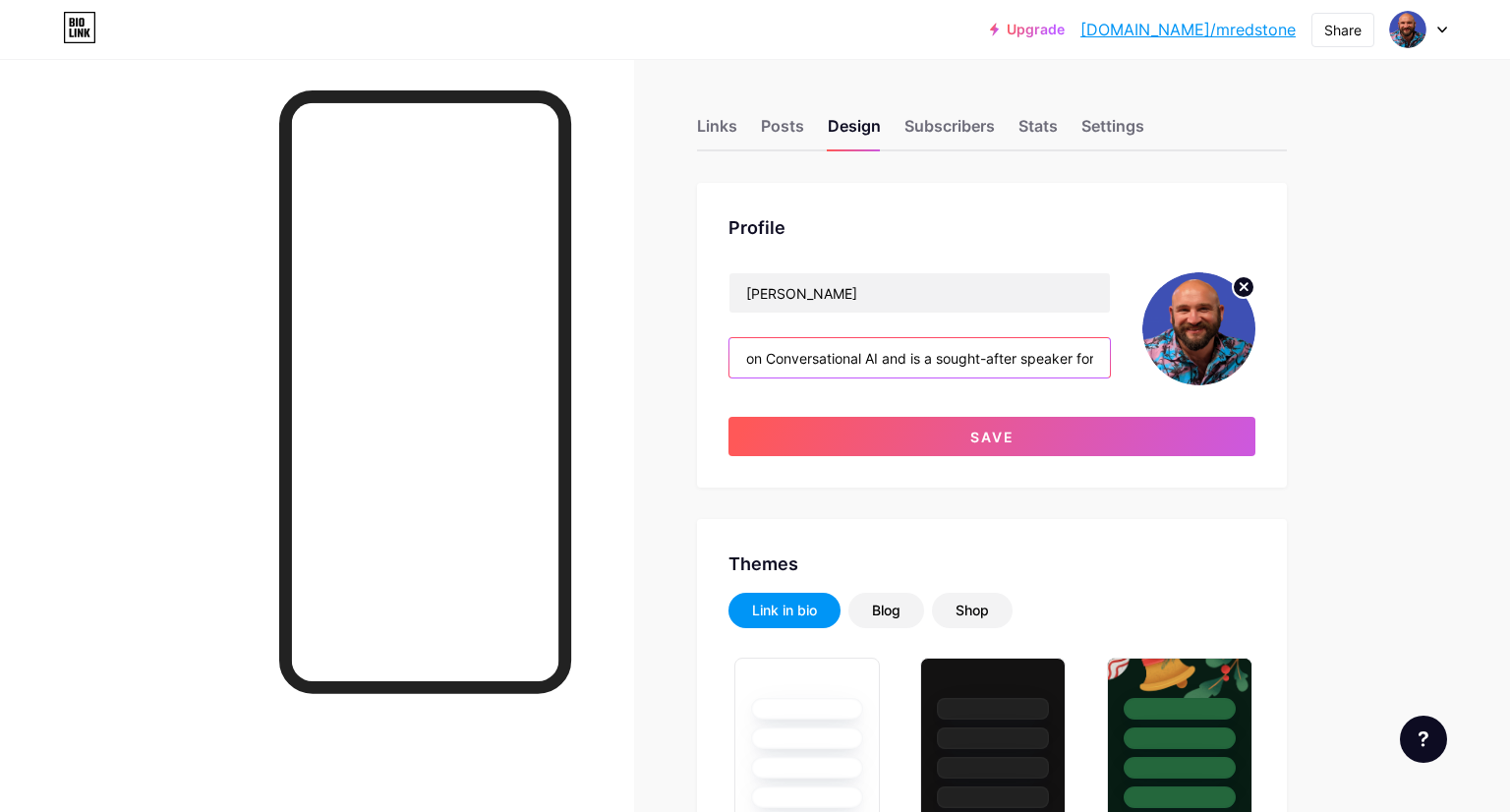
click at [959, 354] on input "I am a leading advisor on the responsible adoption of AI in HR and recruitment.…" at bounding box center [919, 357] width 381 height 39
click at [966, 359] on input "I am a leading advisor on the responsible adoption of AI in HR and recruitment.…" at bounding box center [919, 357] width 381 height 39
click at [1070, 362] on input "I am a leading advisor on the responsible adoption of AI in HR and recruitment.…" at bounding box center [919, 357] width 381 height 39
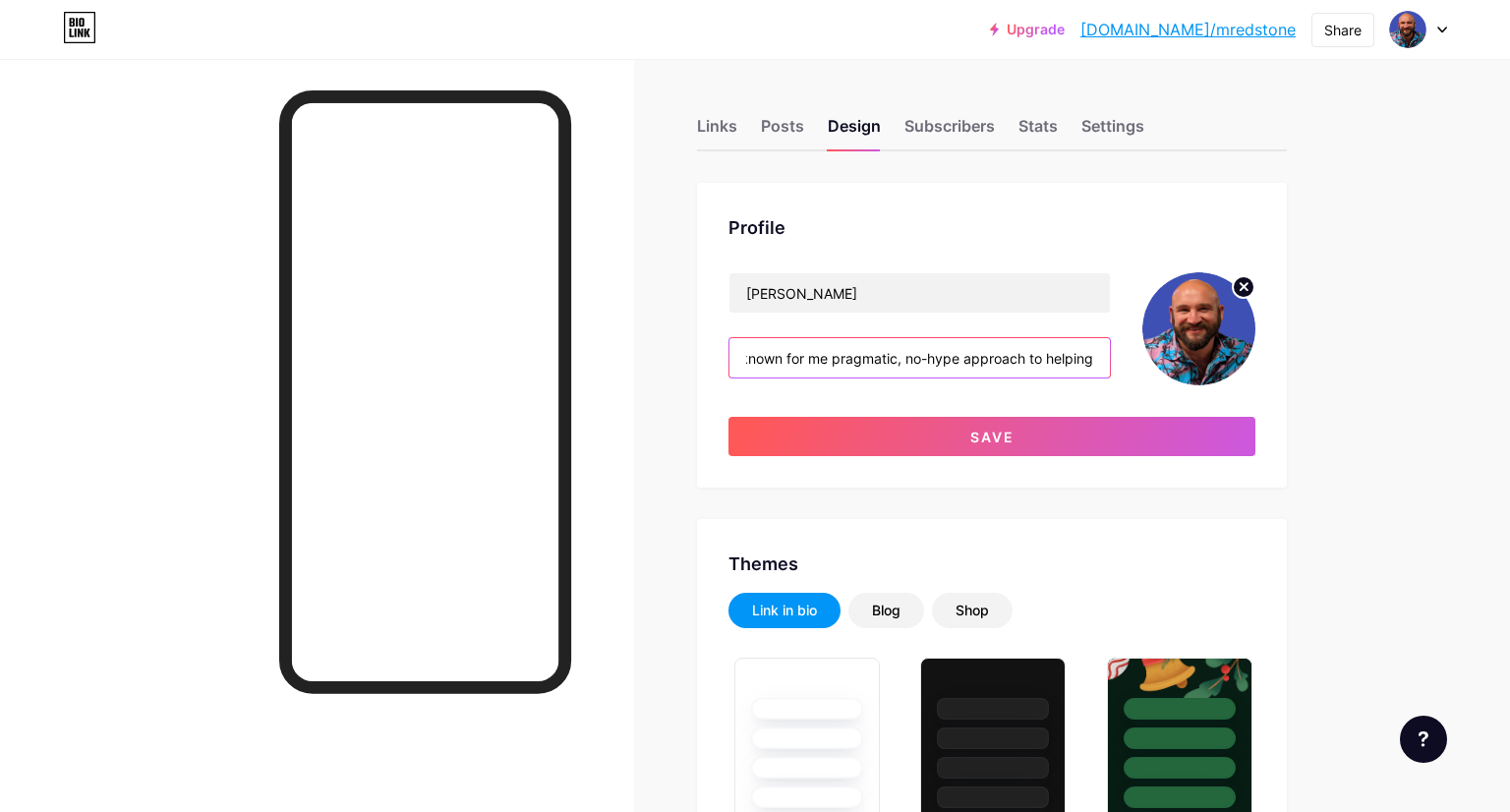
click at [1098, 363] on input "I am a leading advisor on the responsible adoption of AI in HR and recruitment.…" at bounding box center [919, 357] width 381 height 39
click at [1093, 352] on input "I am a leading advisor on the responsible adoption of AI in HR and recruitment.…" at bounding box center [919, 357] width 381 height 39
paste input "to helping organisations adopt AI responsibly and"
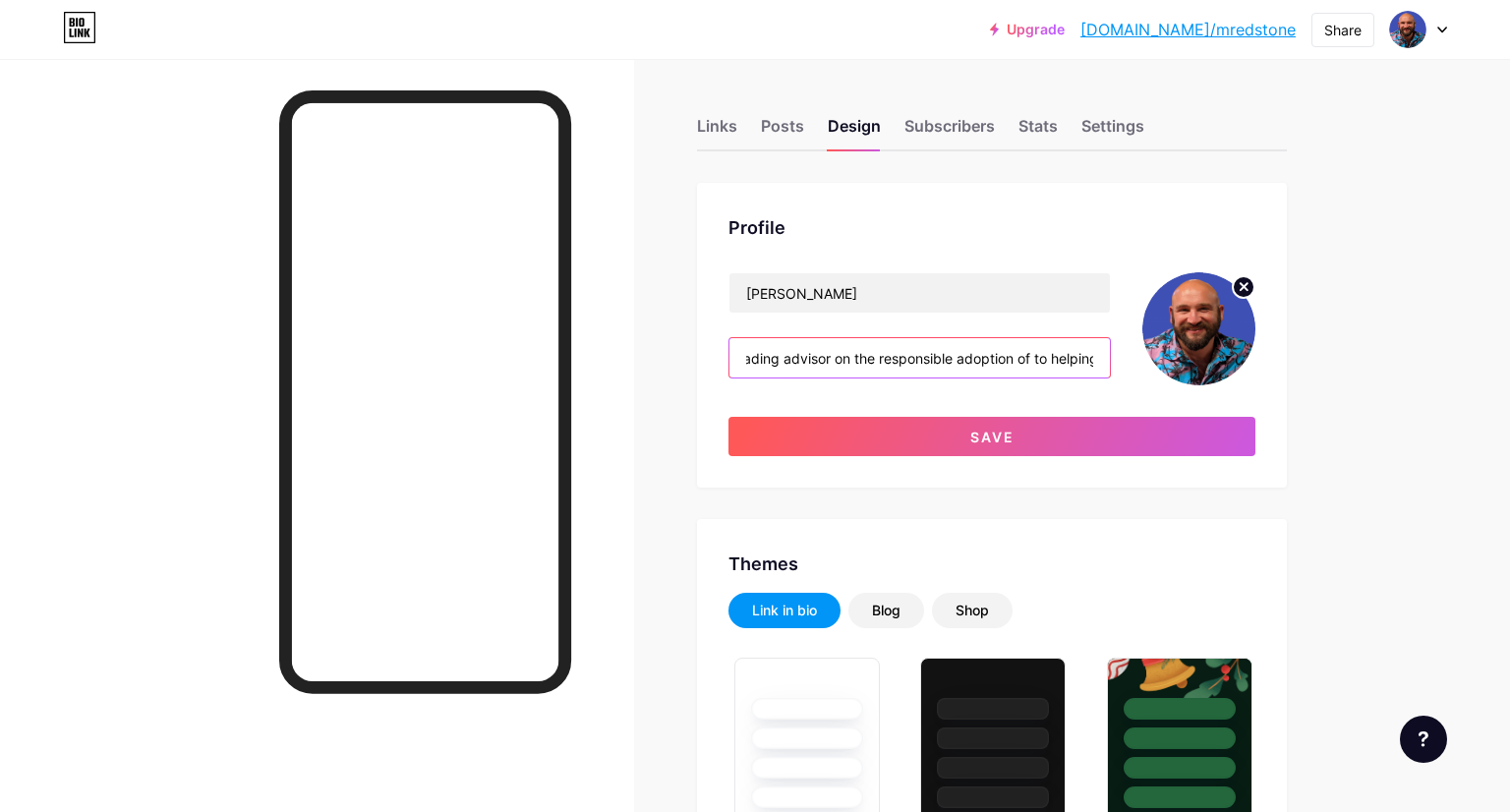
drag, startPoint x: 1092, startPoint y: 355, endPoint x: 1014, endPoint y: 354, distance: 78.0
click at [1014, 354] on input "I am a leading advisor on the responsible adoption of to helping organisations …" at bounding box center [919, 357] width 381 height 39
drag, startPoint x: 997, startPoint y: 361, endPoint x: 1049, endPoint y: 360, distance: 52.0
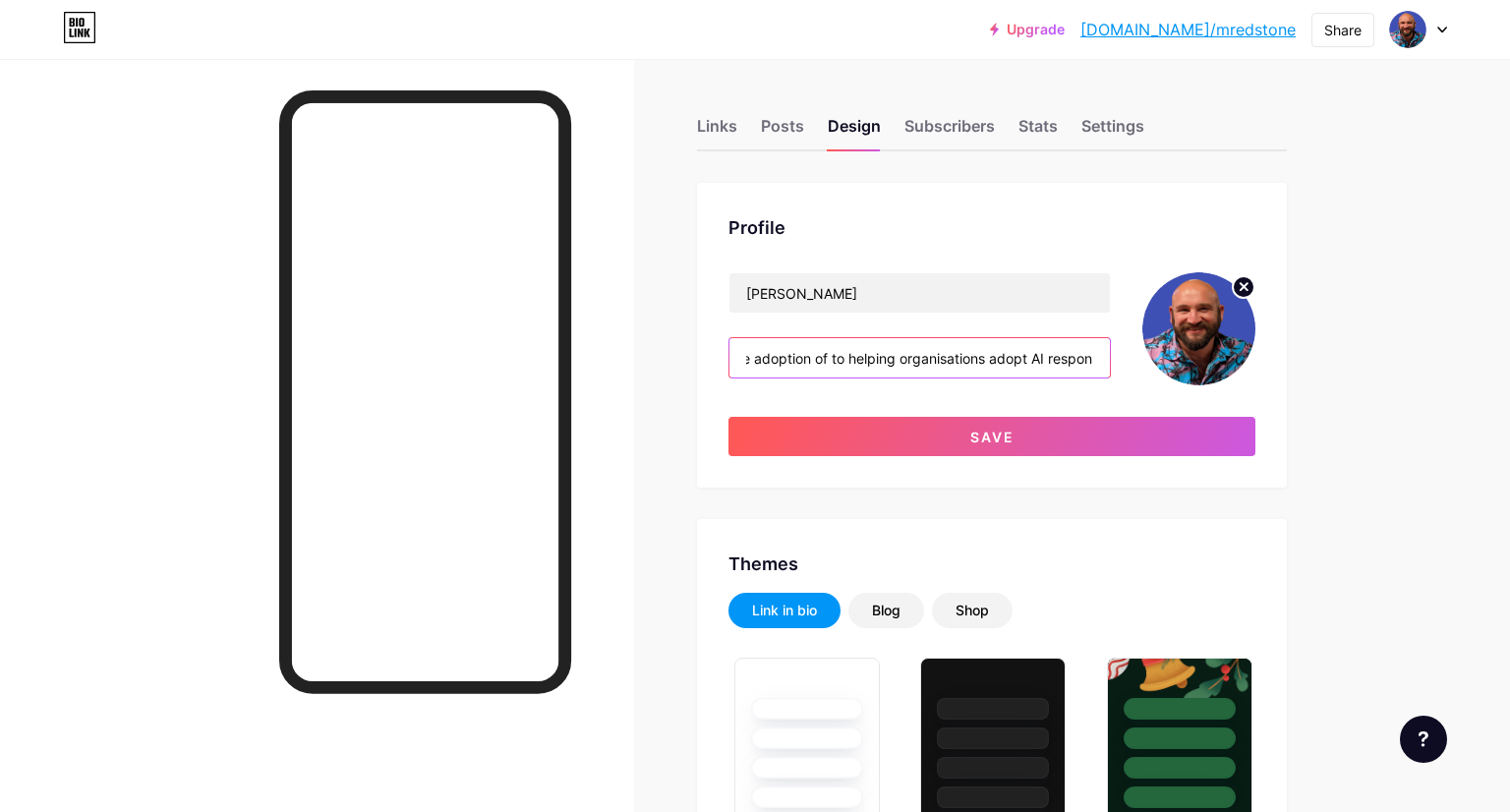
click at [1049, 360] on input "I am a leading advisor on the responsible adoption of to helping organisations …" at bounding box center [919, 357] width 381 height 39
click at [859, 358] on input "I am a leading advisor on the responsible adoption of to helping organisations …" at bounding box center [919, 357] width 381 height 39
drag, startPoint x: 845, startPoint y: 358, endPoint x: 937, endPoint y: 353, distance: 92.1
click at [937, 353] on input "I am a leading advisor on the responsible adoption of to helping organisations …" at bounding box center [919, 357] width 381 height 39
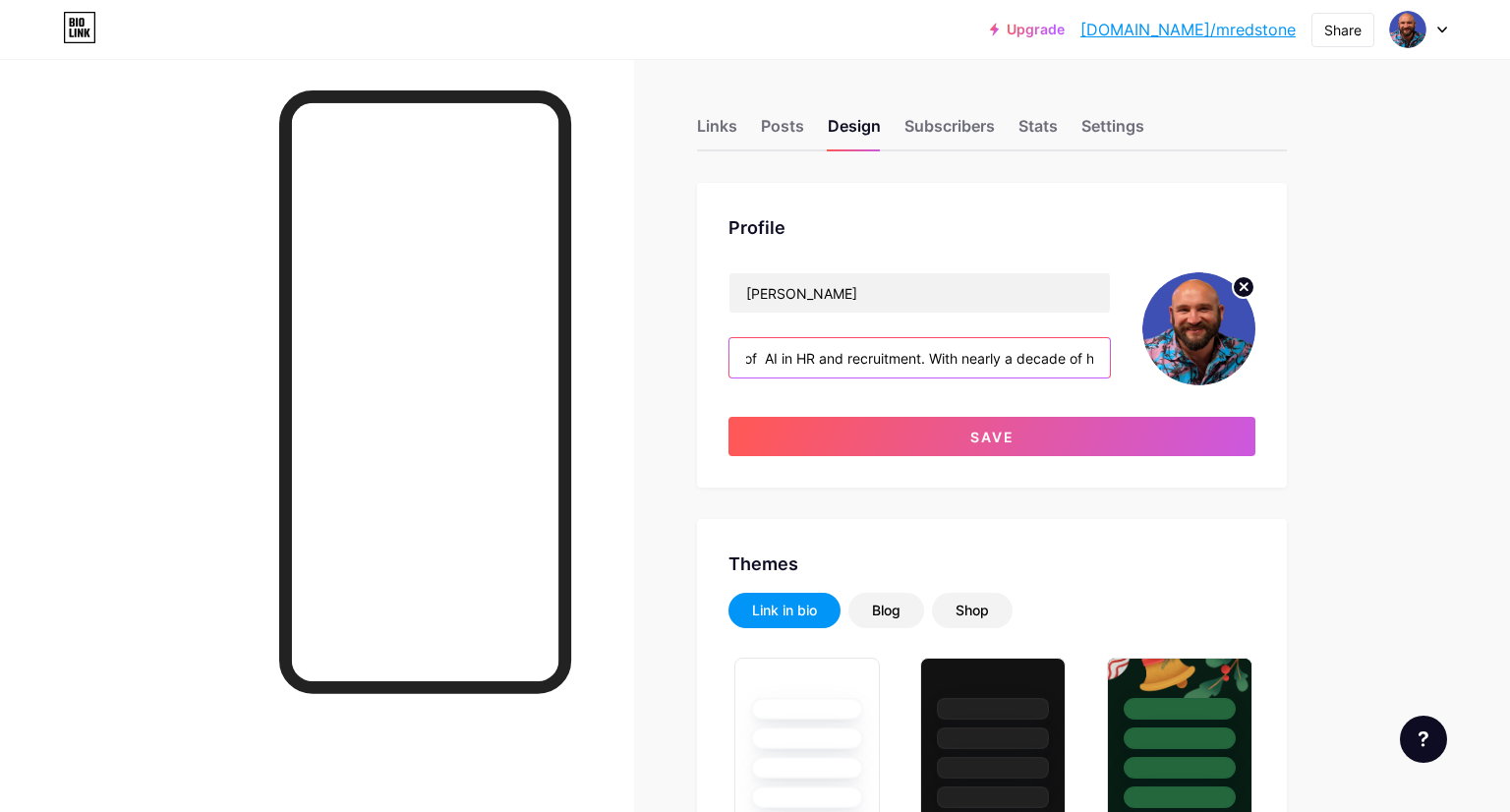
scroll to position [0, 260]
drag, startPoint x: 929, startPoint y: 360, endPoint x: 768, endPoint y: 356, distance: 161.0
click at [768, 356] on input "I am a leading advisor on the responsible adoption of AI in HR and recruitment.…" at bounding box center [919, 357] width 381 height 39
click at [838, 355] on input "I am a leading advisor on the responsible adoption of AI in HR and recruitment.…" at bounding box center [919, 357] width 381 height 39
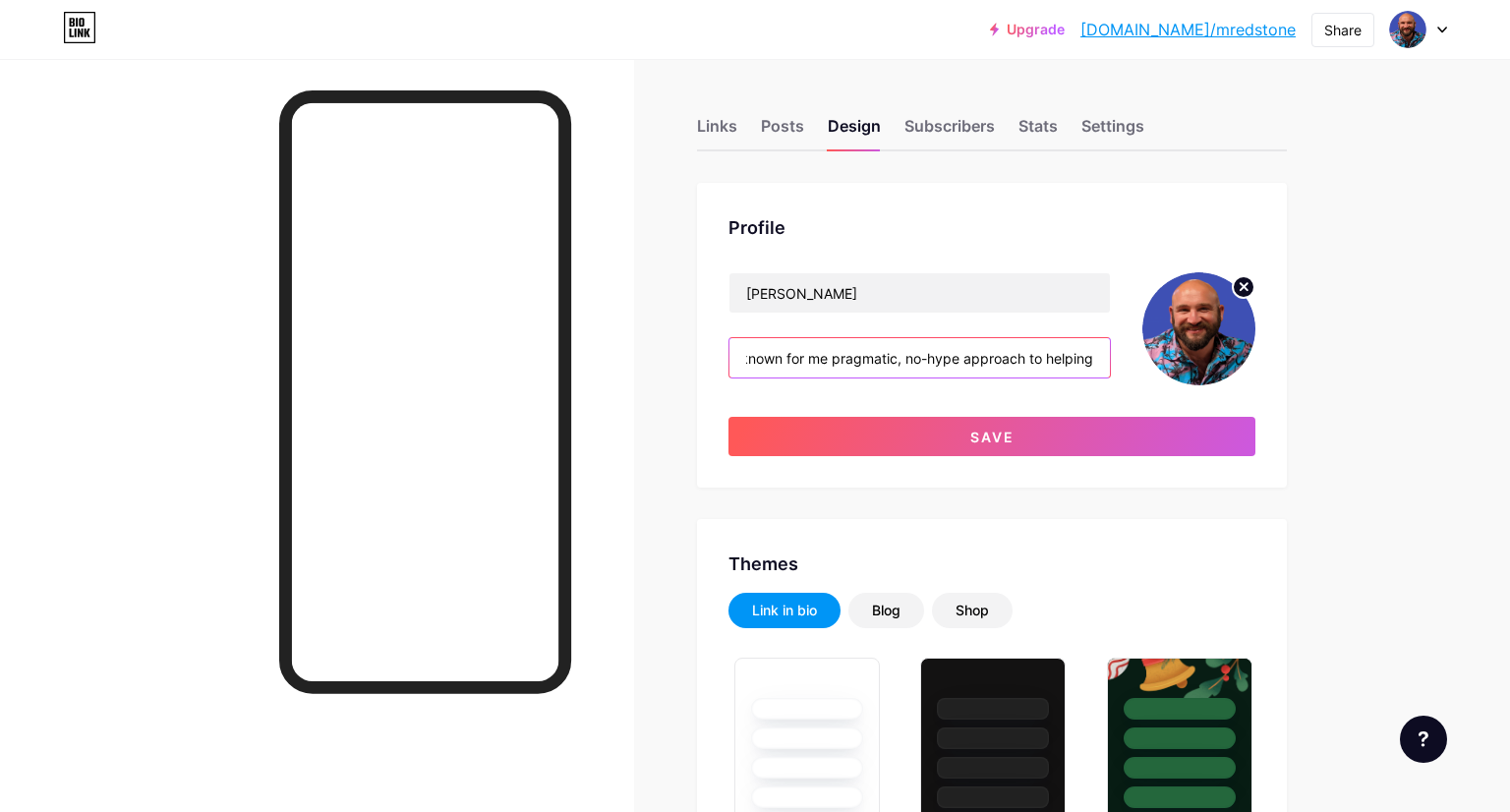
click at [1096, 357] on input "I am a leading advisor on the responsible adoption of AI in HR and recruitment.…" at bounding box center [919, 357] width 381 height 39
paste input "to helping organisations adopt AI responsibly and"
click at [1096, 359] on input "I am a leading advisor on the responsible adoption of AI in HR and recruitment.…" at bounding box center [919, 357] width 381 height 39
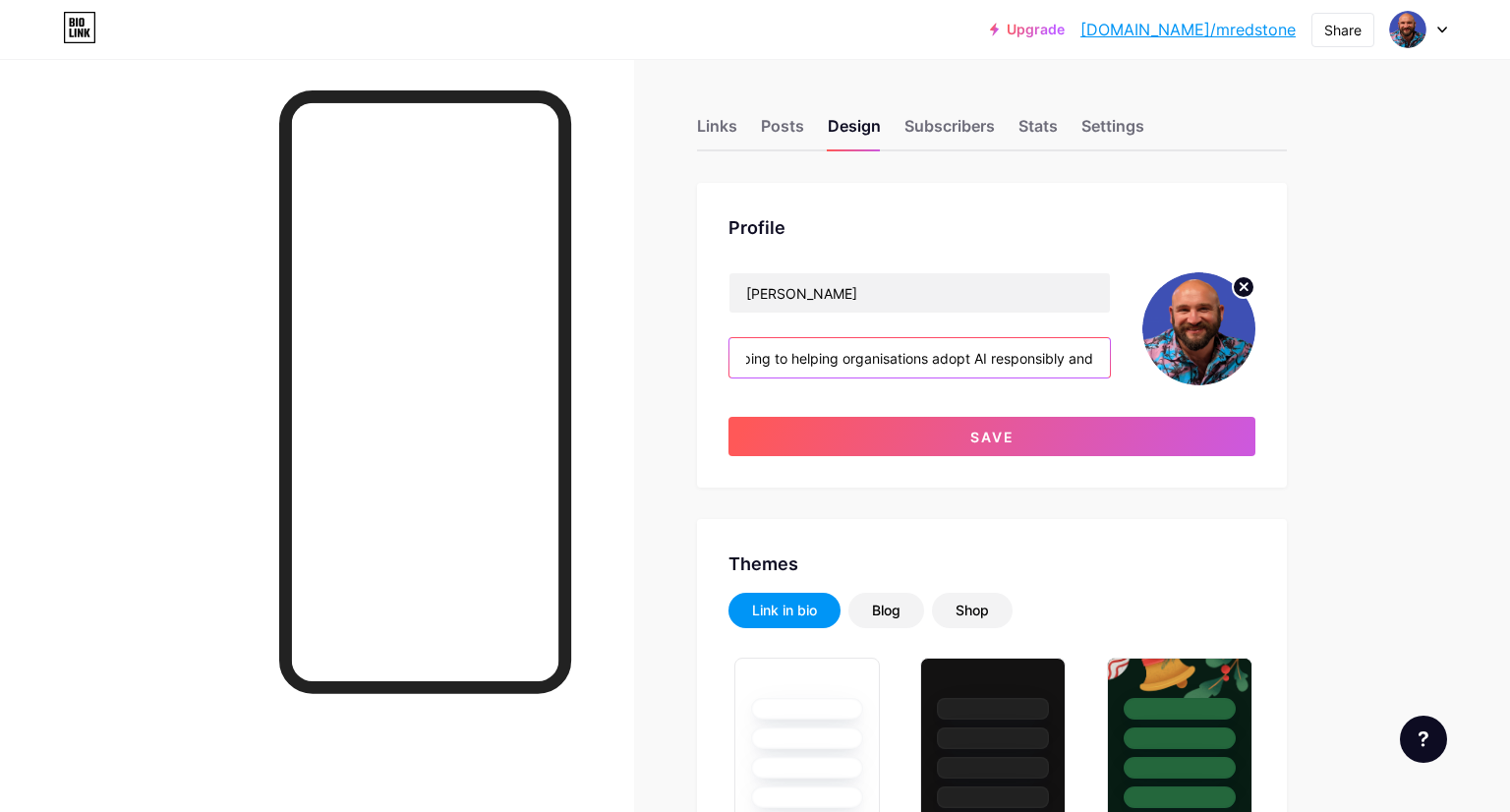
click at [1099, 358] on input "I am a leading advisor on the responsible adoption of AI in HR and recruitment.…" at bounding box center [919, 357] width 381 height 39
click at [951, 356] on input "I am a leading advisor on the responsible adoption of AI in HR and recruitment.…" at bounding box center [919, 357] width 381 height 39
click at [862, 356] on input "I am a leading advisor on the responsible adoption of AI in HR and recruitment.…" at bounding box center [919, 357] width 381 height 39
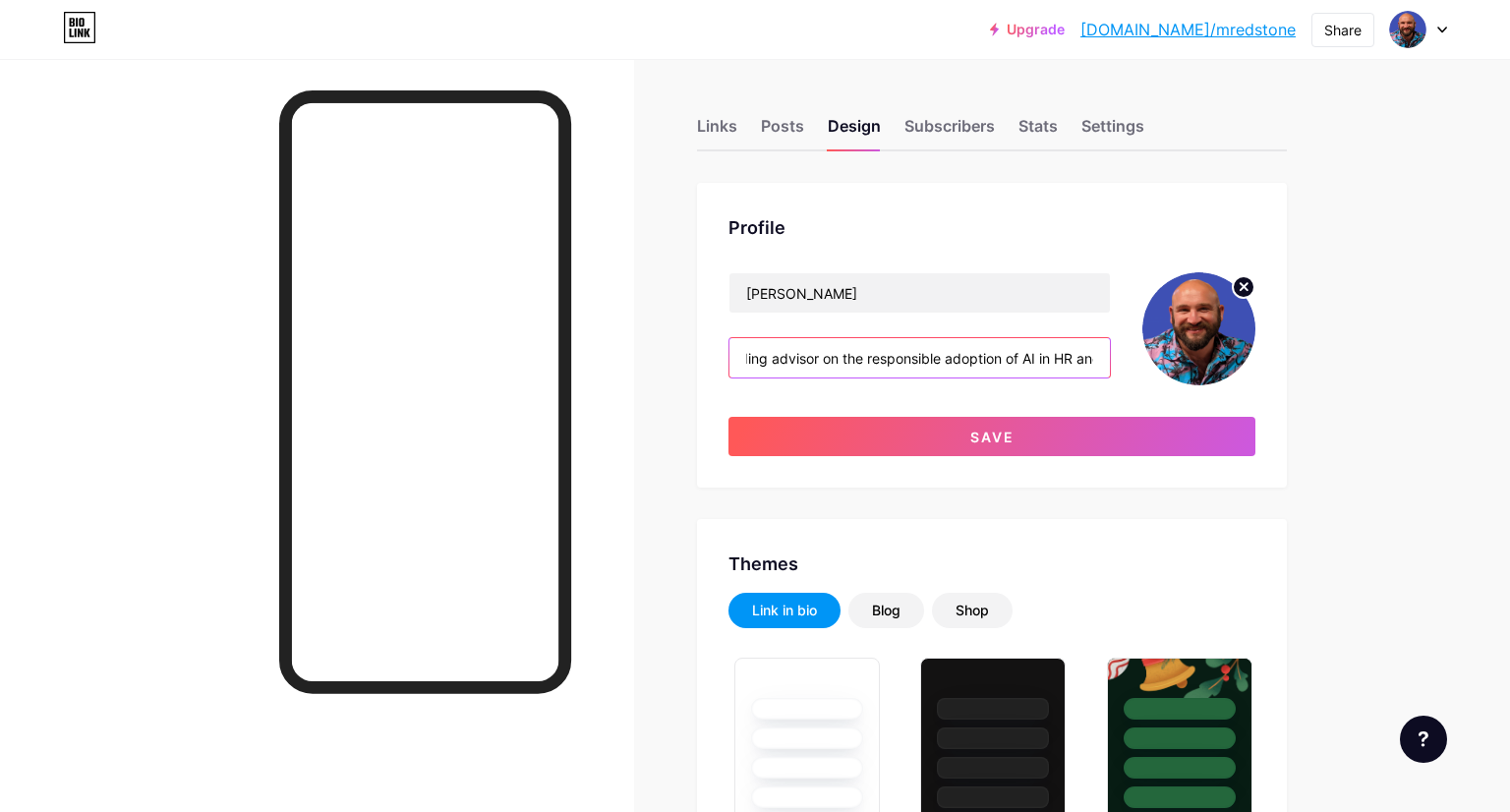
scroll to position [0, 0]
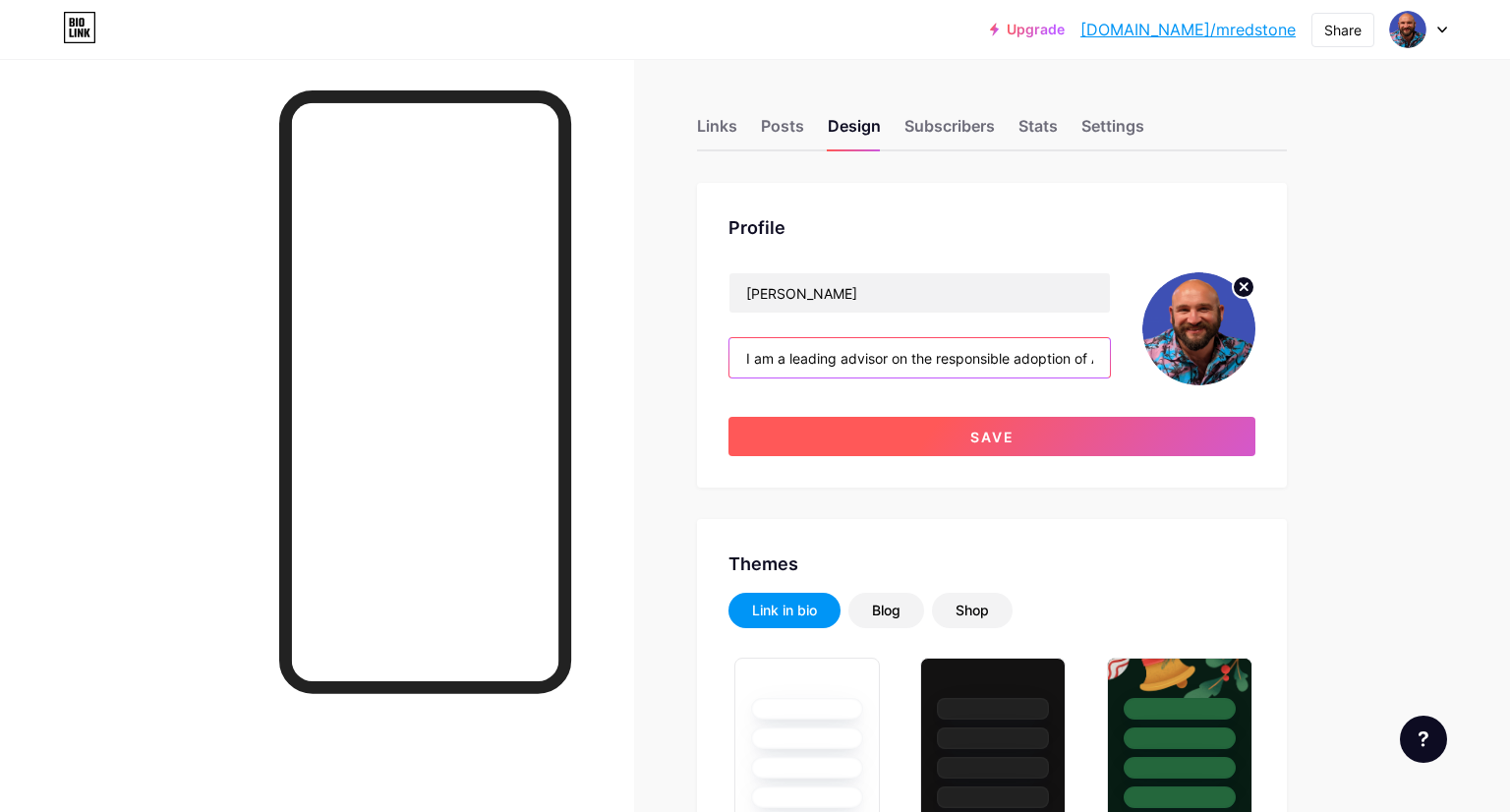
type input "I am a leading advisor on the responsible adoption of AI in HR and recruitment.…"
click at [959, 438] on button "Save" at bounding box center [991, 435] width 527 height 39
type input "#f4f6f8"
type input "#000000"
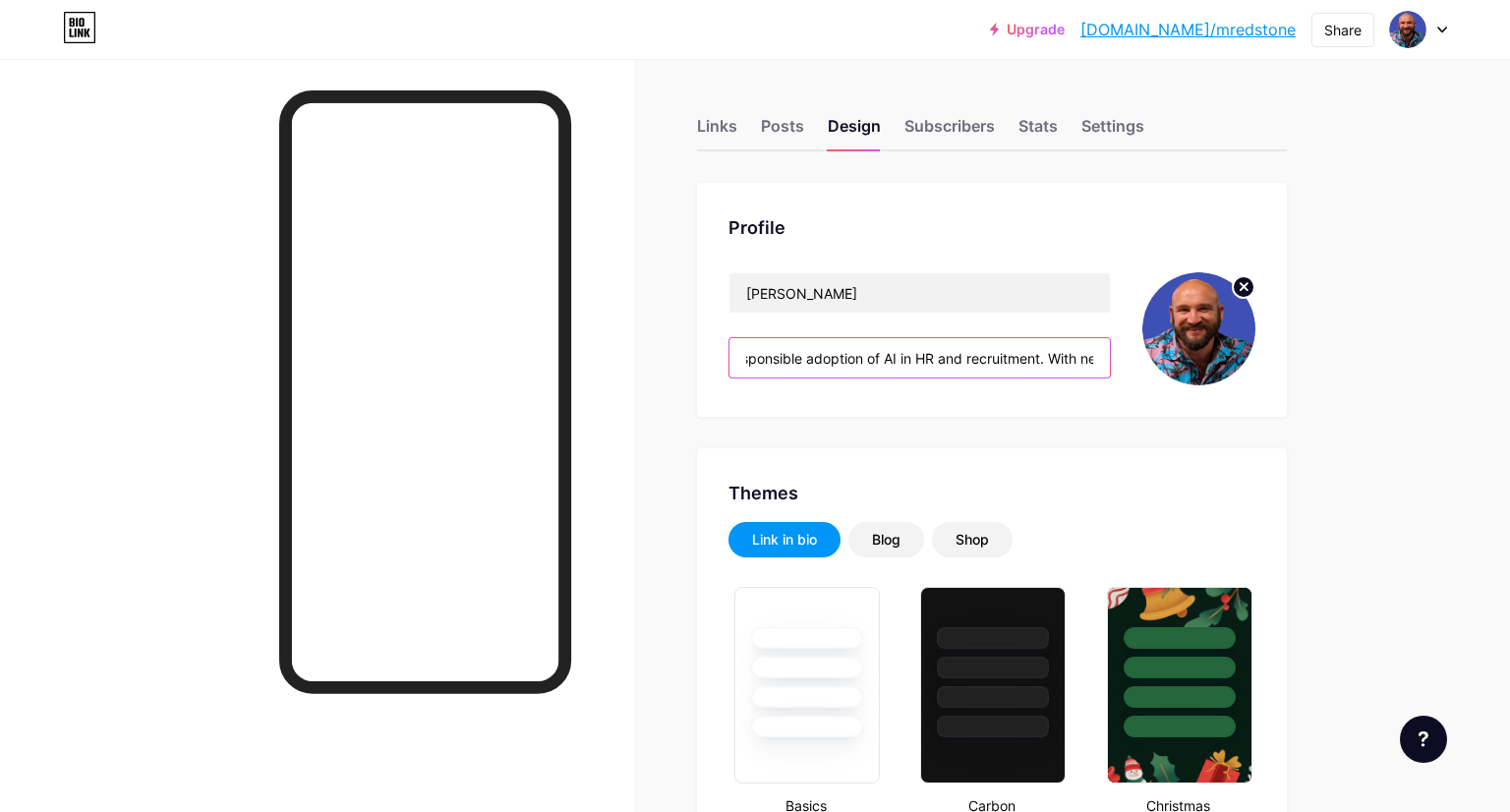
scroll to position [0, 339]
drag, startPoint x: 969, startPoint y: 356, endPoint x: 1086, endPoint y: 361, distance: 117.1
click at [1086, 361] on input "I am a leading advisor on the responsible adoption of AI in HR and recruitment.…" at bounding box center [919, 357] width 381 height 39
click at [922, 359] on input "I am a leading advisor on the responsible adoption of AI in HR and recruitment.…" at bounding box center [919, 357] width 381 height 39
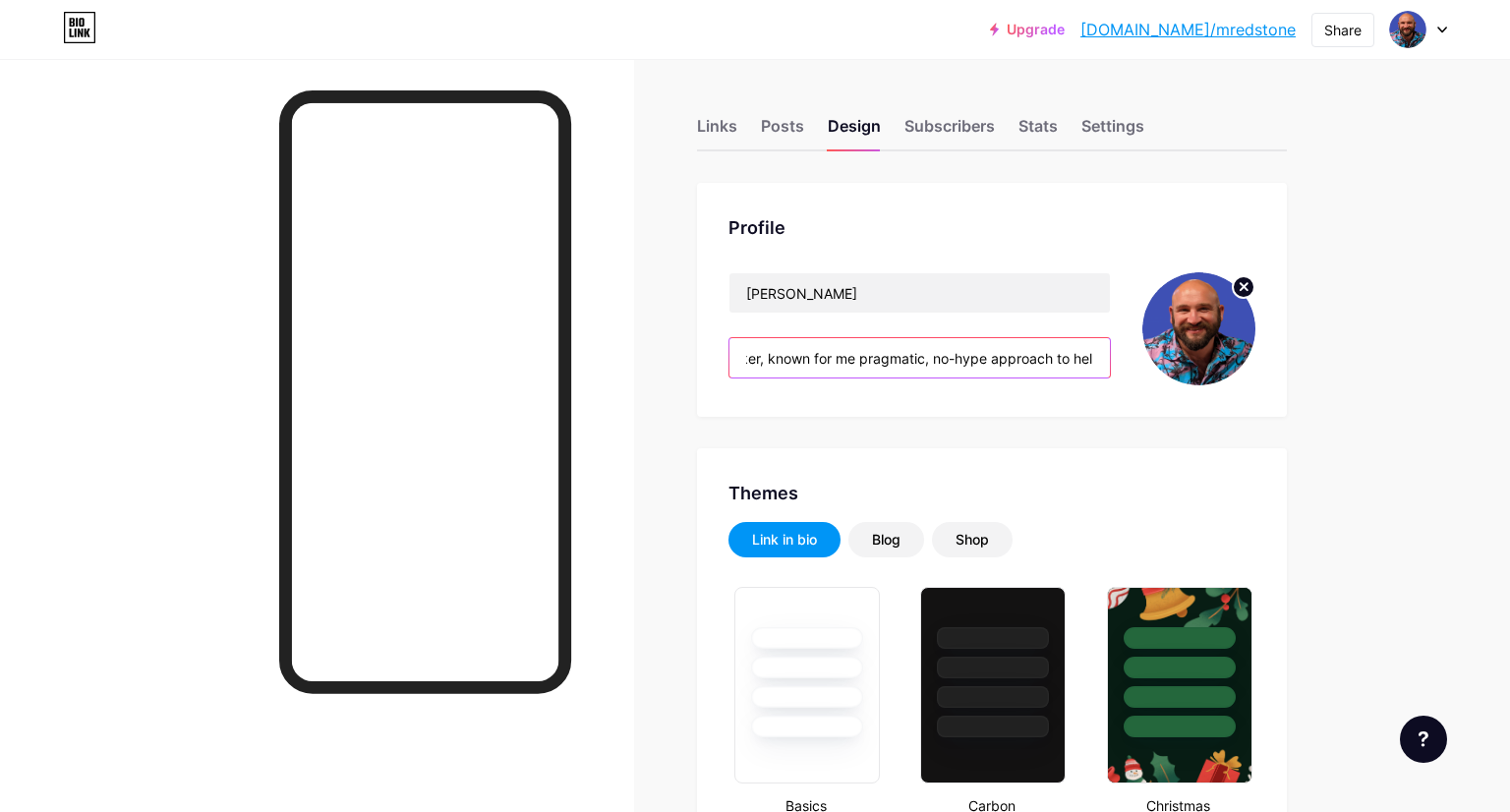
drag, startPoint x: 1049, startPoint y: 357, endPoint x: 874, endPoint y: 353, distance: 175.0
click at [874, 353] on input "I am a leading advisor on the responsible adoption of AI in HR and recruitment.…" at bounding box center [919, 357] width 381 height 39
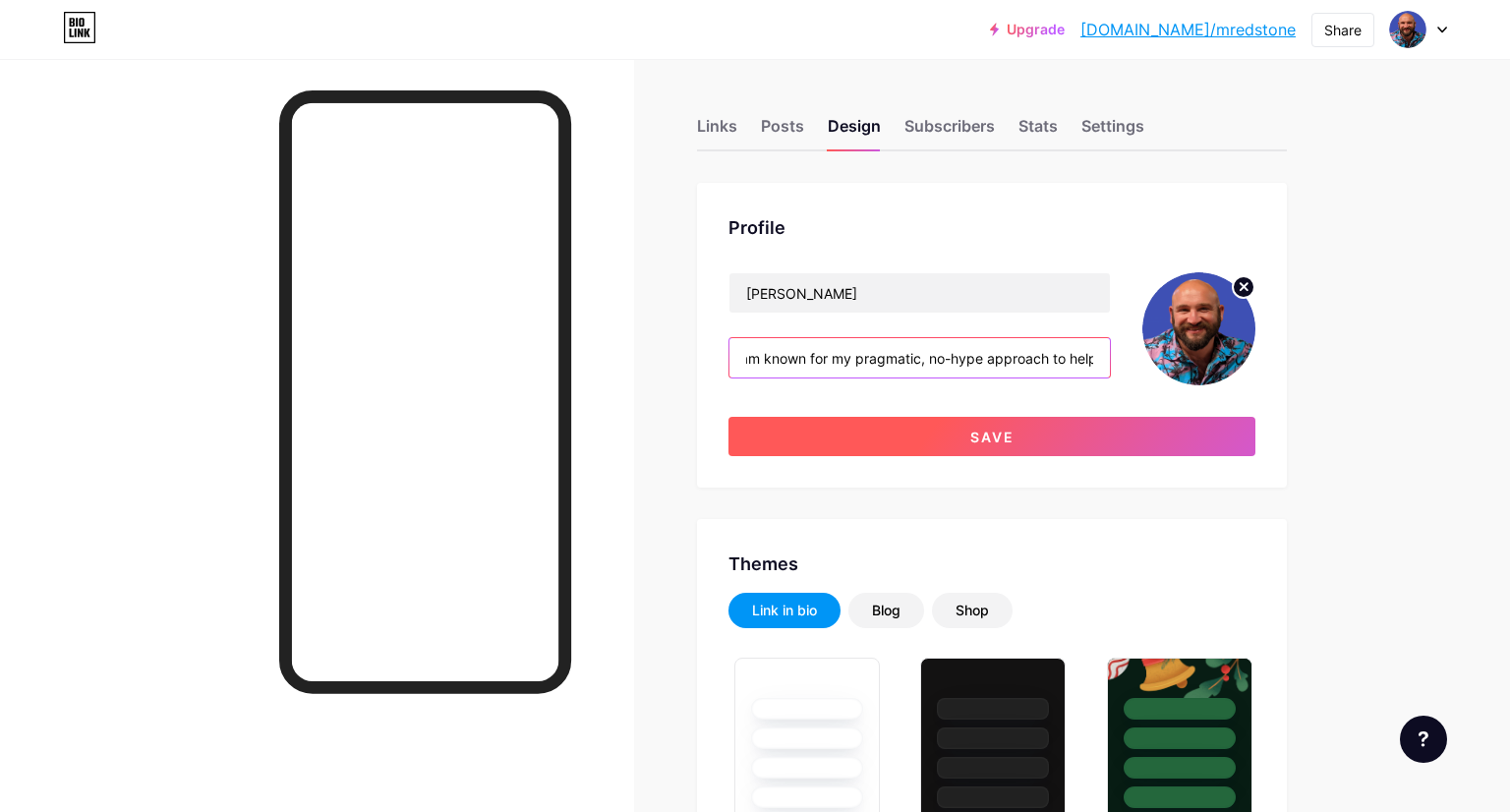
type input "I am a leading advisor on the responsible adoption of AI in HR and recruitment.…"
click at [934, 436] on button "Save" at bounding box center [991, 435] width 527 height 39
type input "#f4f6f8"
type input "#000000"
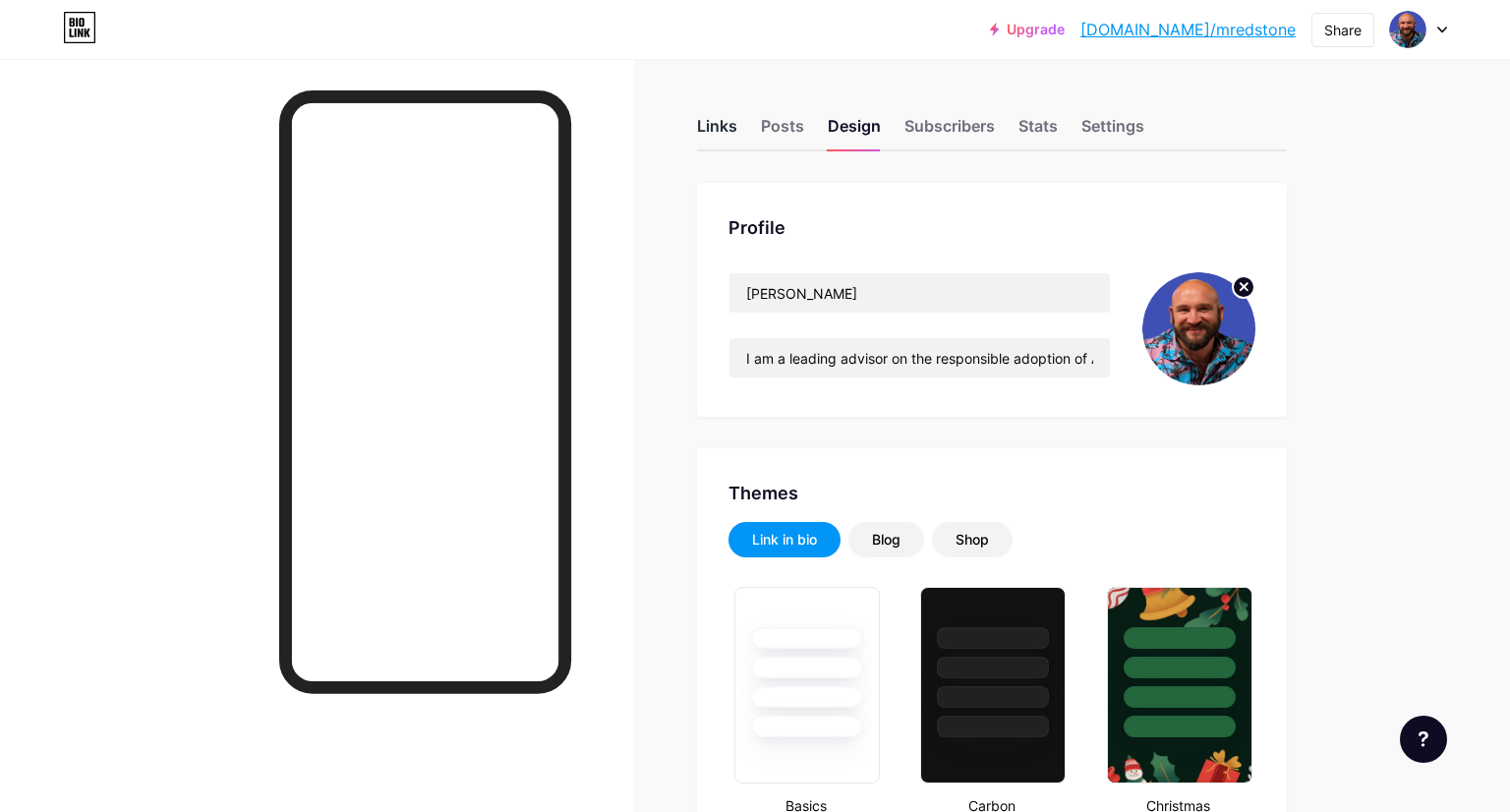
click at [708, 127] on div "Links" at bounding box center [718, 131] width 40 height 35
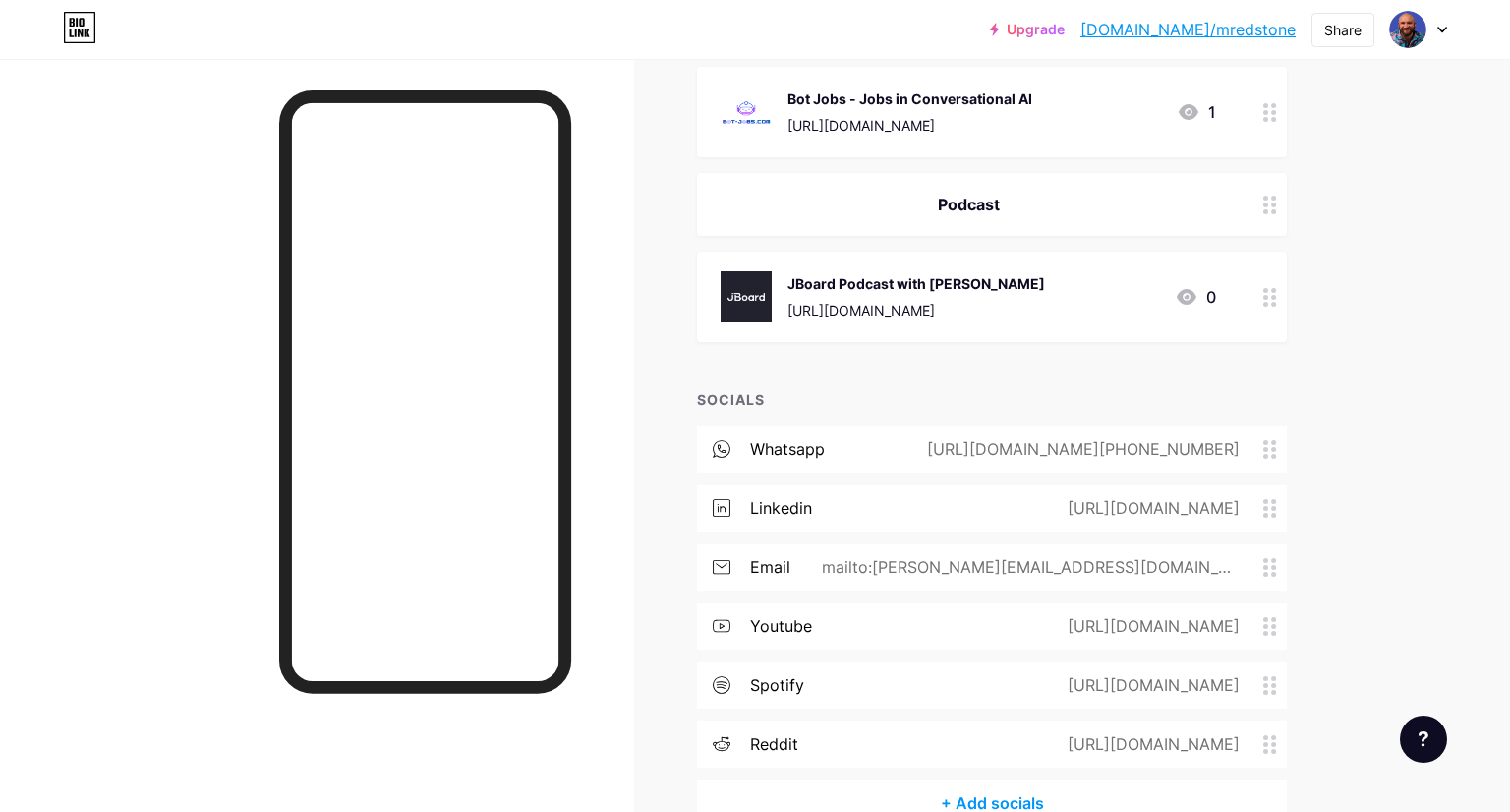
scroll to position [929, 0]
click at [1269, 300] on icon at bounding box center [1270, 299] width 14 height 19
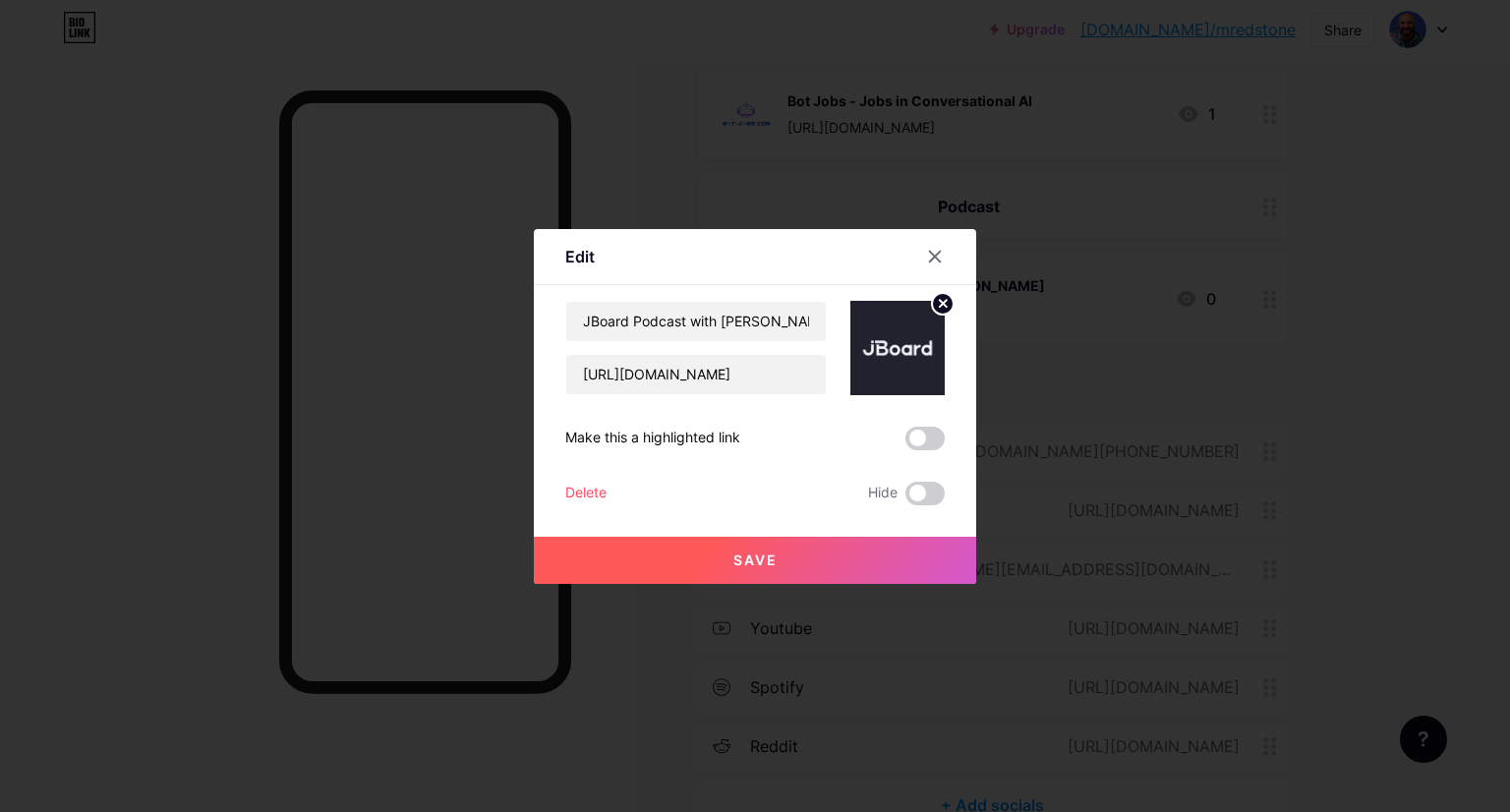
click at [605, 494] on div "Delete" at bounding box center [586, 493] width 41 height 24
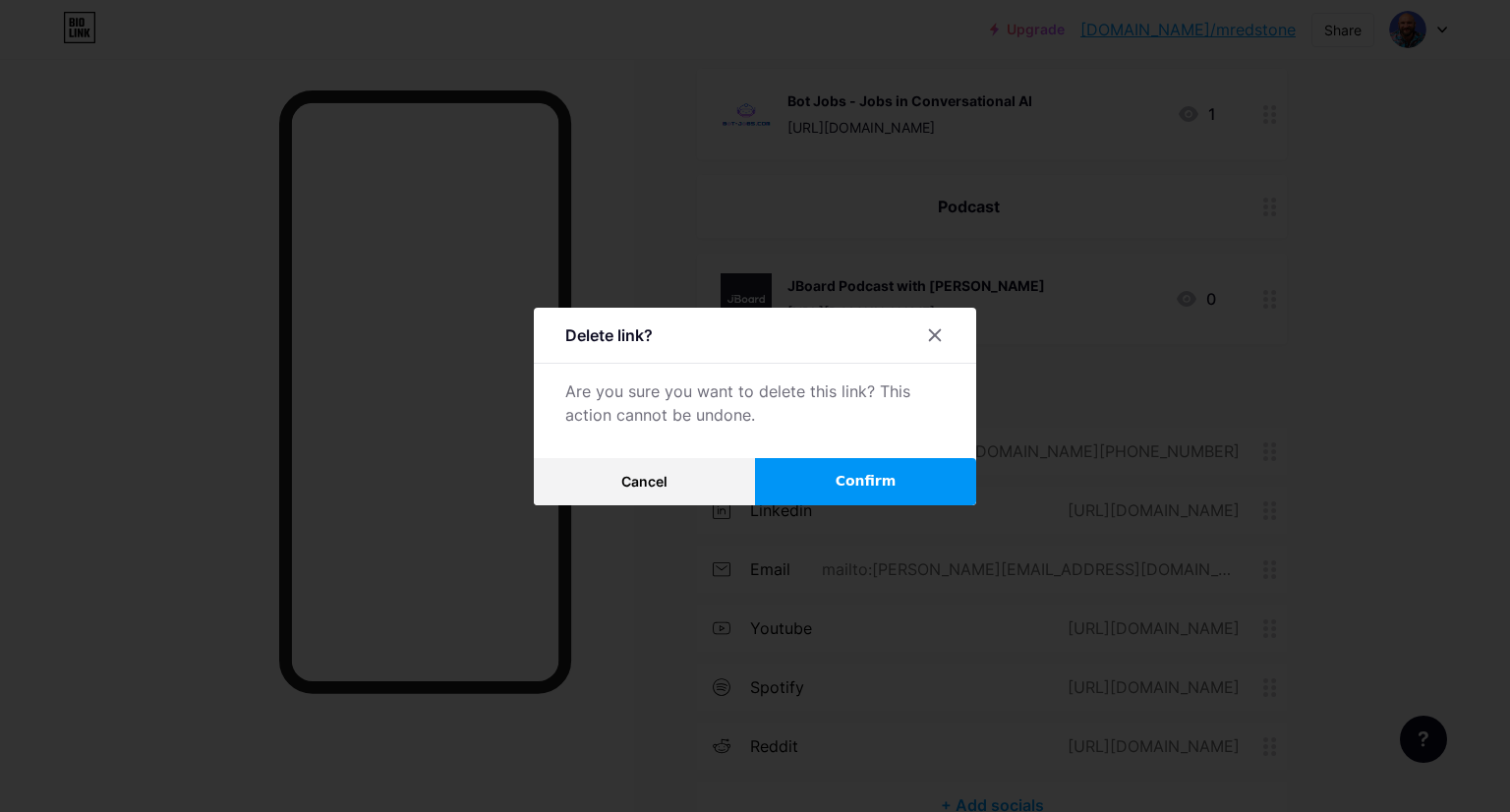
click at [885, 477] on span "Confirm" at bounding box center [865, 480] width 61 height 21
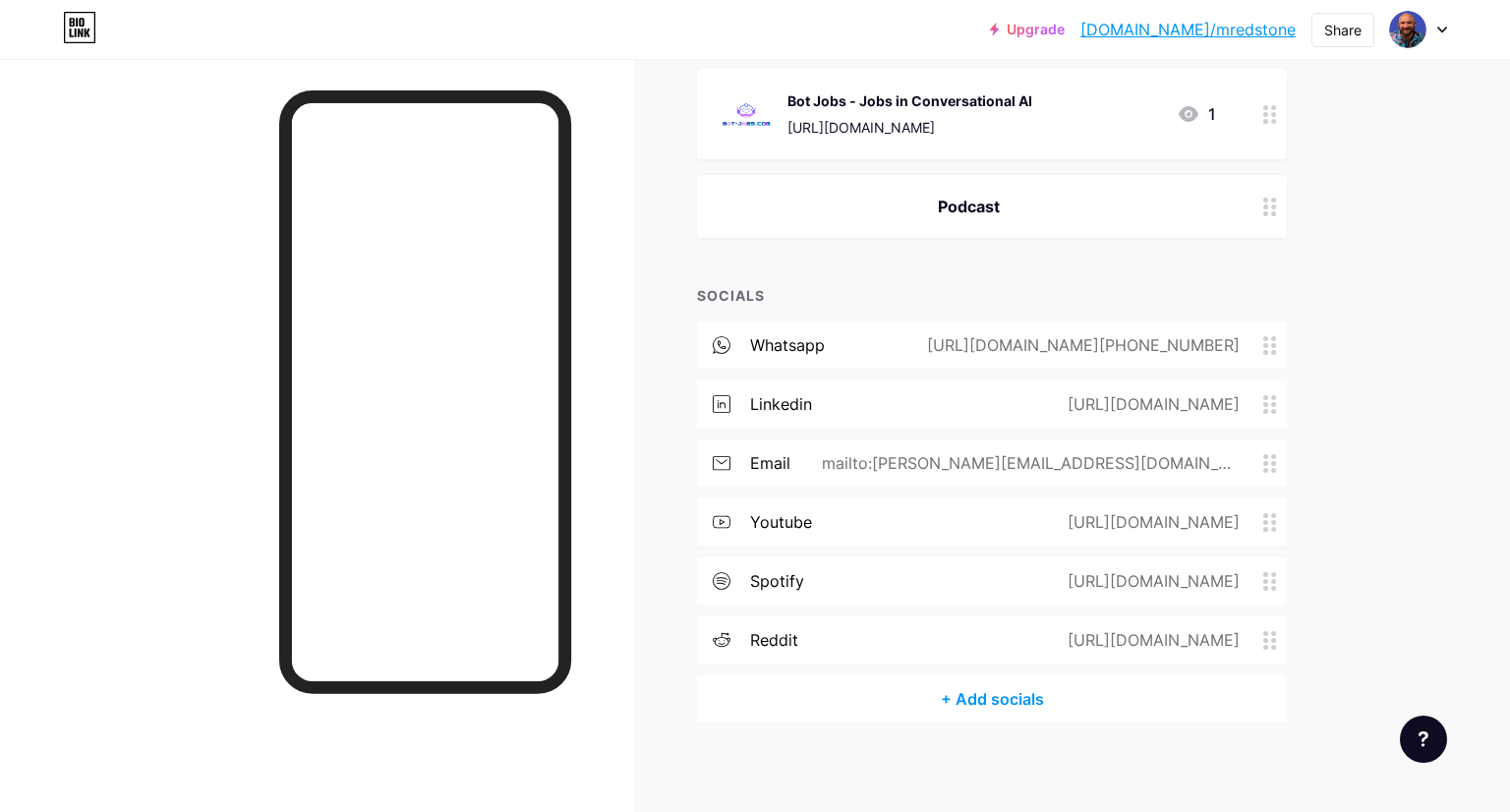
click at [1272, 209] on icon at bounding box center [1270, 207] width 14 height 19
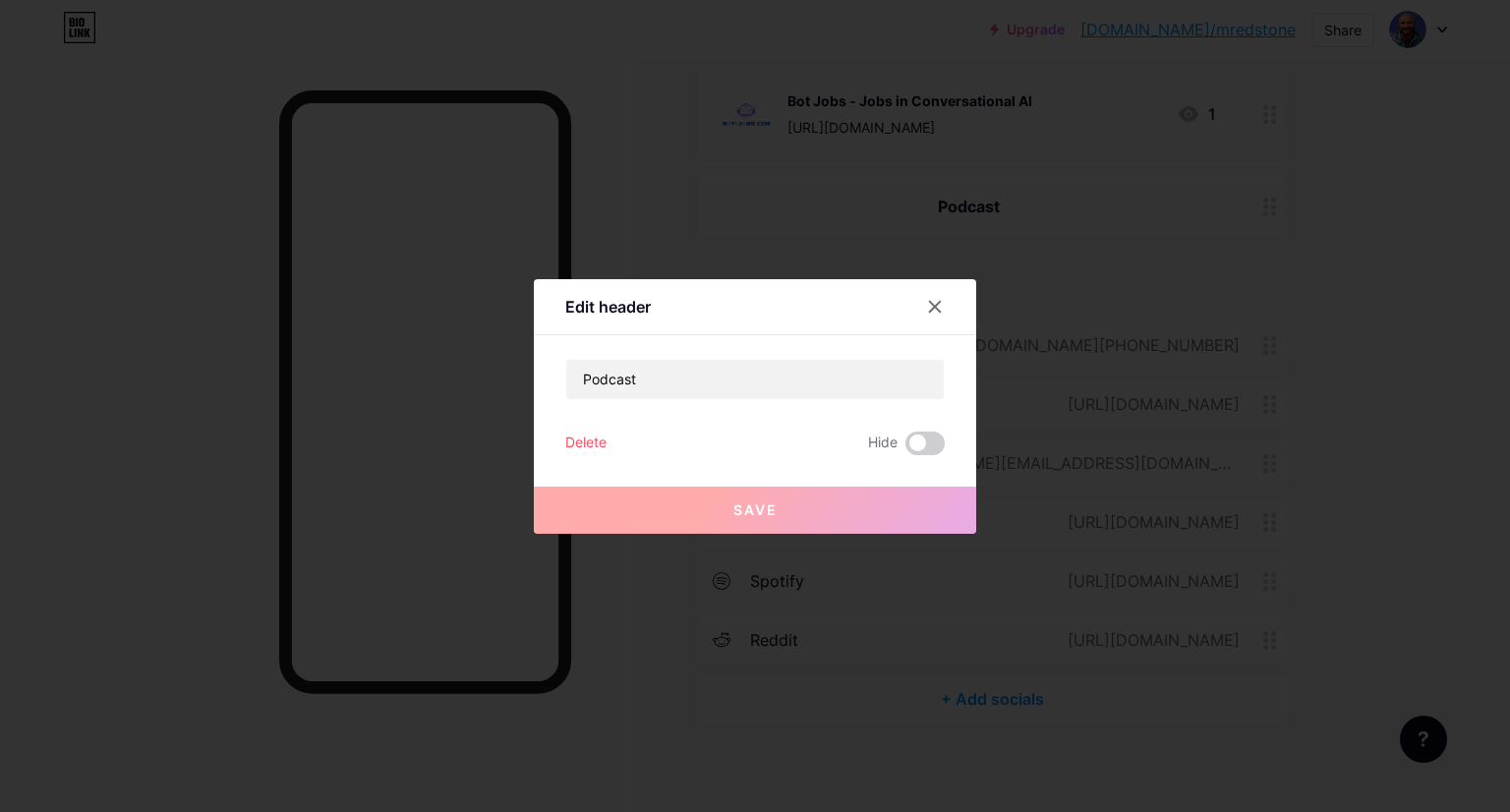
click at [589, 439] on div "Delete" at bounding box center [586, 443] width 41 height 24
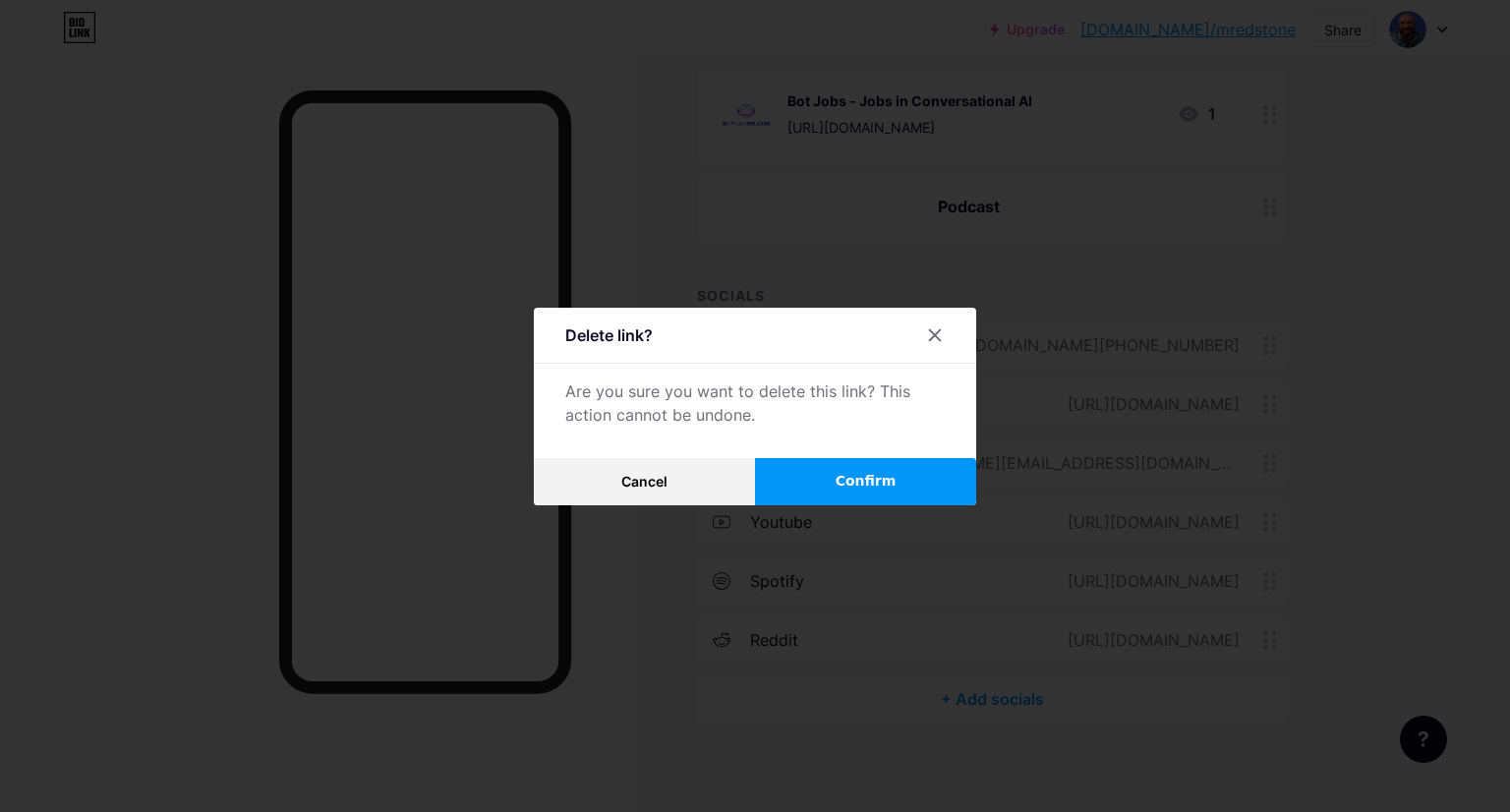
click at [828, 478] on button "Confirm" at bounding box center [865, 481] width 221 height 47
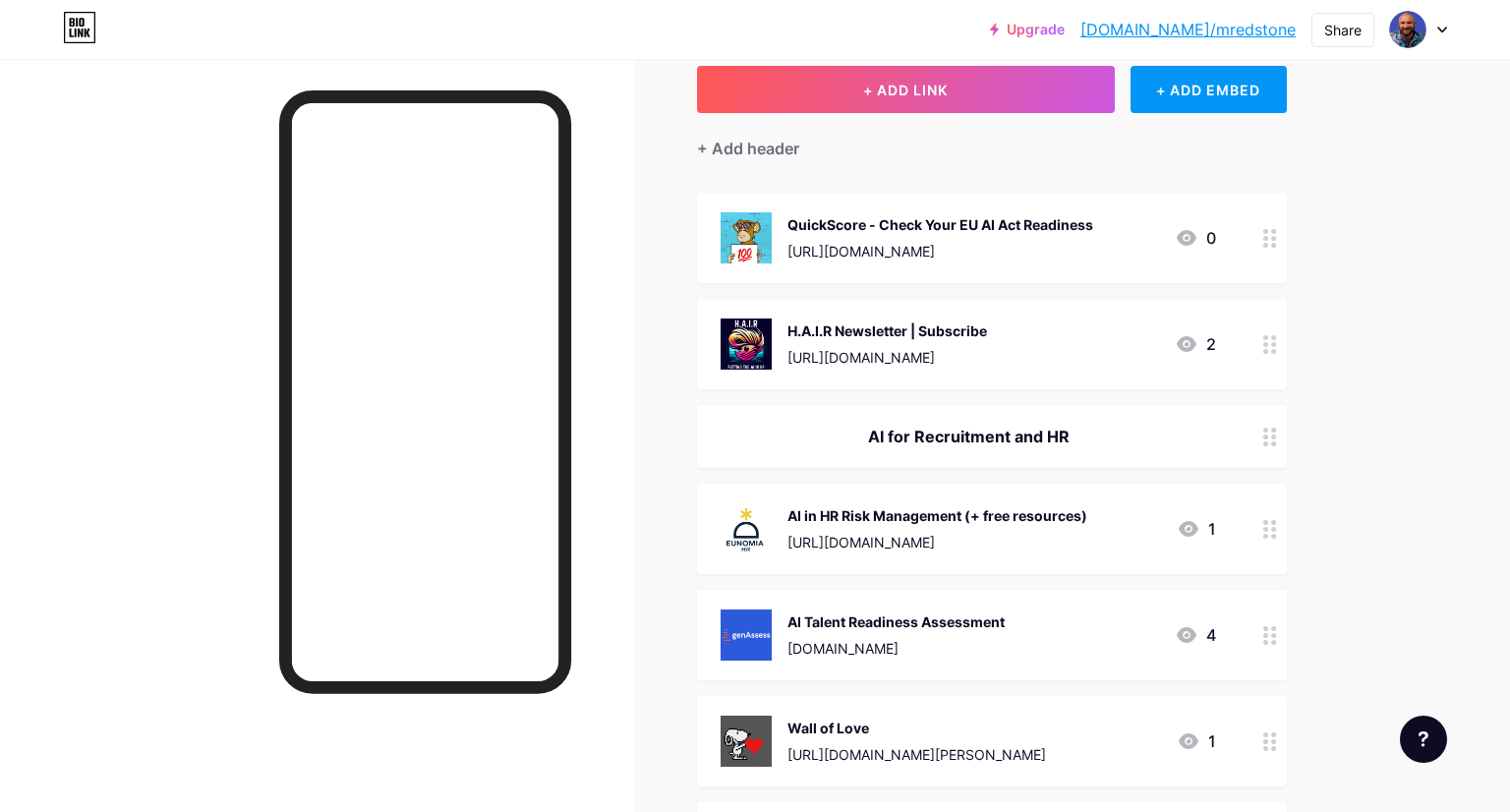
scroll to position [0, 0]
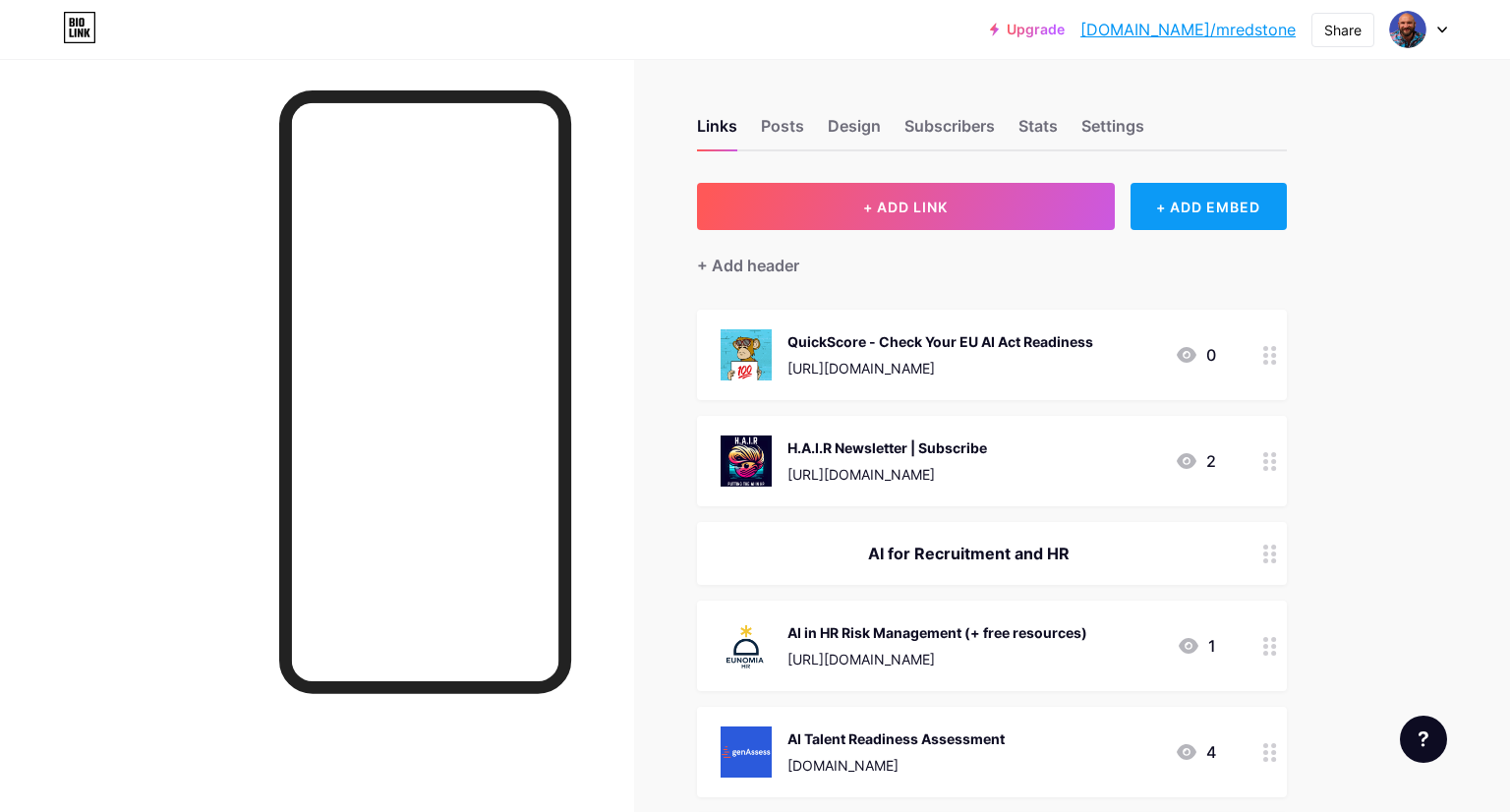
click at [1163, 227] on div "+ ADD EMBED" at bounding box center [1209, 206] width 156 height 47
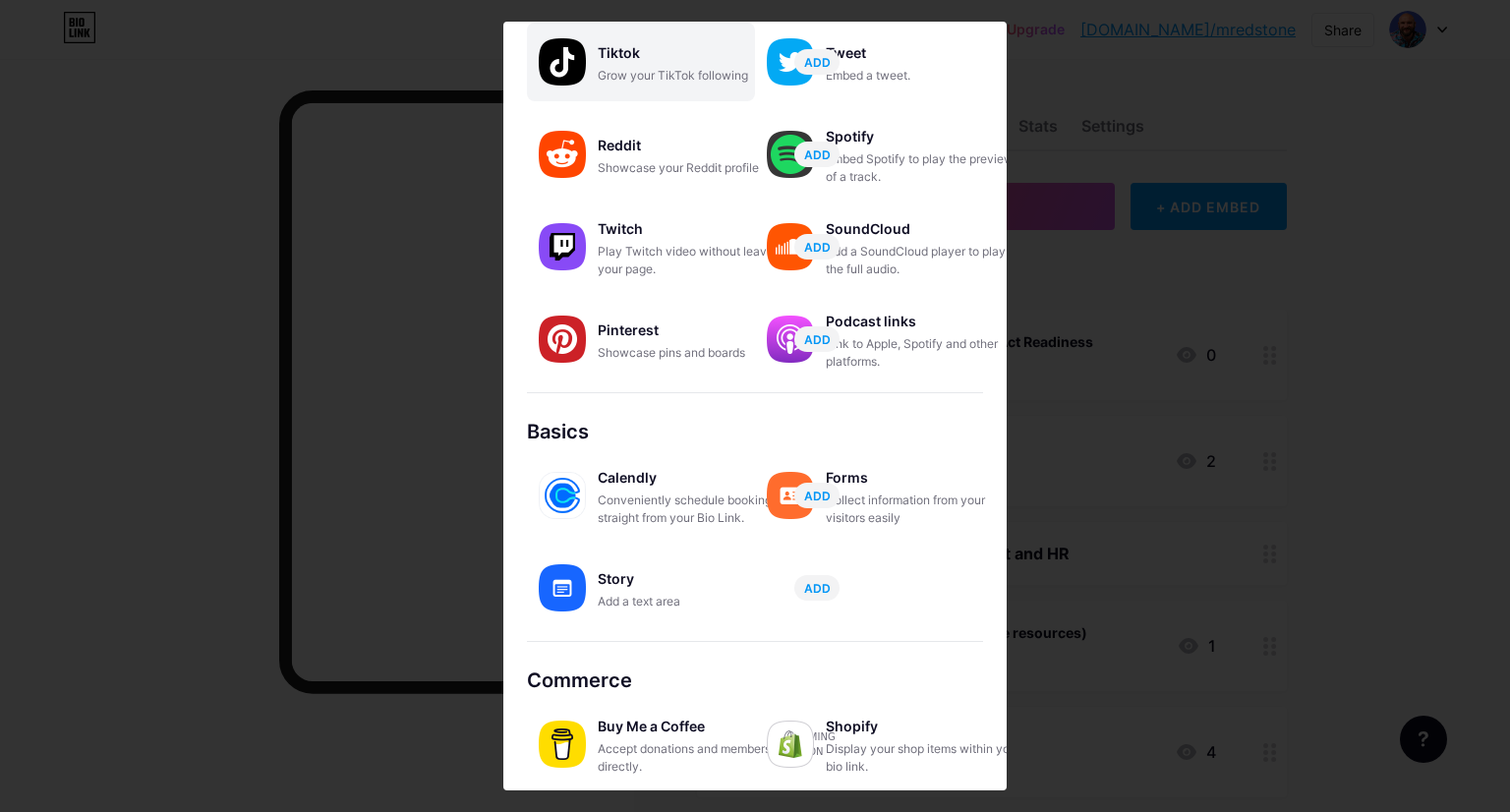
scroll to position [232, 0]
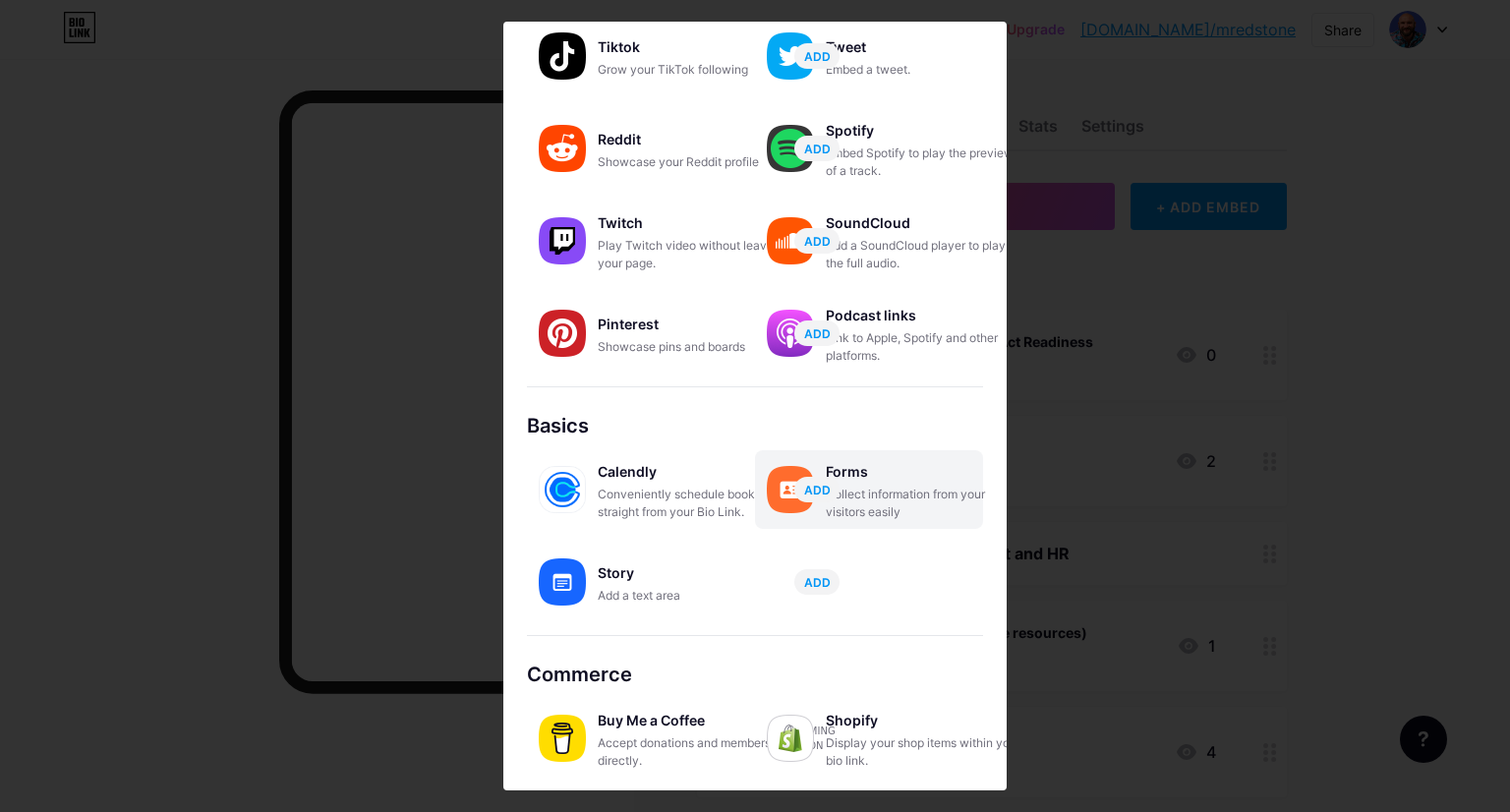
click at [878, 482] on div "Forms" at bounding box center [924, 472] width 197 height 28
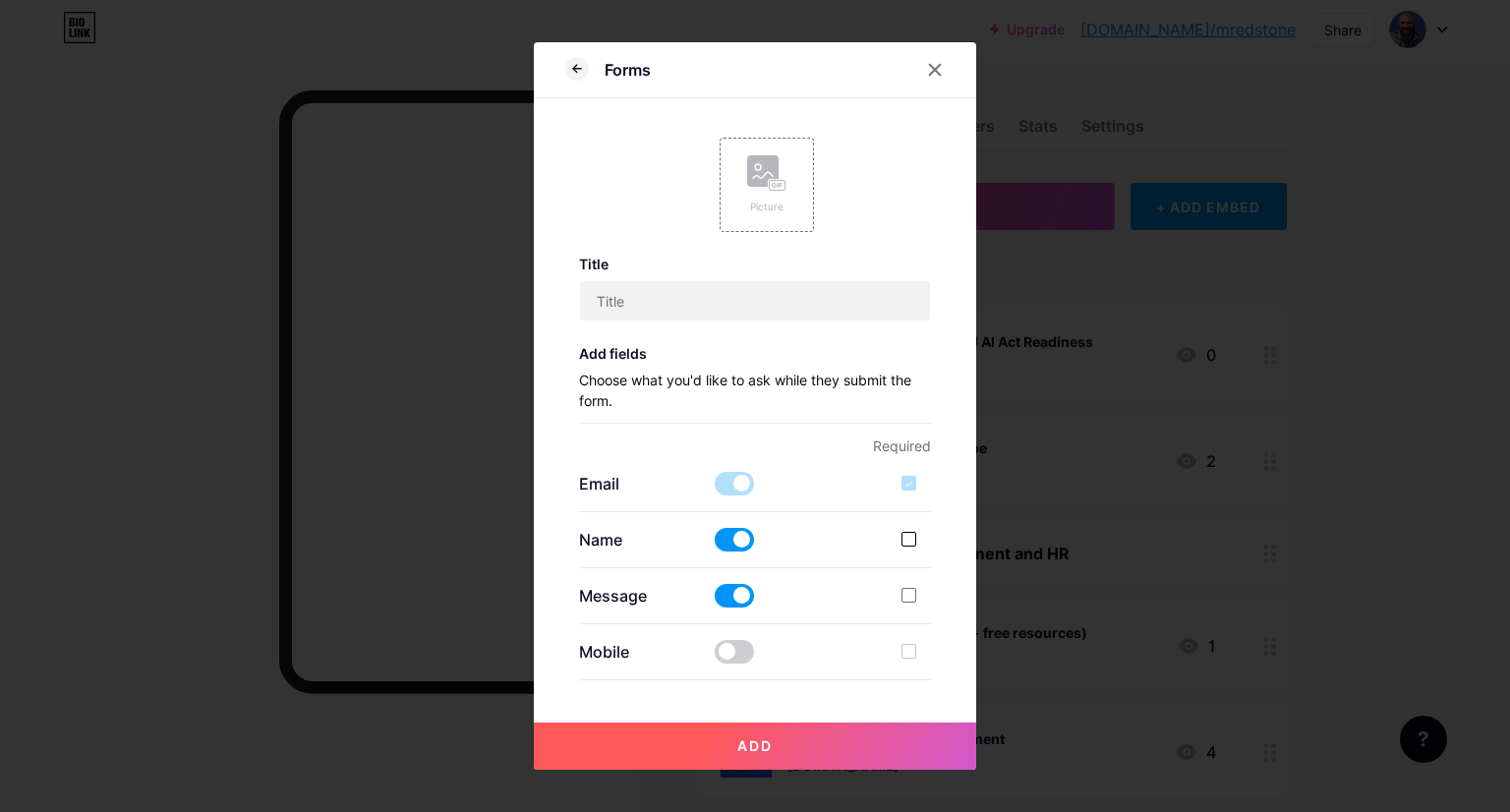
click at [909, 542] on div at bounding box center [908, 538] width 15 height 15
click at [931, 549] on input "checkbox" at bounding box center [937, 555] width 13 height 13
checkbox input "true"
click at [915, 594] on div at bounding box center [908, 594] width 15 height 15
click at [931, 605] on input "checkbox" at bounding box center [937, 611] width 13 height 13
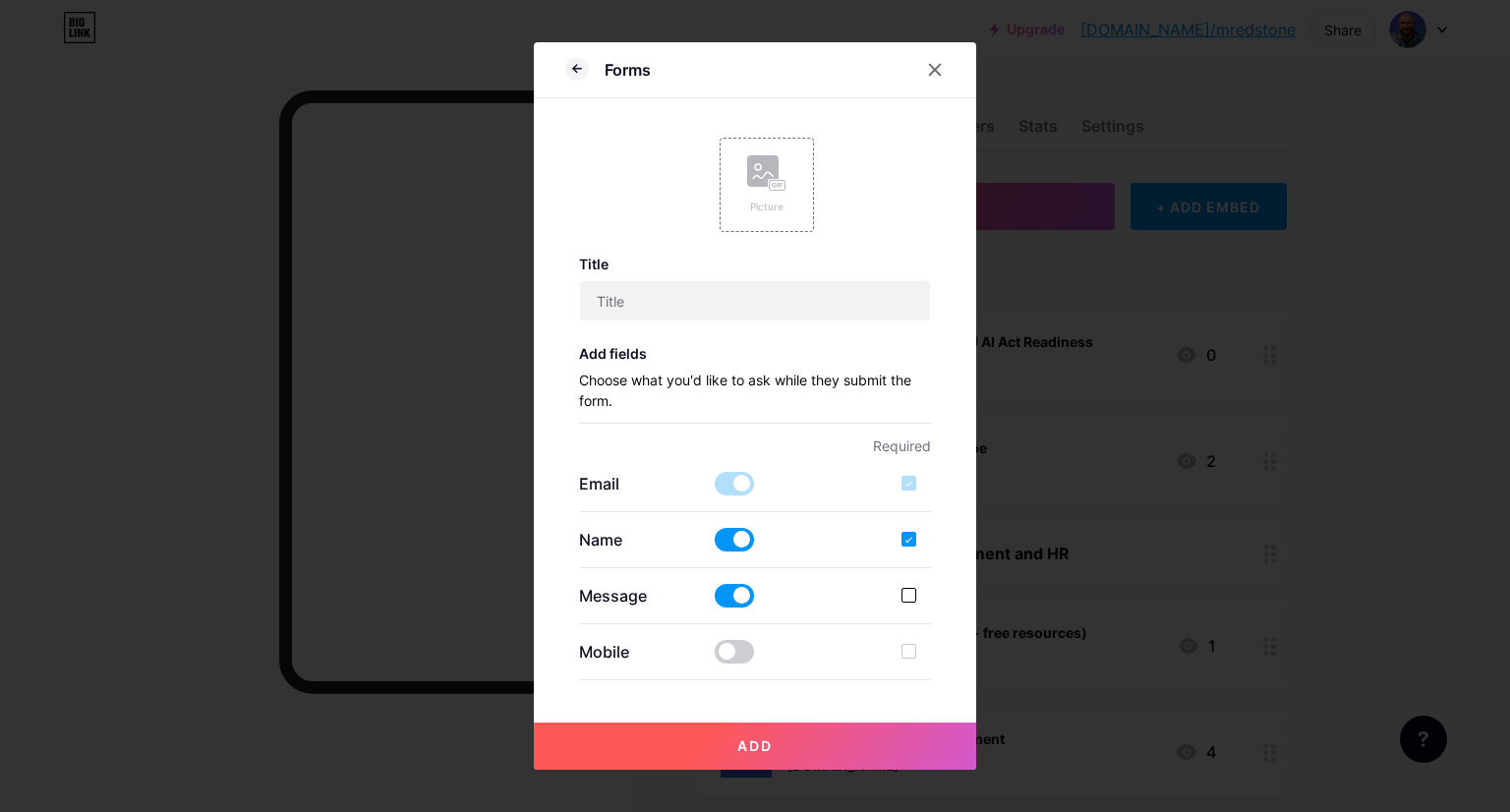
checkbox input "true"
click at [753, 650] on span at bounding box center [734, 652] width 39 height 24
click at [715, 656] on input "checkbox" at bounding box center [715, 656] width 0 height 0
click at [684, 304] on input "text" at bounding box center [755, 300] width 351 height 39
type input "Get in touch [DATE]"
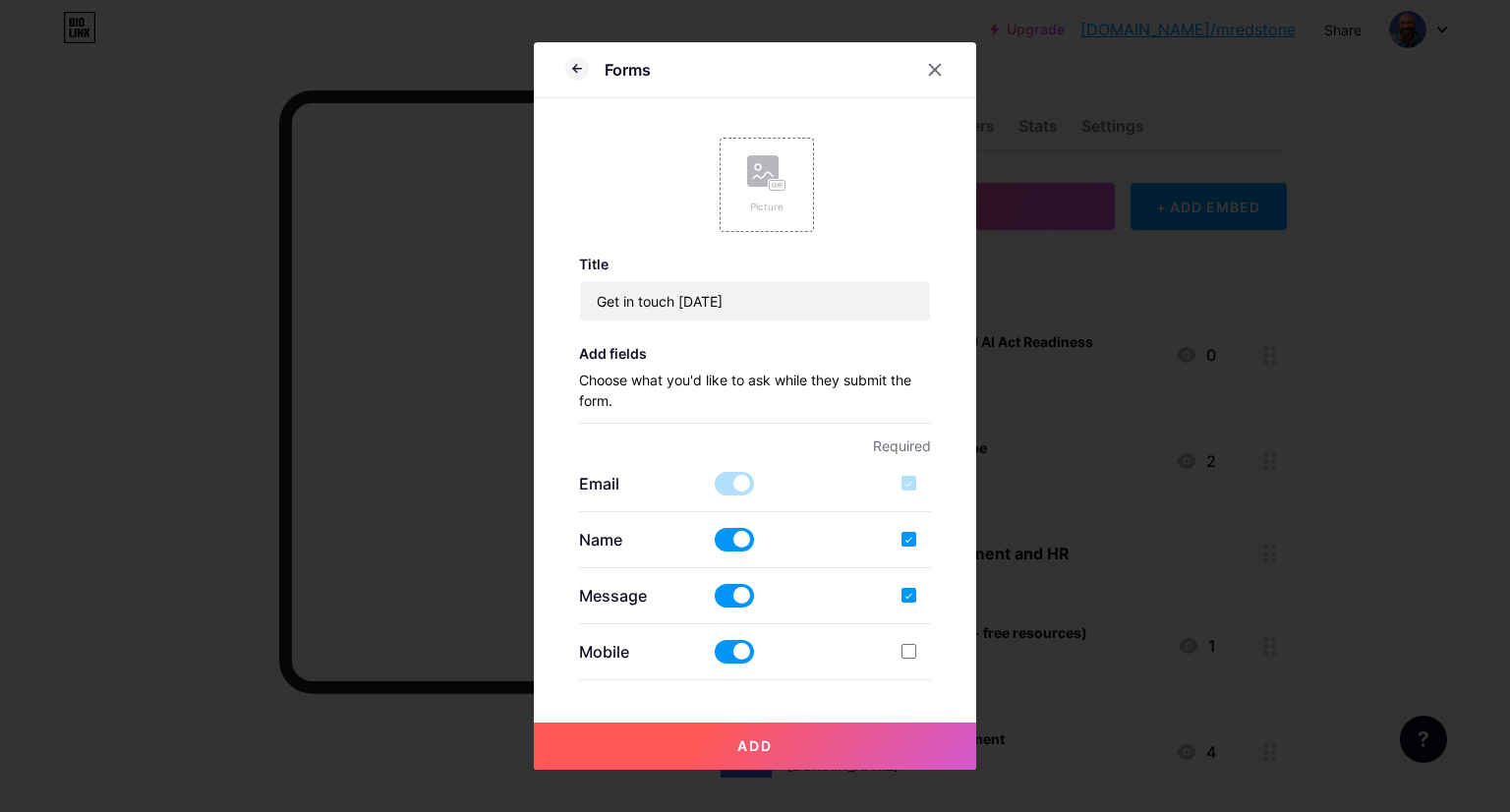
click at [730, 741] on button "Add" at bounding box center [755, 745] width 443 height 47
